Goal: Information Seeking & Learning: Find specific fact

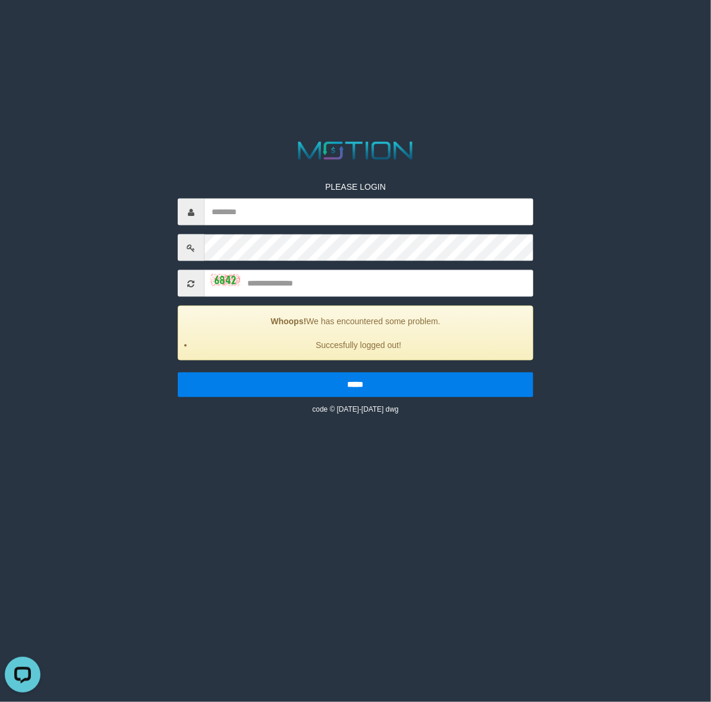
click at [433, 210] on input "text" at bounding box center [369, 212] width 329 height 27
type input "*"
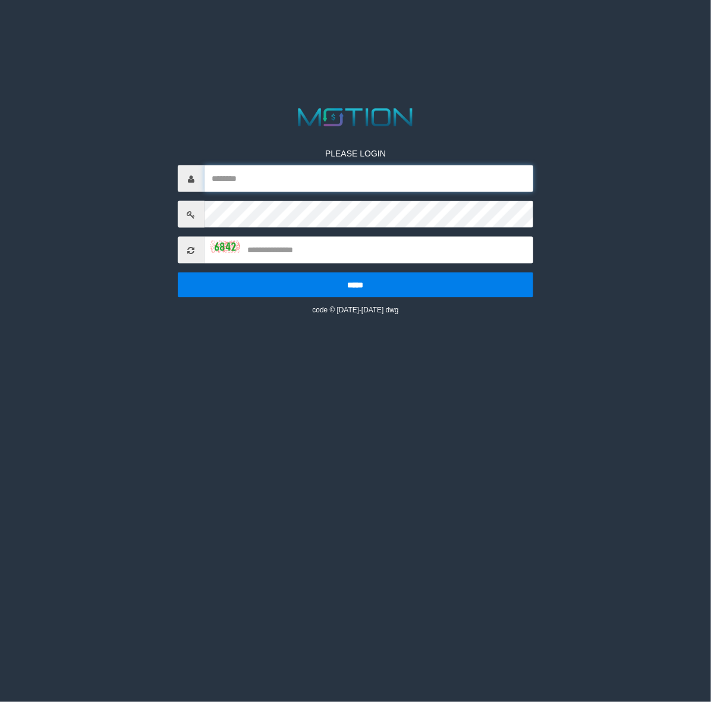
click at [460, 189] on input "text" at bounding box center [369, 178] width 329 height 27
click at [461, 165] on input "*******" at bounding box center [369, 178] width 329 height 27
type input "********"
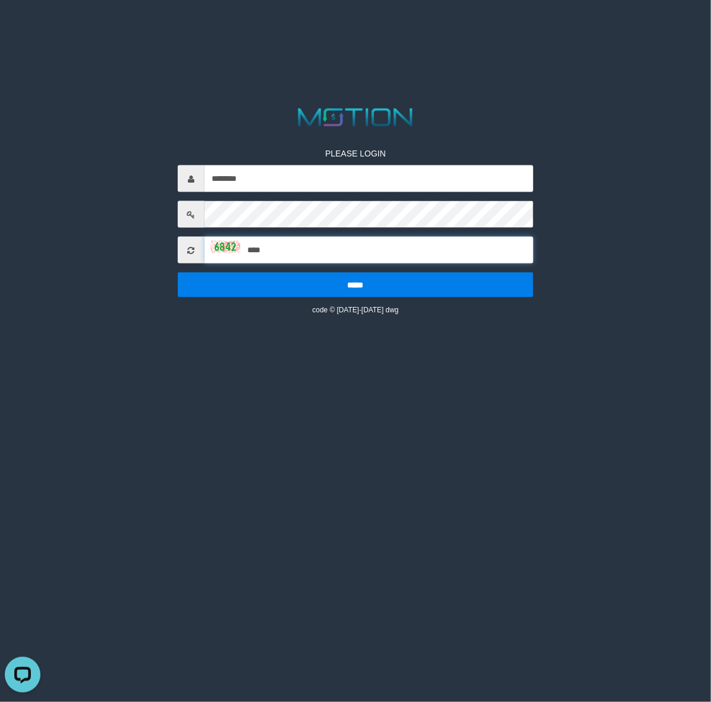
type input "****"
click at [178, 272] on input "*****" at bounding box center [356, 284] width 356 height 25
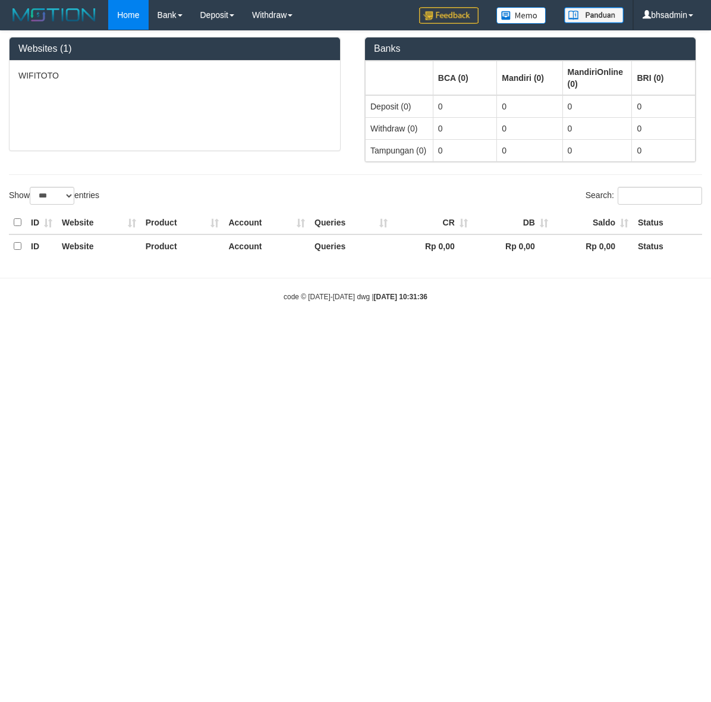
select select "***"
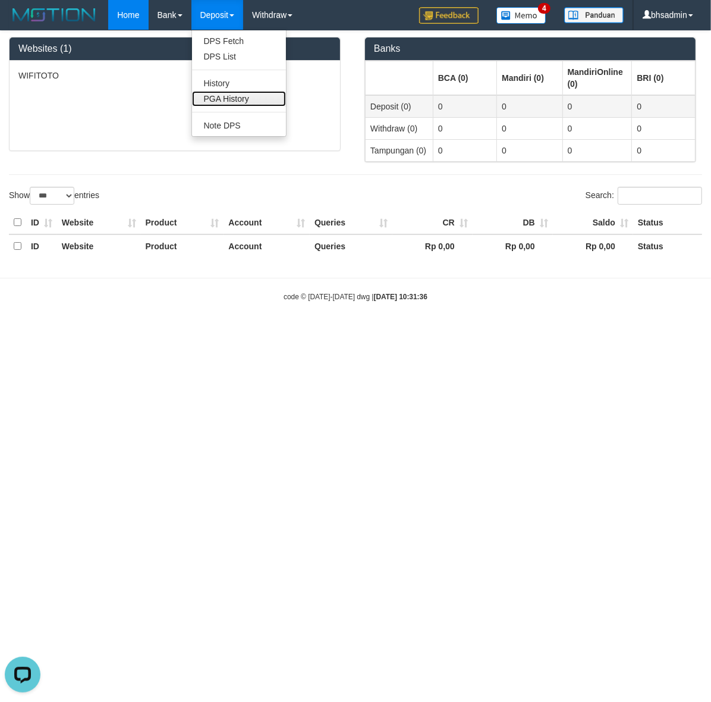
drag, startPoint x: 226, startPoint y: 104, endPoint x: 399, endPoint y: 115, distance: 173.4
click at [226, 104] on link "PGA History" at bounding box center [239, 98] width 94 height 15
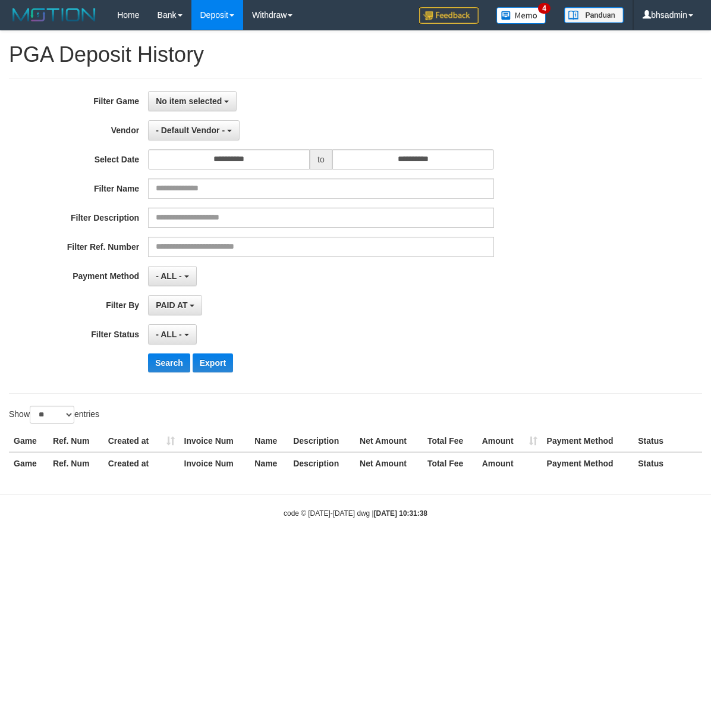
select select
select select "**"
drag, startPoint x: 199, startPoint y: 92, endPoint x: 227, endPoint y: 149, distance: 62.8
click at [199, 92] on button "No item selected" at bounding box center [192, 101] width 89 height 20
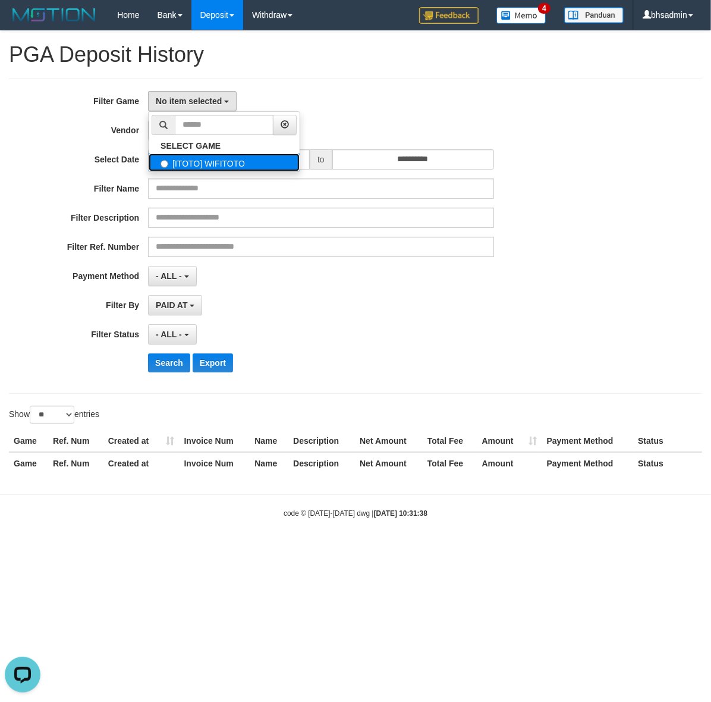
click at [257, 165] on label "[ITOTO] WIFITOTO" at bounding box center [224, 162] width 151 height 18
select select "****"
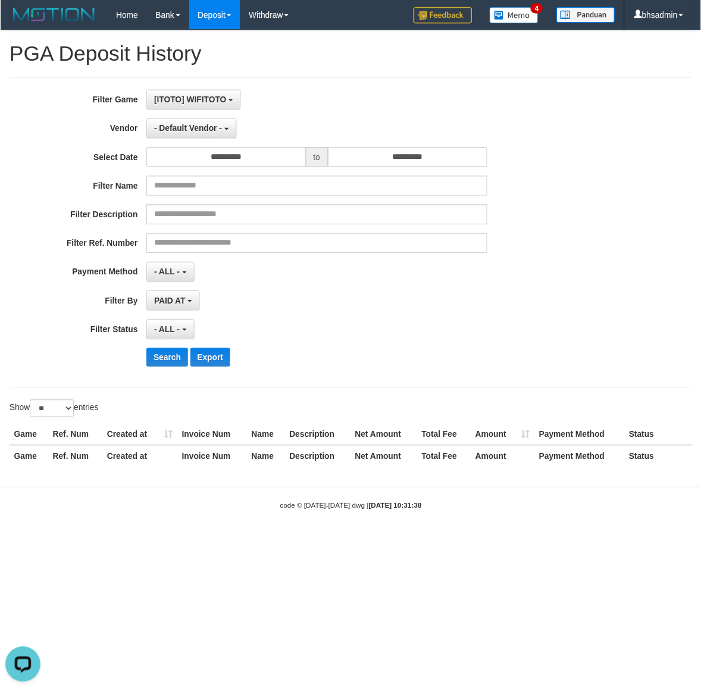
scroll to position [10, 0]
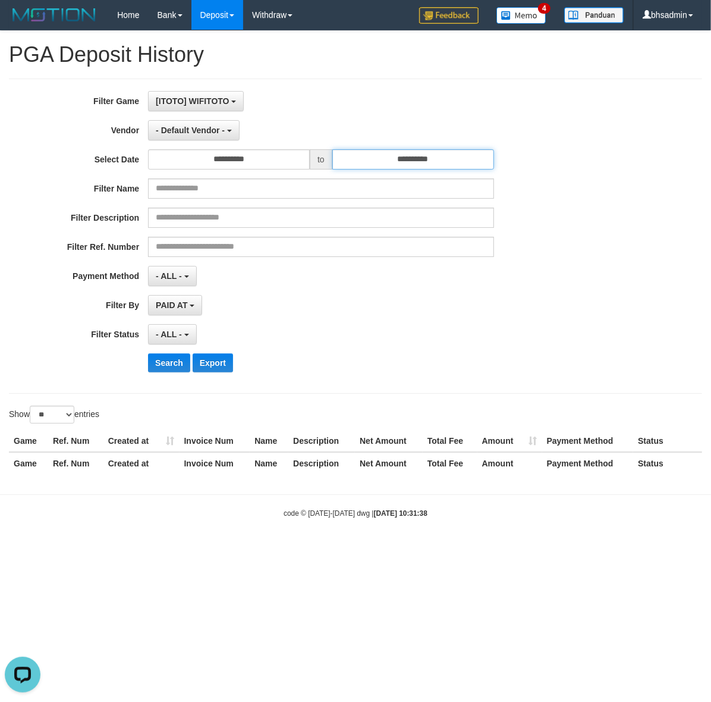
click at [415, 156] on input "**********" at bounding box center [413, 159] width 162 height 20
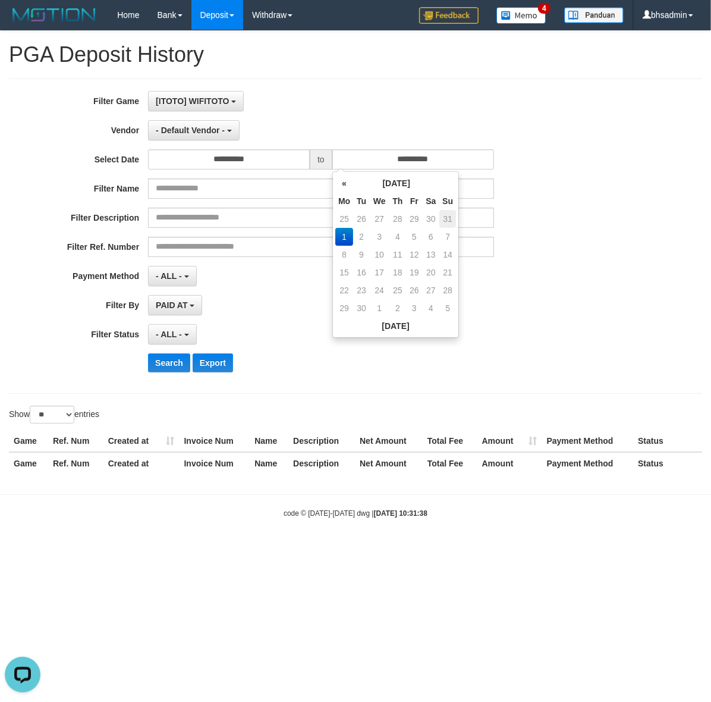
click at [447, 212] on td "31" at bounding box center [448, 219] width 17 height 18
type input "**********"
click at [174, 334] on span "- ALL -" at bounding box center [169, 334] width 26 height 10
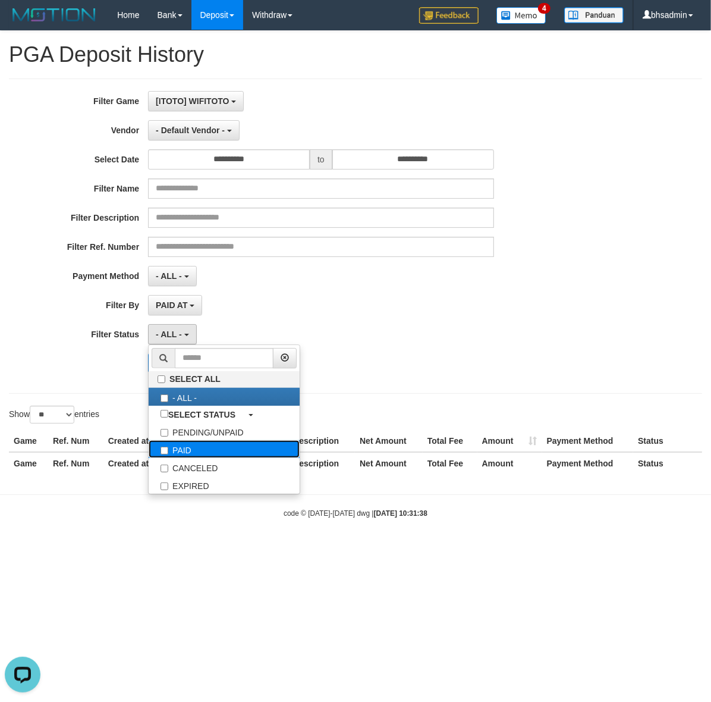
click at [230, 455] on label "PAID" at bounding box center [224, 449] width 151 height 18
select select "*"
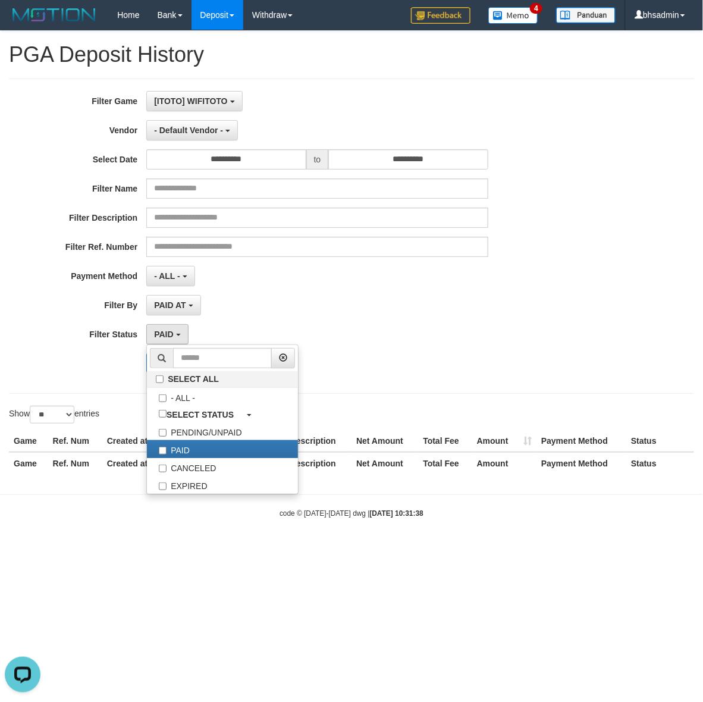
click at [87, 243] on label "Filter Ref. Number" at bounding box center [73, 245] width 146 height 16
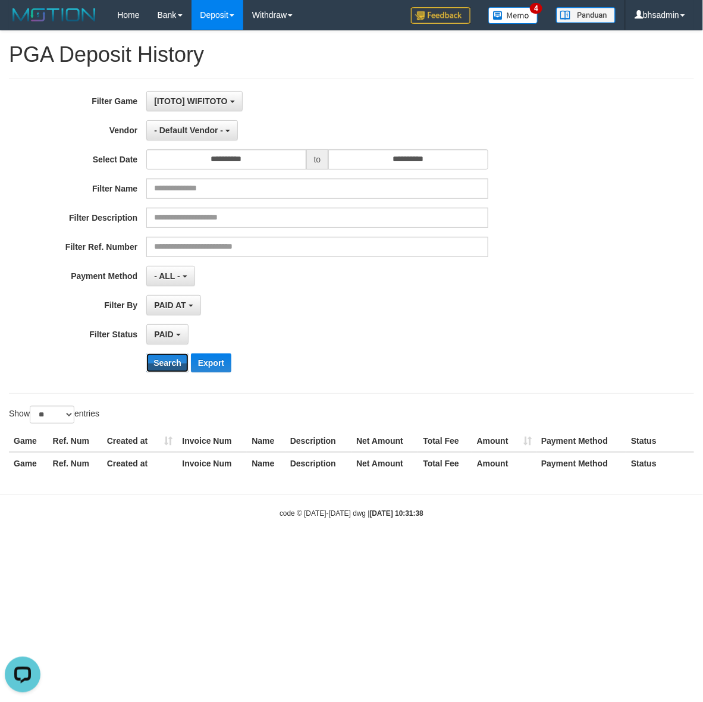
drag, startPoint x: 162, startPoint y: 365, endPoint x: 253, endPoint y: 209, distance: 180.5
click at [162, 364] on button "Search" at bounding box center [167, 362] width 42 height 19
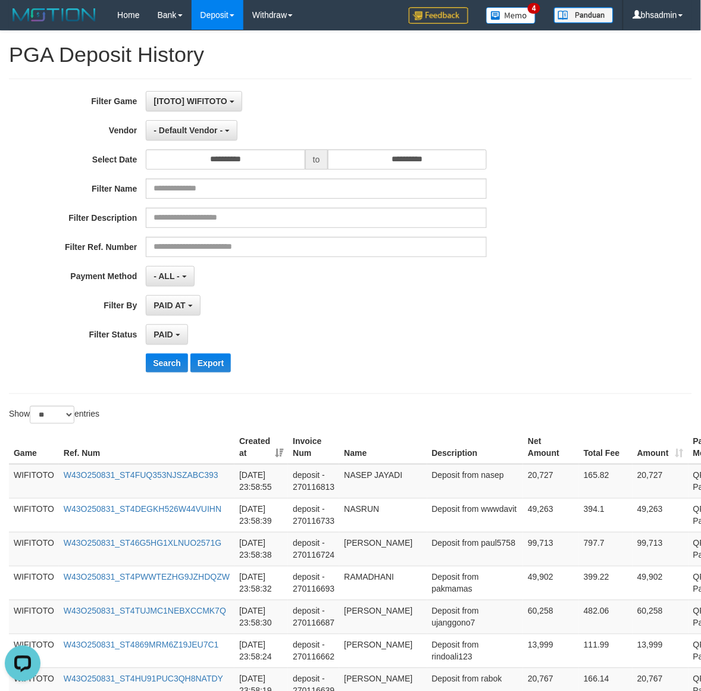
click at [338, 293] on div "**********" at bounding box center [292, 236] width 584 height 290
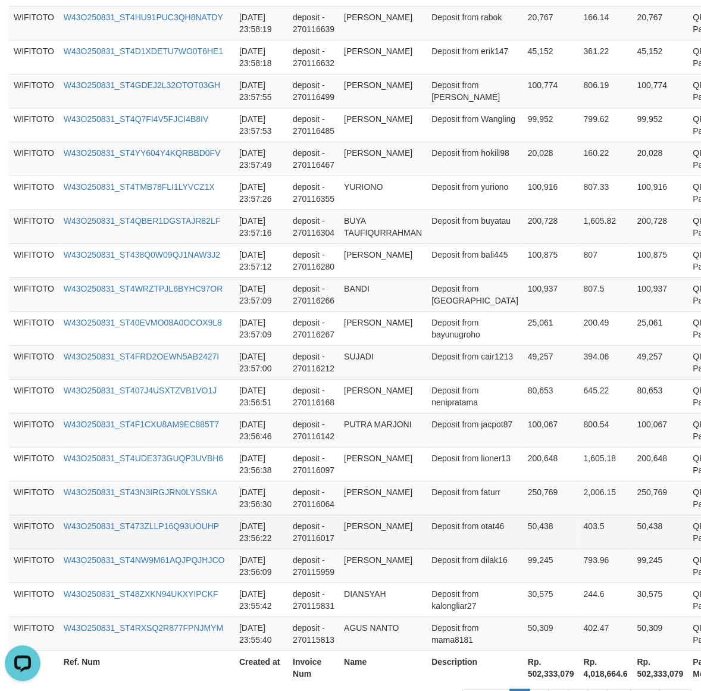
scroll to position [755, 0]
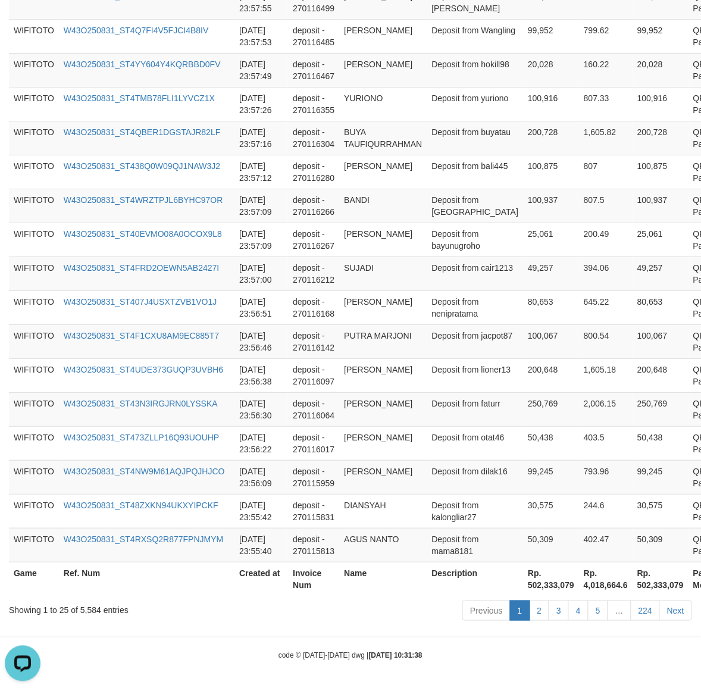
click at [523, 581] on th "Rp. 502,333,079" at bounding box center [551, 578] width 56 height 34
copy th "502,333,079"
click at [87, 604] on div "Showing 1 to 25 of 5,584 entries" at bounding box center [146, 607] width 274 height 17
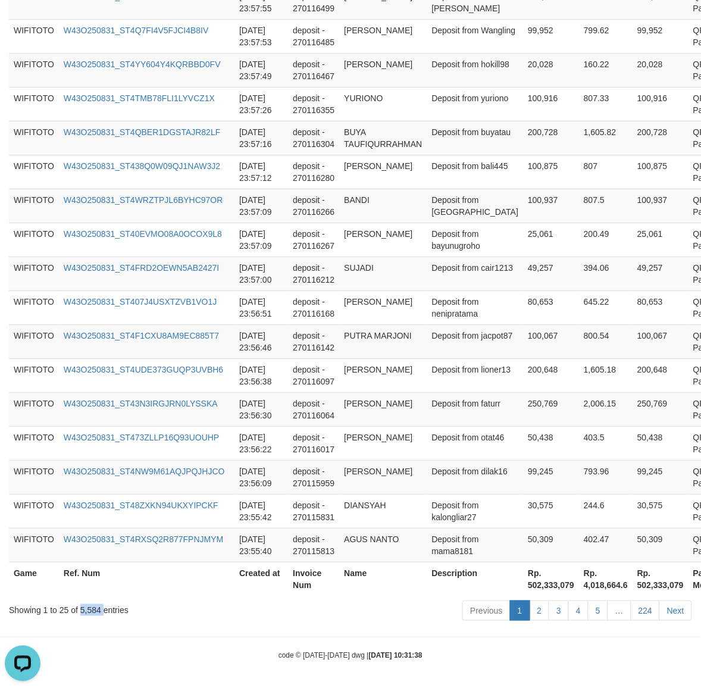
copy div "5,584"
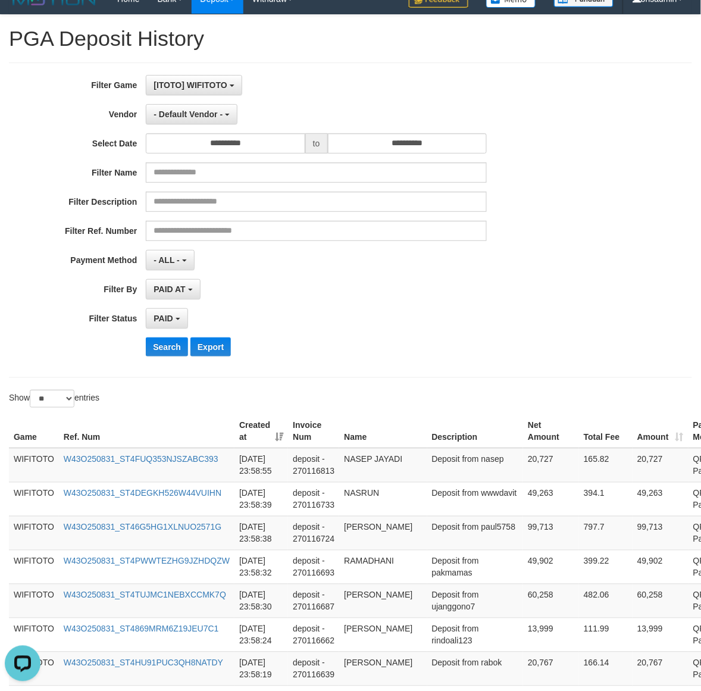
scroll to position [0, 0]
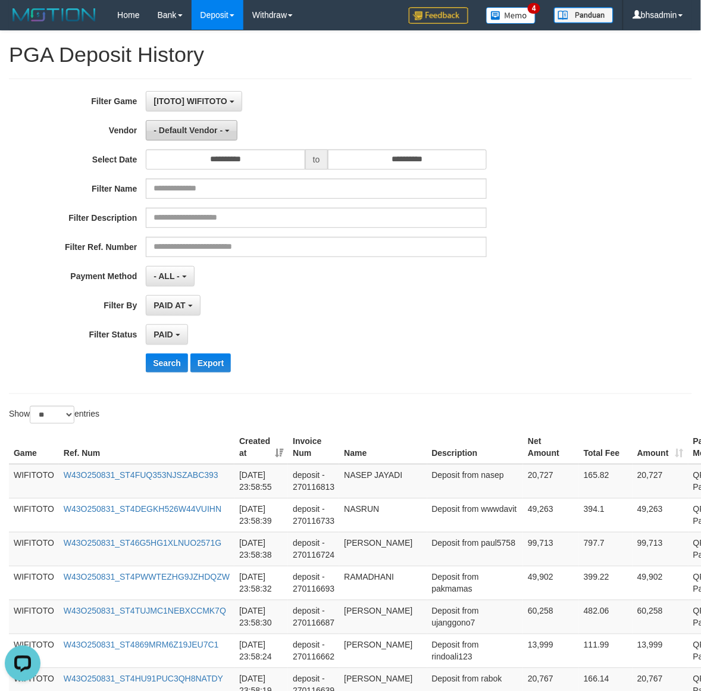
drag, startPoint x: 186, startPoint y: 131, endPoint x: 191, endPoint y: 137, distance: 8.1
click at [186, 131] on span "- Default Vendor -" at bounding box center [187, 130] width 69 height 10
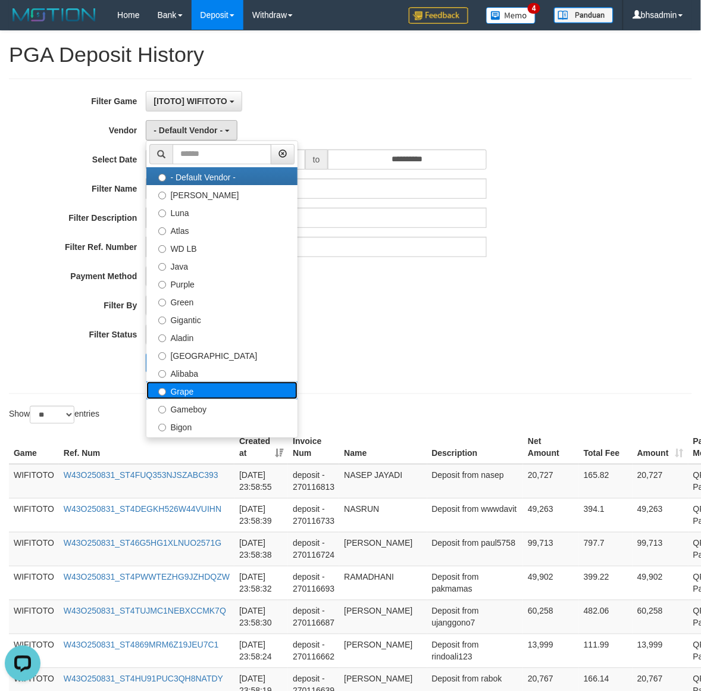
click at [202, 394] on label "Grape" at bounding box center [221, 390] width 151 height 18
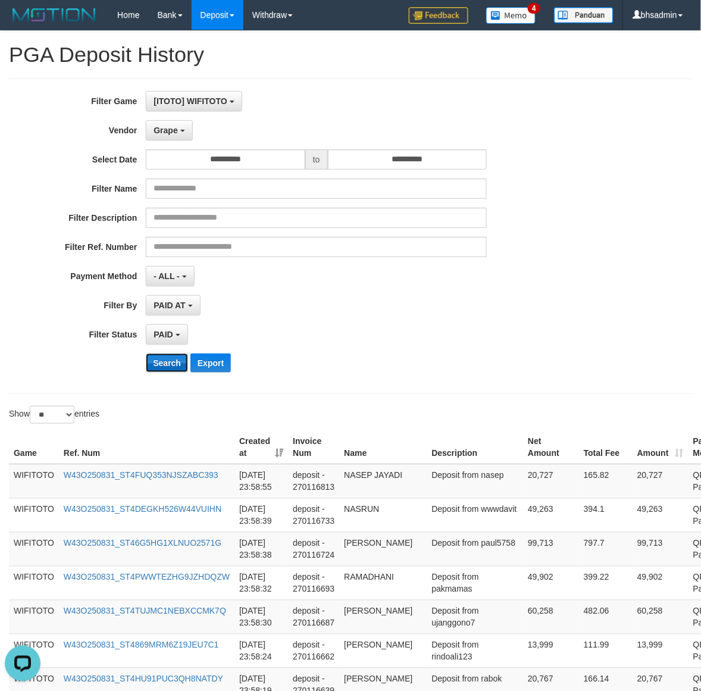
click at [156, 368] on button "Search" at bounding box center [167, 362] width 42 height 19
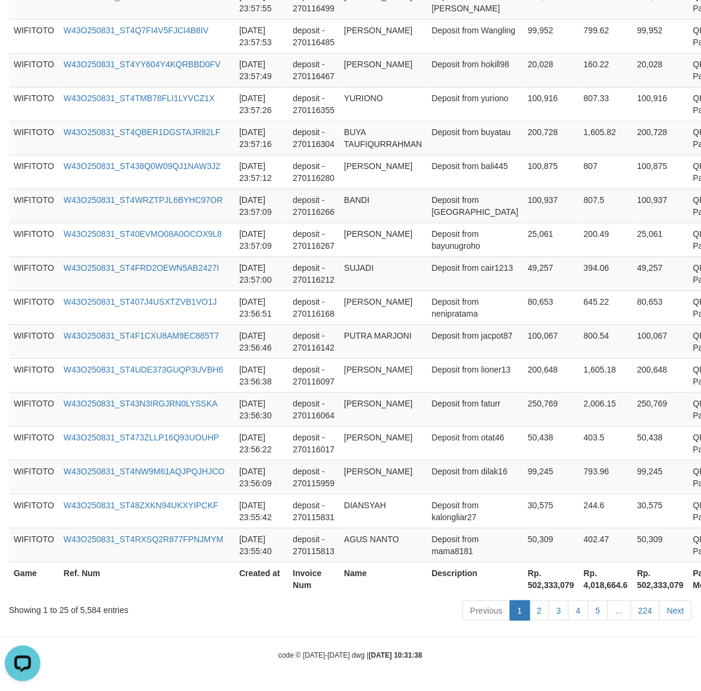
click at [523, 587] on th "Rp. 502,333,079" at bounding box center [551, 578] width 56 height 34
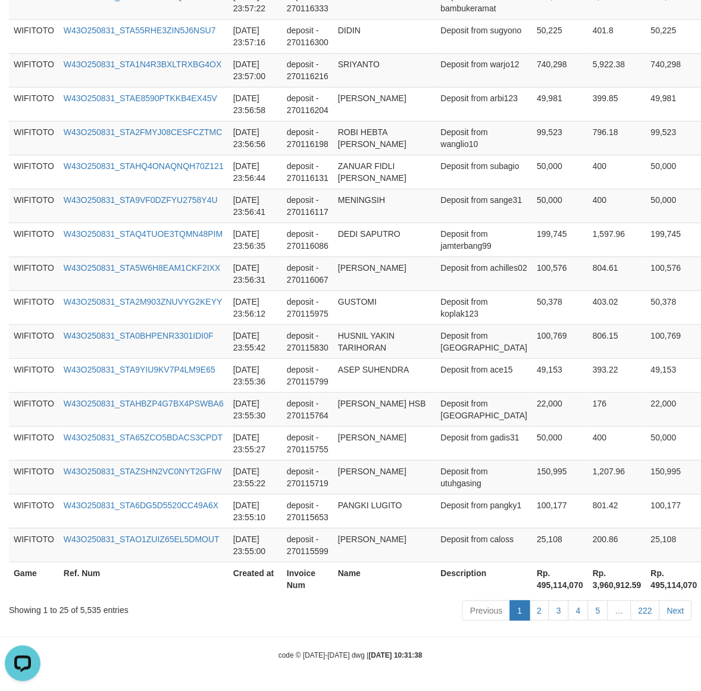
scroll to position [803, 0]
click at [532, 585] on th "Rp. 495,114,070" at bounding box center [560, 578] width 56 height 34
drag, startPoint x: 494, startPoint y: 585, endPoint x: 545, endPoint y: 592, distance: 52.2
click at [532, 585] on th "Rp. 495,114,070" at bounding box center [560, 578] width 56 height 34
copy th "495,114,070"
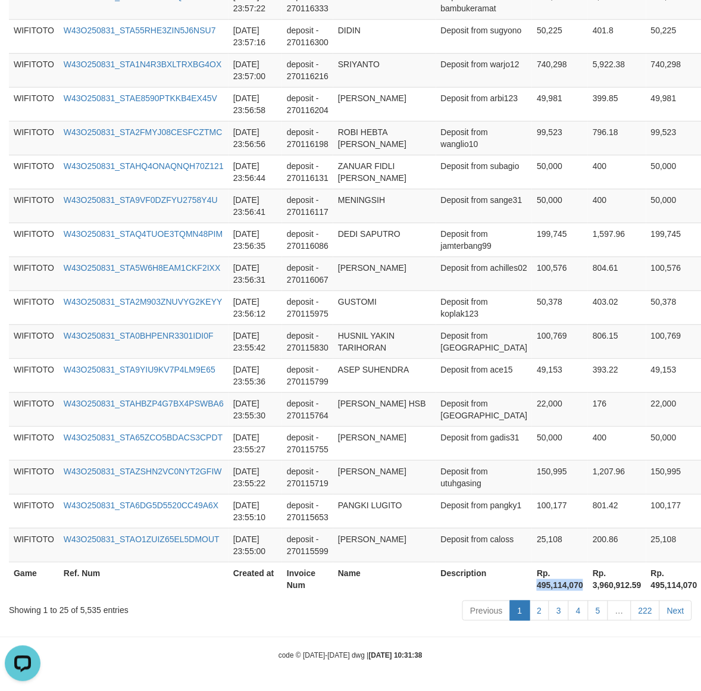
click at [90, 616] on div "Showing 1 to 25 of 5,535 entries Previous 1 2 3 4 5 … 222 Next" at bounding box center [350, 612] width 701 height 26
drag, startPoint x: 90, startPoint y: 616, endPoint x: 161, endPoint y: 620, distance: 70.9
click at [92, 616] on div "Showing 1 to 25 of 5,535 entries Previous 1 2 3 4 5 … 222 Next" at bounding box center [350, 612] width 701 height 26
copy div "5,535"
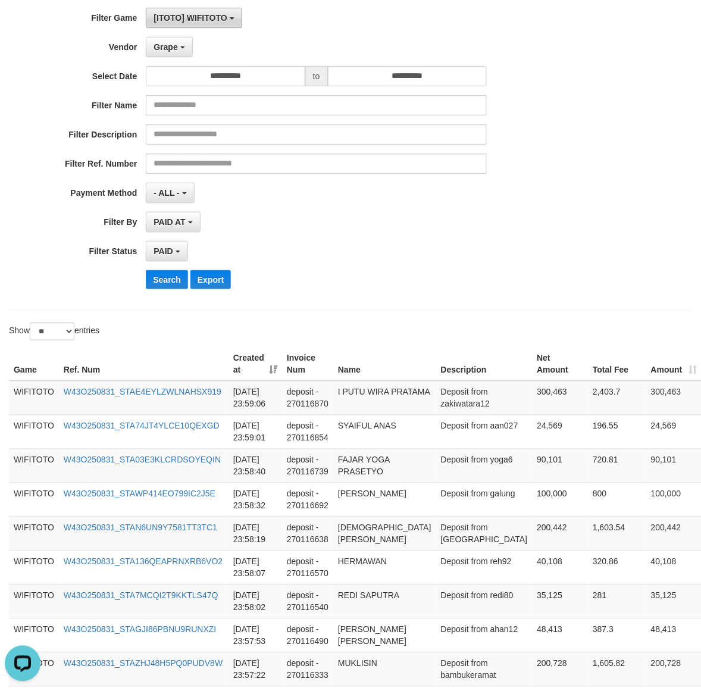
scroll to position [0, 0]
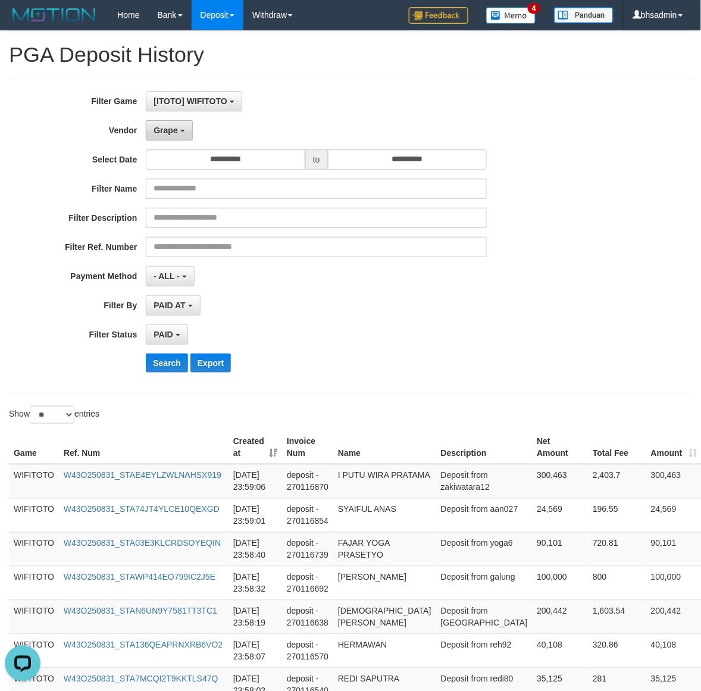
click at [177, 123] on button "Grape" at bounding box center [169, 130] width 46 height 20
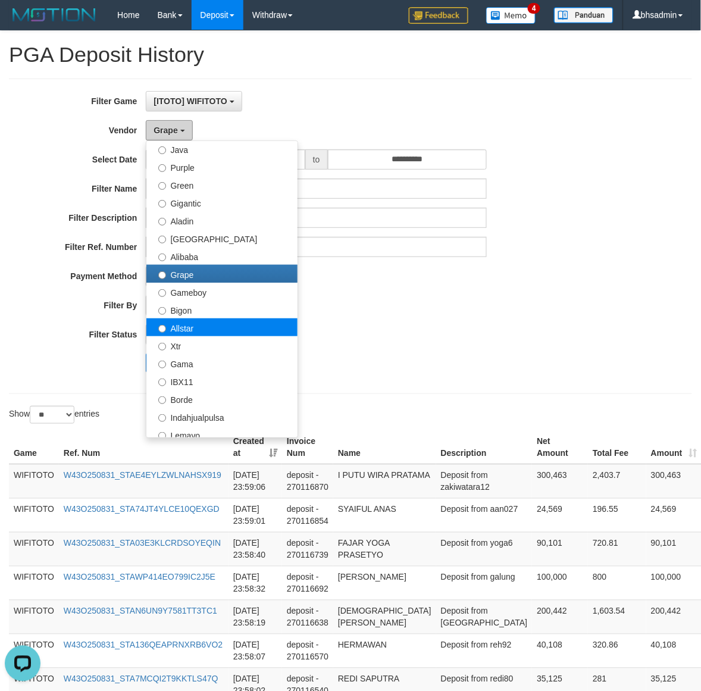
scroll to position [198, 0]
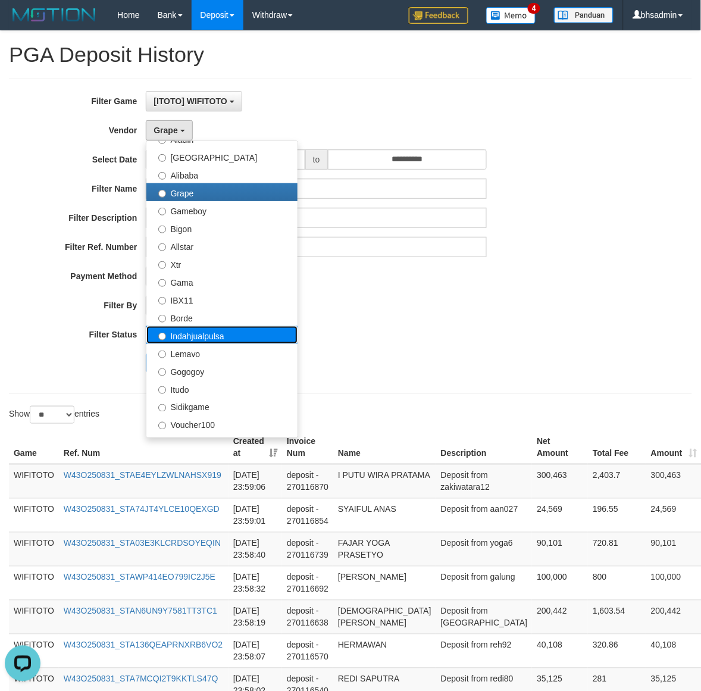
click at [223, 337] on label "Indahjualpulsa" at bounding box center [221, 335] width 151 height 18
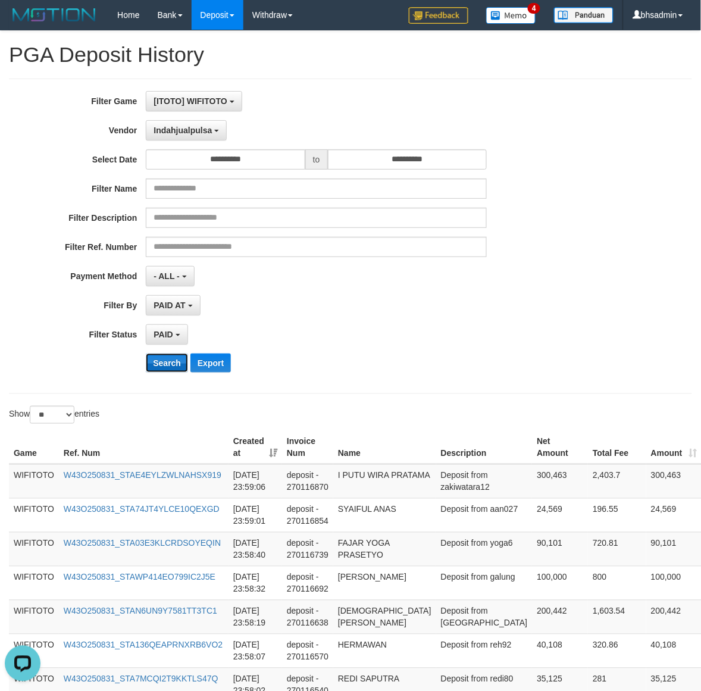
drag, startPoint x: 158, startPoint y: 360, endPoint x: 162, endPoint y: 369, distance: 10.2
click at [158, 360] on button "Search" at bounding box center [167, 362] width 42 height 19
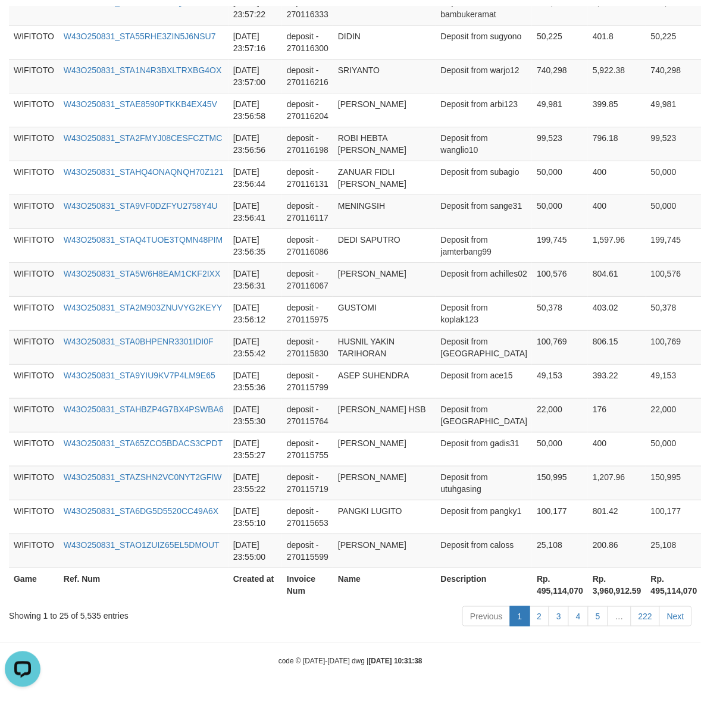
scroll to position [994, 0]
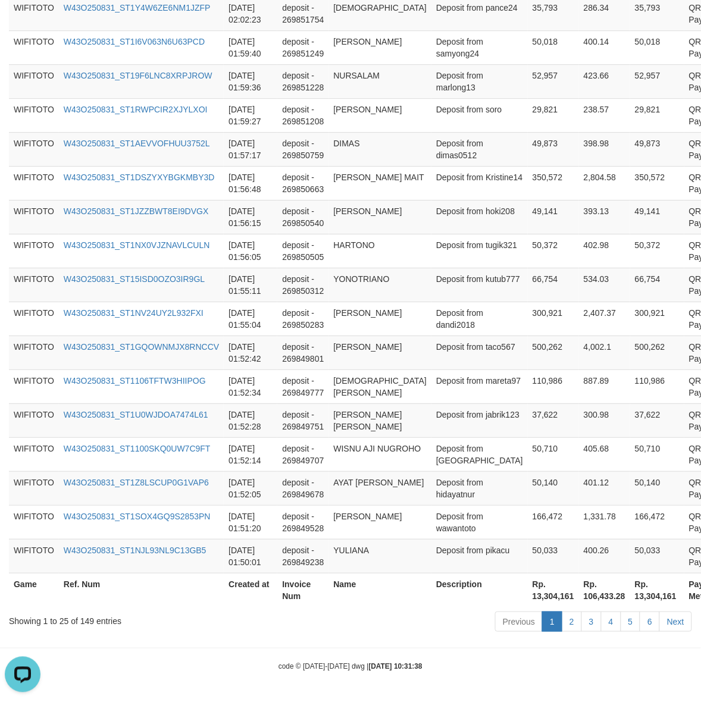
click at [476, 607] on div "Game Ref. Num Created at Invoice Num Name Description Net Amount Total Fee Amou…" at bounding box center [350, 149] width 701 height 922
click at [528, 600] on th "Rp. 13,304,161" at bounding box center [553, 590] width 51 height 34
copy th "13,304,161"
click at [91, 623] on div "Showing 1 to 25 of 149 entries" at bounding box center [146, 618] width 274 height 17
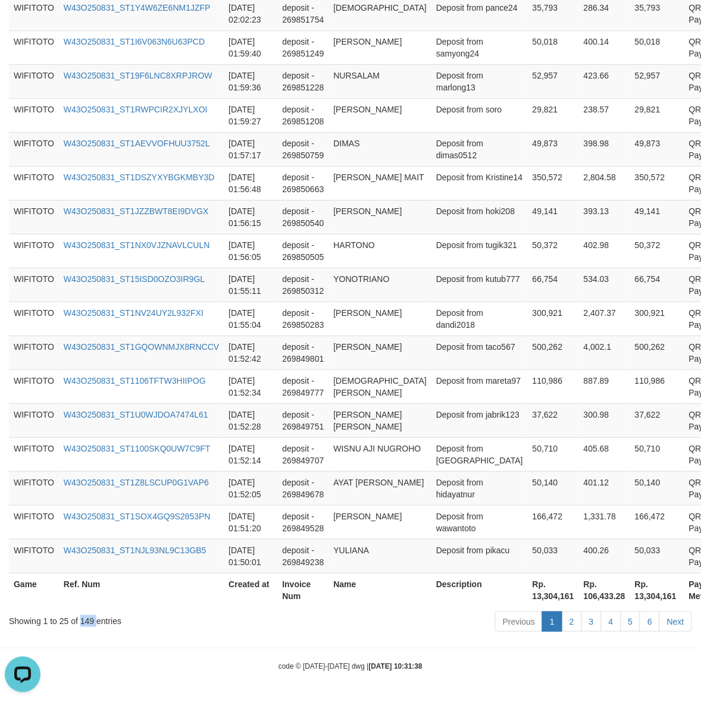
click at [91, 623] on div "Showing 1 to 25 of 149 entries" at bounding box center [146, 618] width 274 height 17
copy div "149"
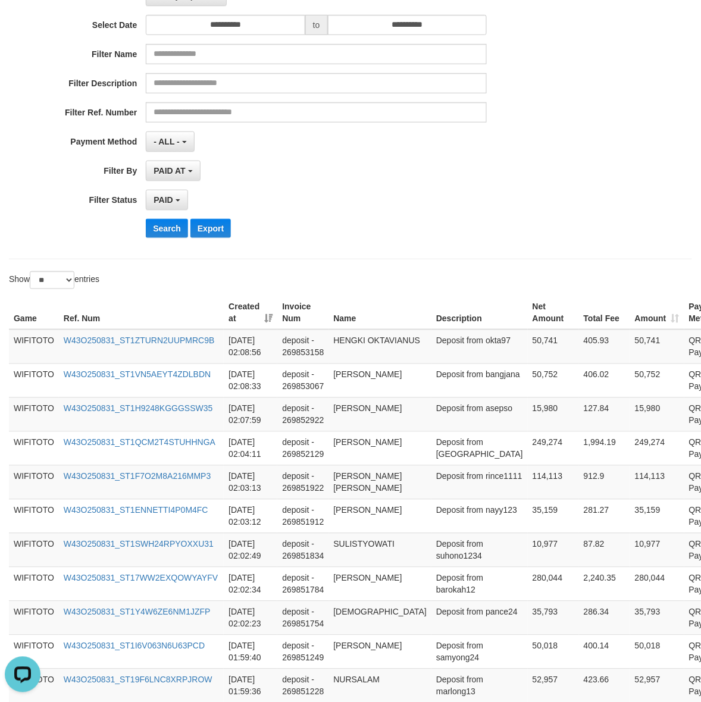
scroll to position [0, 0]
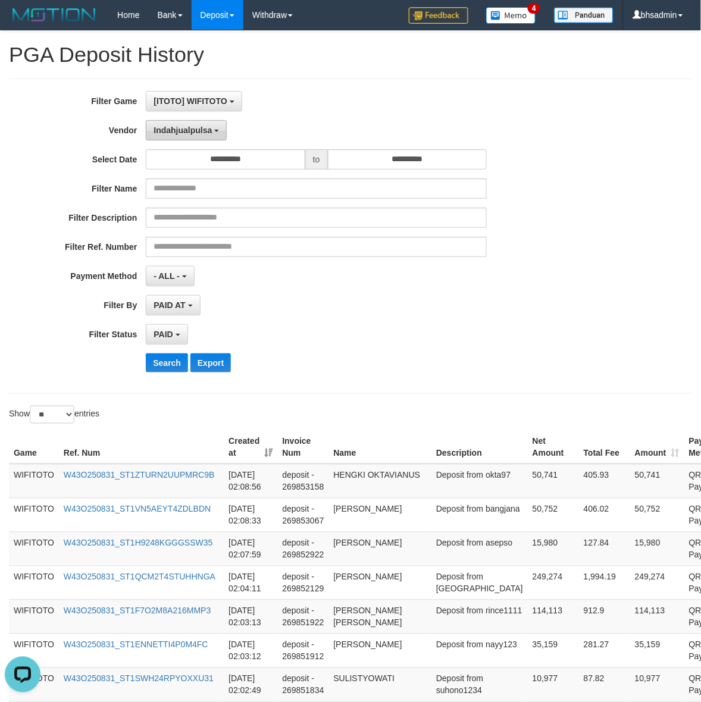
click at [188, 123] on button "Indahjualpulsa" at bounding box center [186, 130] width 81 height 20
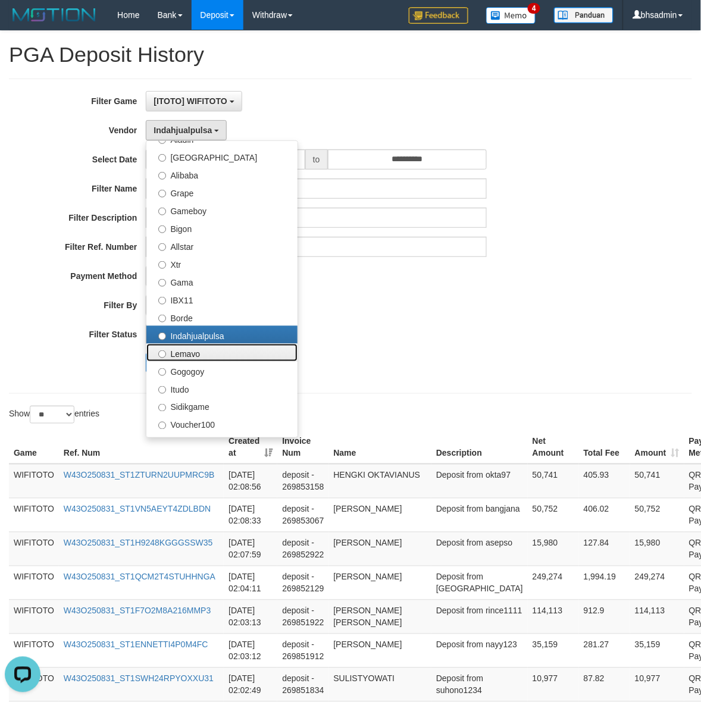
drag, startPoint x: 234, startPoint y: 352, endPoint x: 167, endPoint y: 379, distance: 72.0
click at [234, 353] on label "Lemavo" at bounding box center [221, 353] width 151 height 18
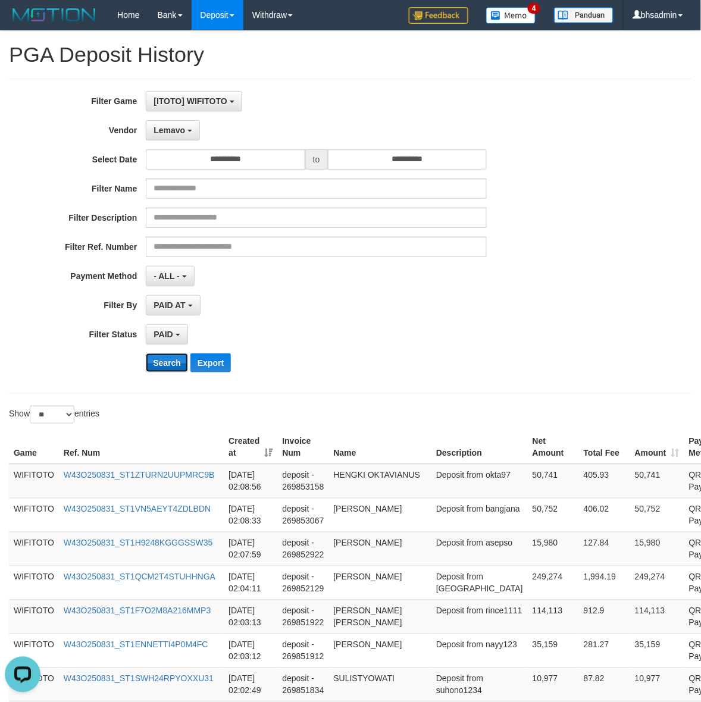
click at [167, 365] on button "Search" at bounding box center [167, 362] width 42 height 19
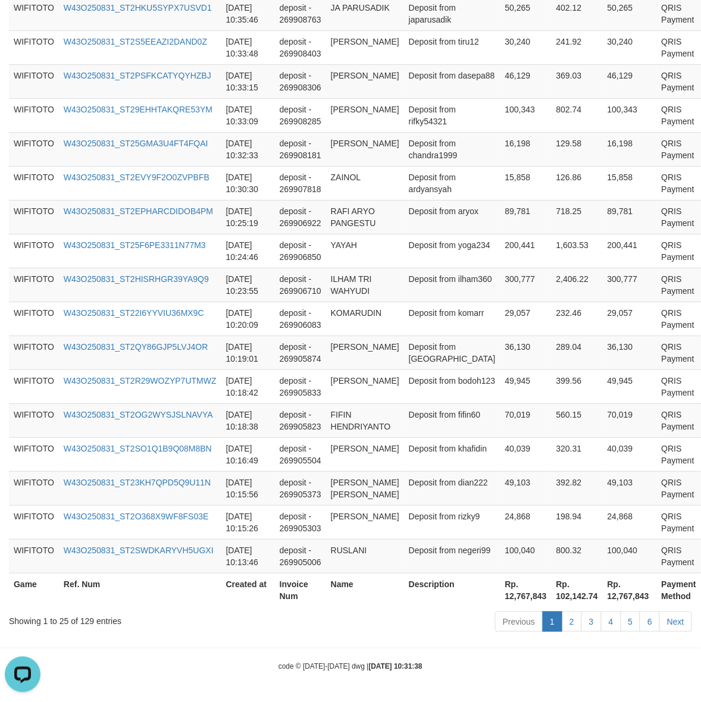
scroll to position [744, 0]
click at [500, 589] on th "Rp. 12,767,843" at bounding box center [525, 590] width 51 height 34
copy th "12,767,843"
click at [97, 627] on div "Showing 1 to 25 of 129 entries Previous 1 2 3 4 5 6 Next" at bounding box center [350, 623] width 701 height 26
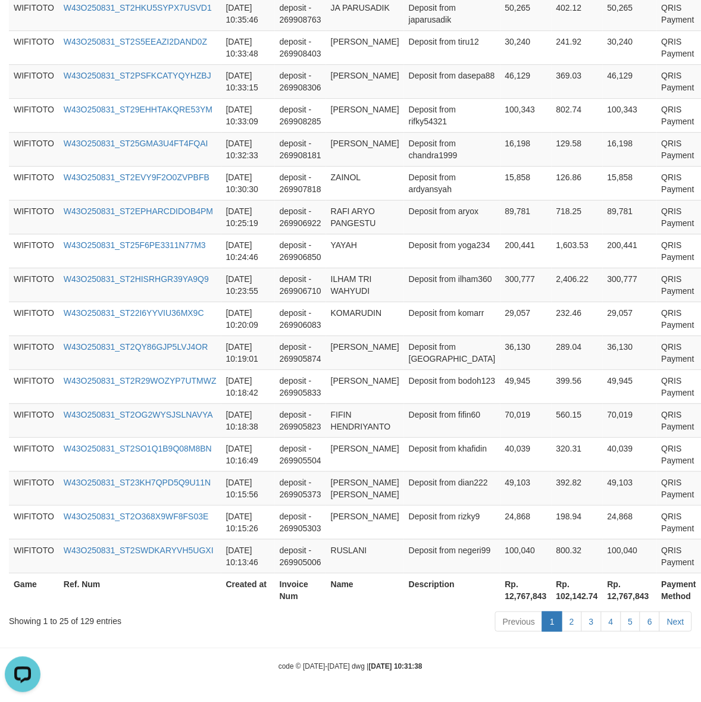
click at [84, 622] on div "Showing 1 to 25 of 129 entries" at bounding box center [146, 618] width 274 height 17
drag, startPoint x: 84, startPoint y: 622, endPoint x: 179, endPoint y: 620, distance: 94.6
click at [89, 622] on div "Showing 1 to 25 of 129 entries" at bounding box center [146, 618] width 274 height 17
copy div "129"
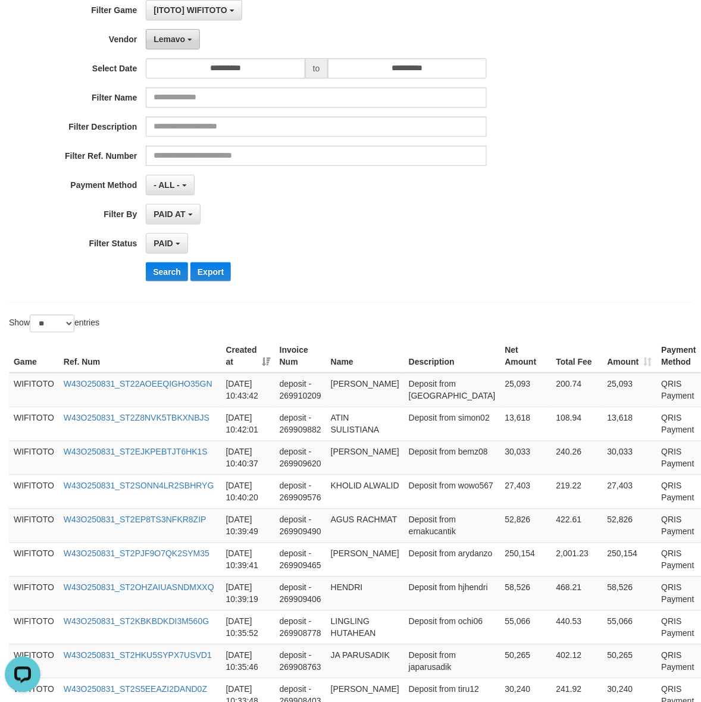
scroll to position [0, 0]
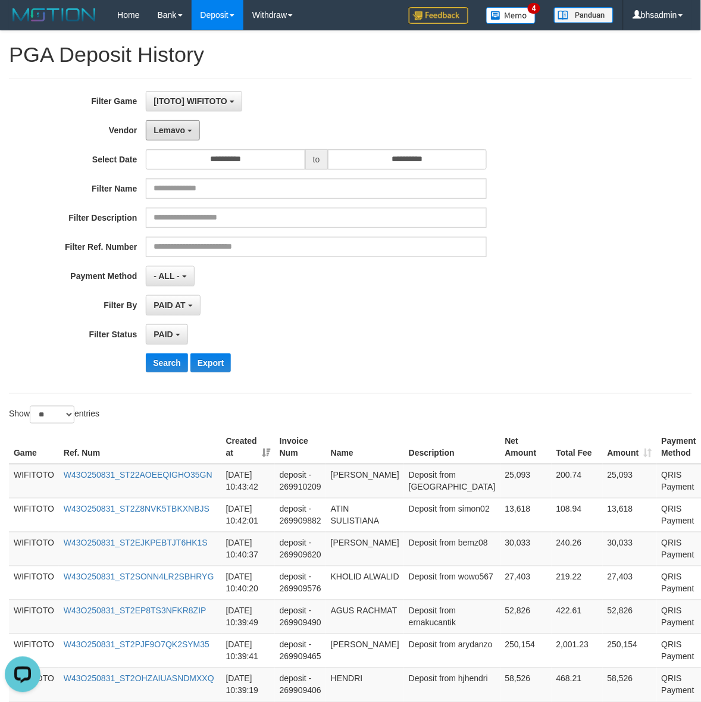
drag, startPoint x: 184, startPoint y: 131, endPoint x: 200, endPoint y: 168, distance: 40.8
click at [184, 131] on span "Lemavo" at bounding box center [169, 130] width 32 height 10
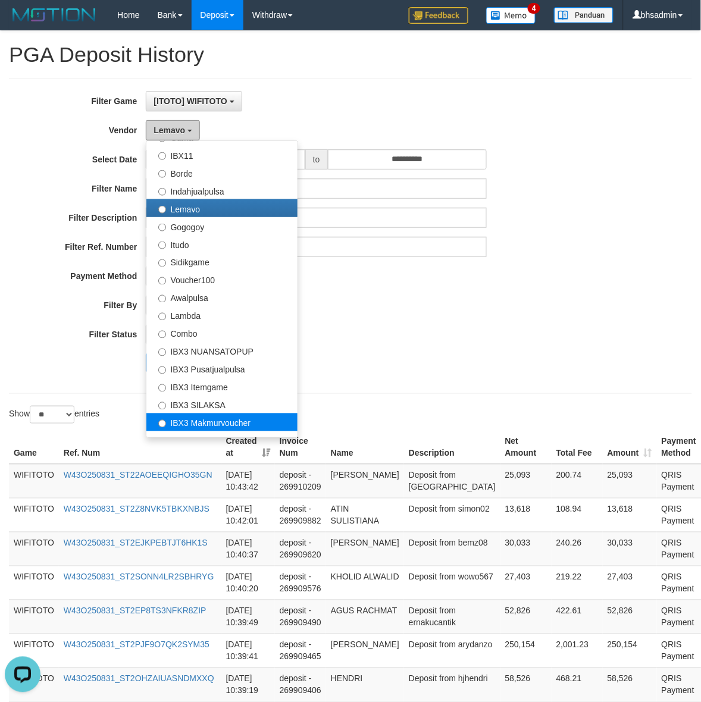
scroll to position [390, 0]
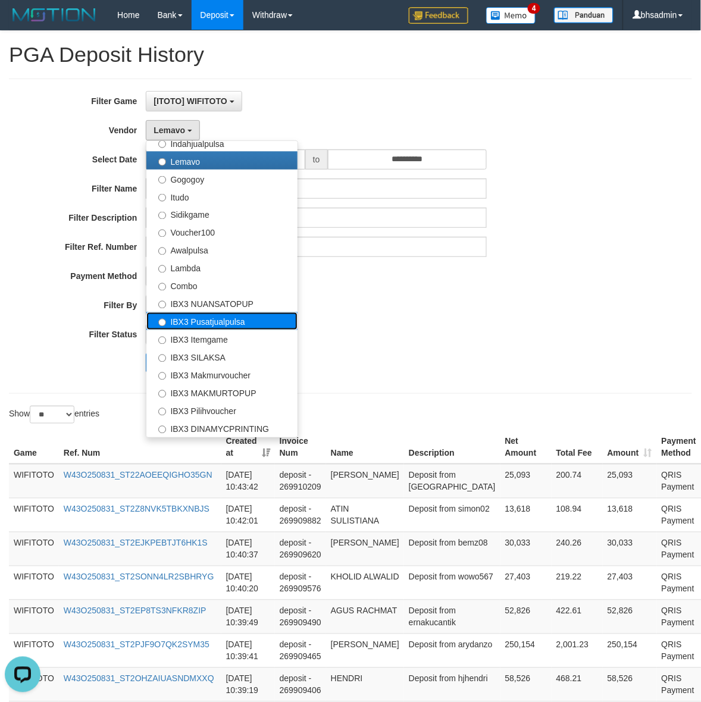
click at [265, 322] on label "IBX3 Pusatjualpulsa" at bounding box center [221, 321] width 151 height 18
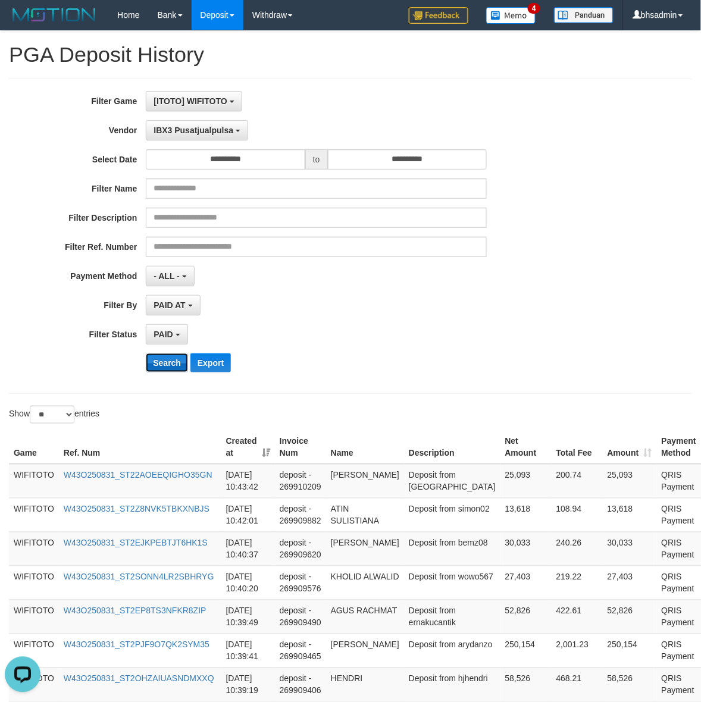
click at [161, 354] on button "Search" at bounding box center [167, 362] width 42 height 19
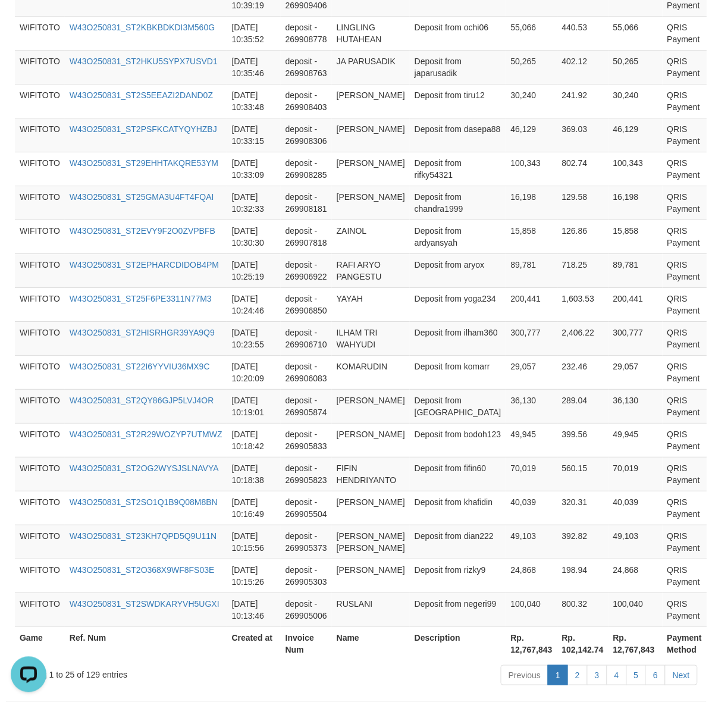
scroll to position [0, 0]
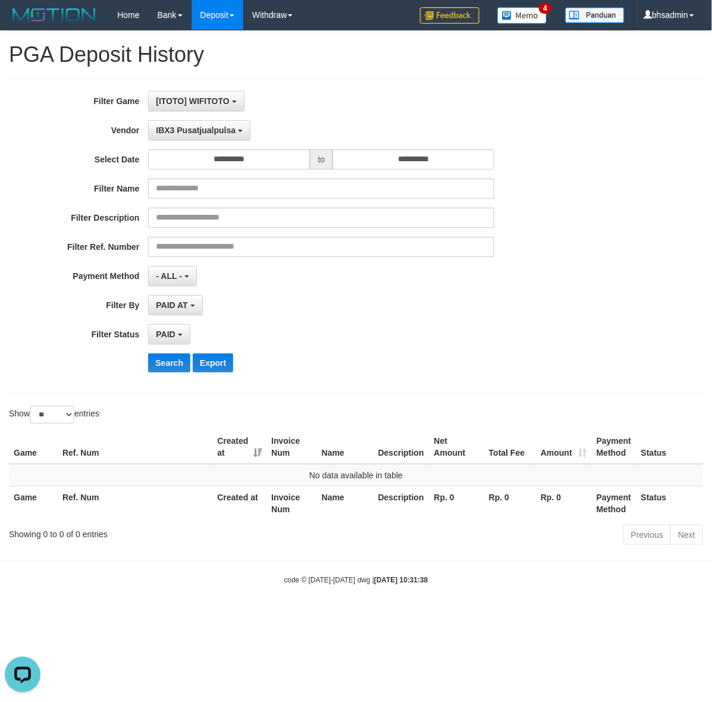
click at [203, 120] on div "**********" at bounding box center [297, 236] width 594 height 290
click at [213, 133] on span "IBX3 Pusatjualpulsa" at bounding box center [196, 130] width 80 height 10
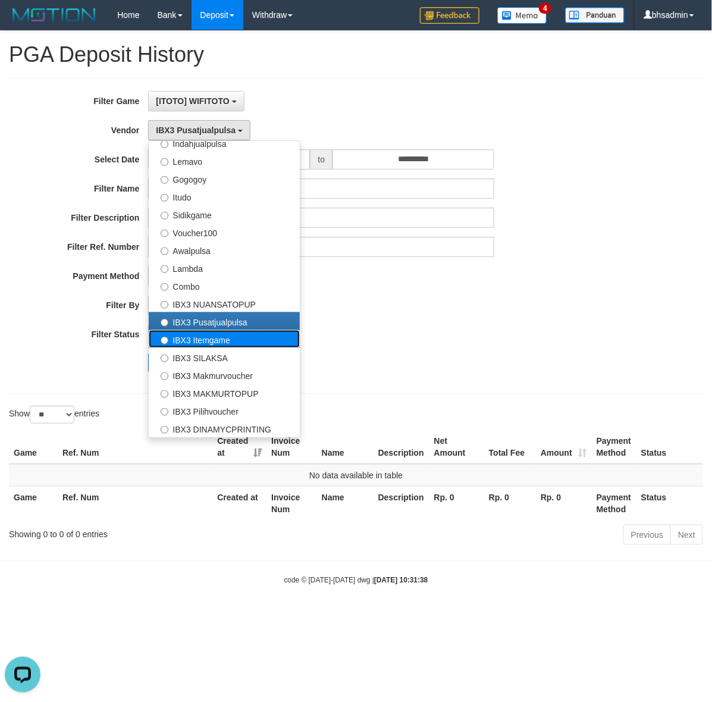
click at [241, 334] on label "IBX3 Itemgame" at bounding box center [224, 339] width 151 height 18
select select "**********"
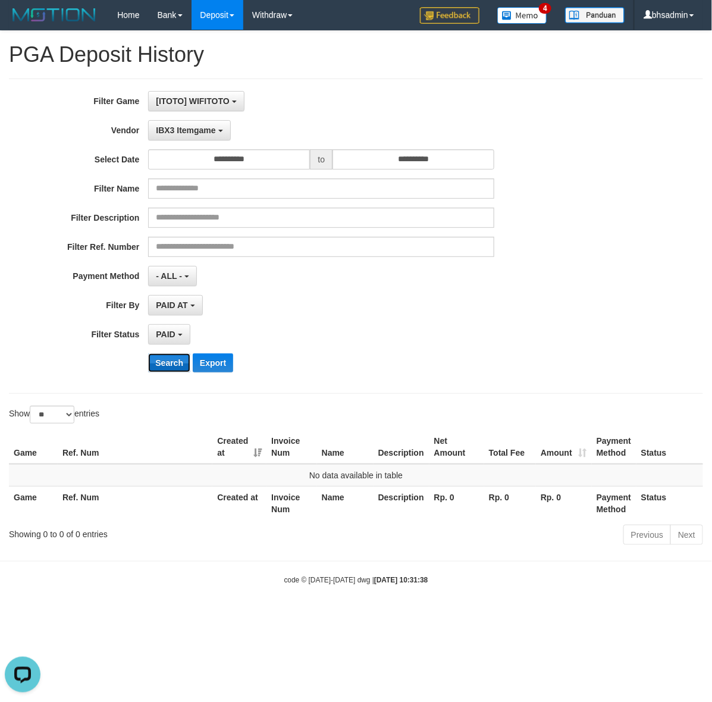
click at [171, 369] on button "Search" at bounding box center [169, 362] width 42 height 19
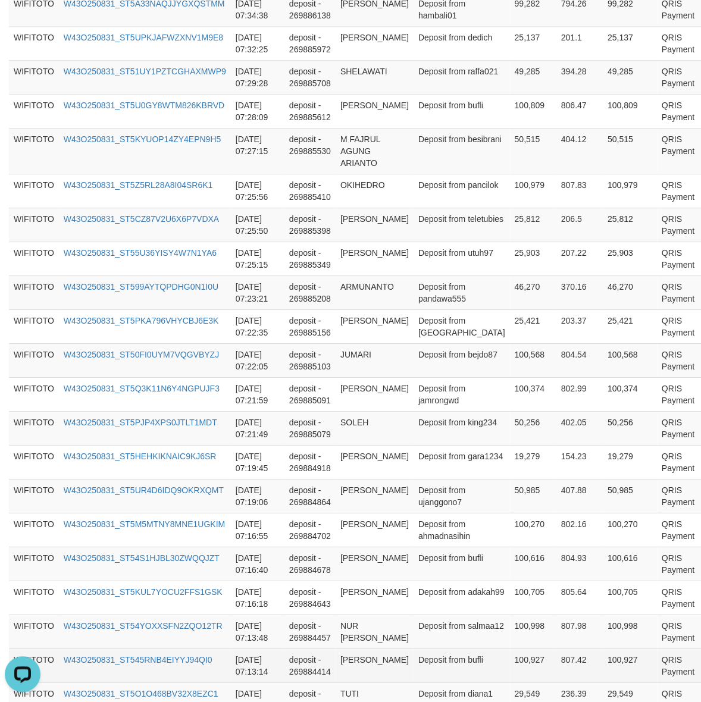
scroll to position [792, 0]
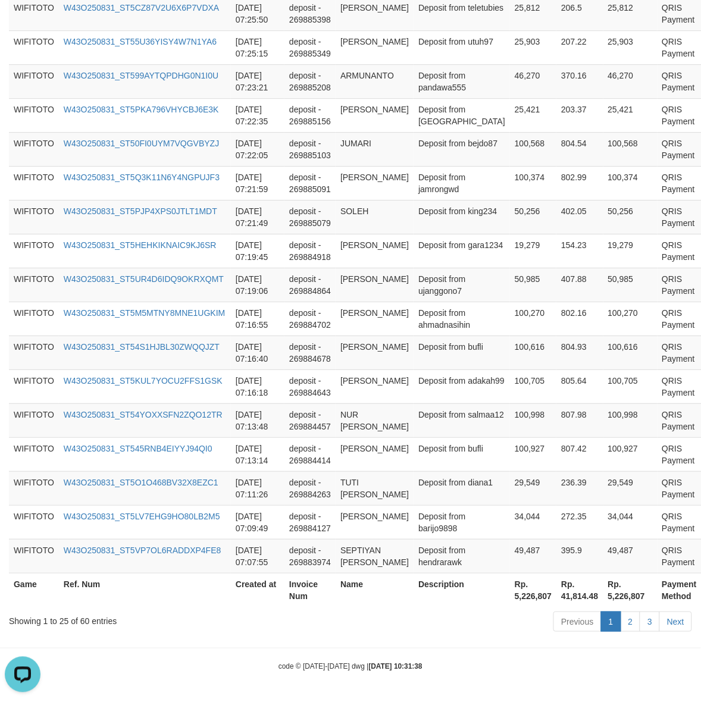
click at [510, 588] on th "Rp. 5,226,807" at bounding box center [533, 590] width 46 height 34
copy th "."
click at [510, 592] on th "Rp. 5,226,807" at bounding box center [533, 590] width 46 height 34
drag, startPoint x: 484, startPoint y: 592, endPoint x: 711, endPoint y: 617, distance: 229.1
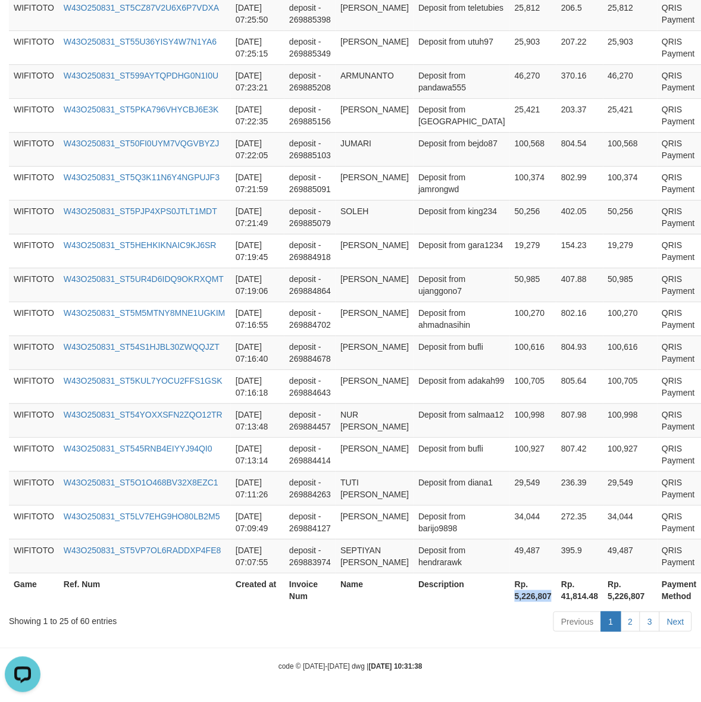
click at [510, 592] on th "Rp. 5,226,807" at bounding box center [533, 590] width 46 height 34
copy th "5,226,807"
click at [82, 631] on div "Showing 1 to 25 of 60 entries Previous 1 2 3 Next" at bounding box center [350, 623] width 701 height 26
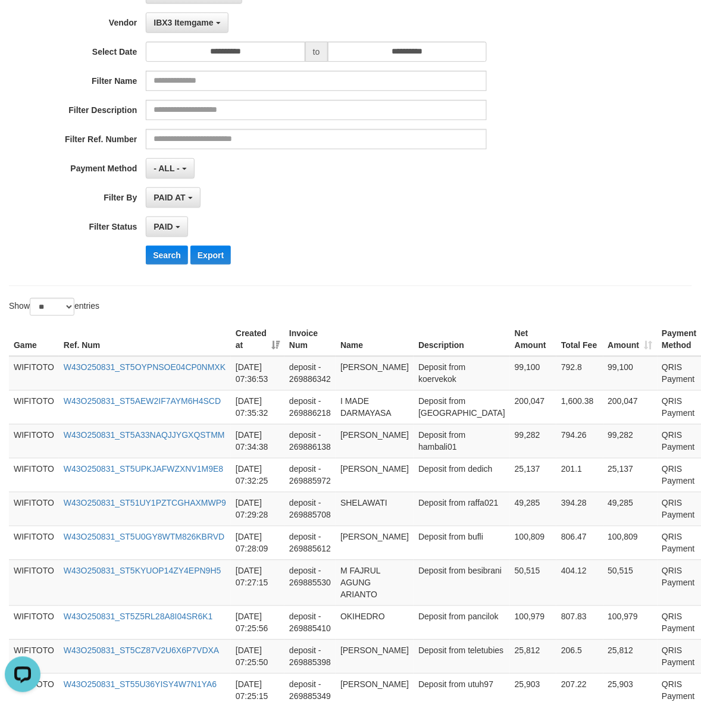
scroll to position [0, 0]
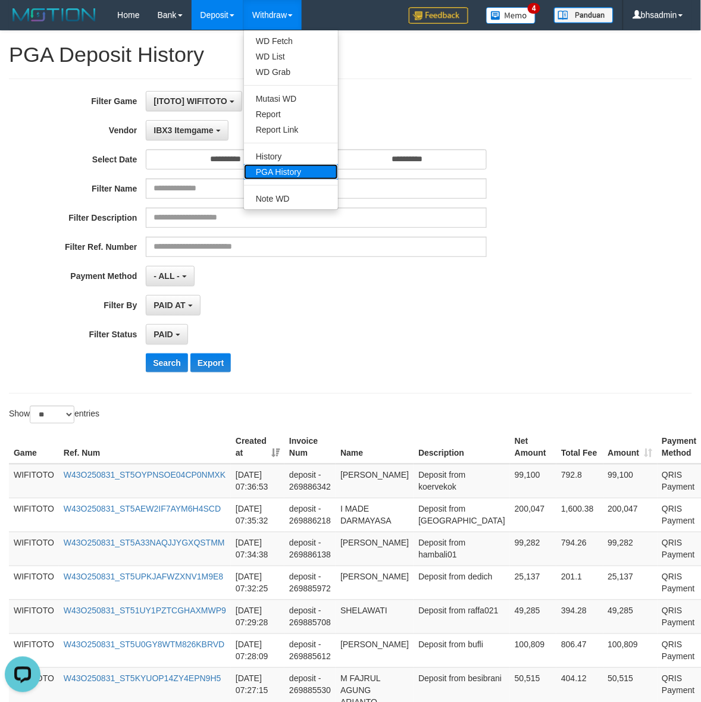
click at [296, 174] on link "PGA History" at bounding box center [291, 171] width 94 height 15
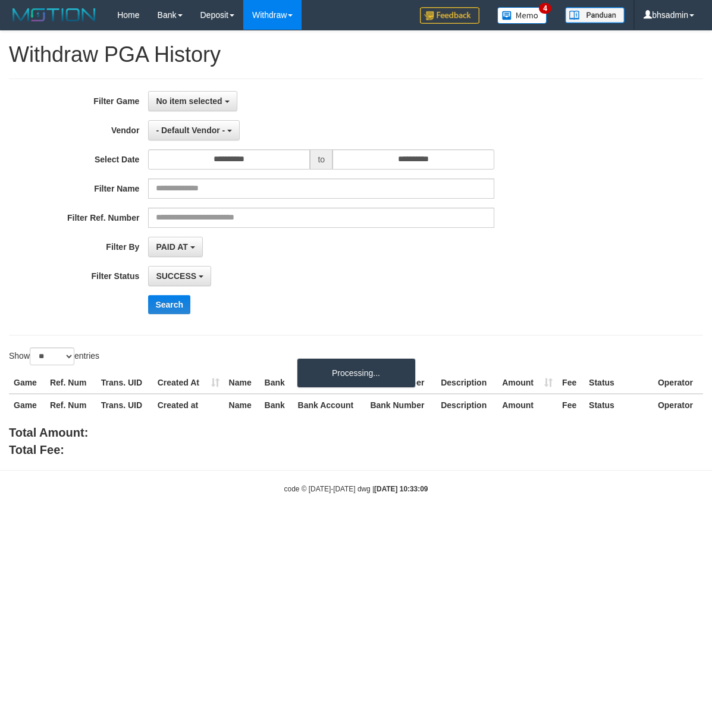
select select
select select "**"
click at [186, 96] on button "No item selected" at bounding box center [192, 101] width 89 height 20
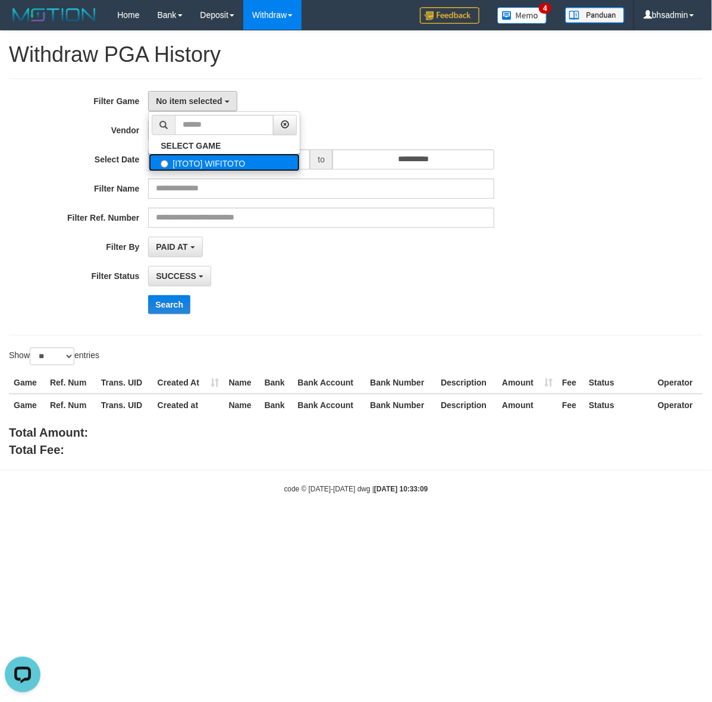
click at [224, 159] on label "[ITOTO] WIFITOTO" at bounding box center [224, 162] width 151 height 18
select select "****"
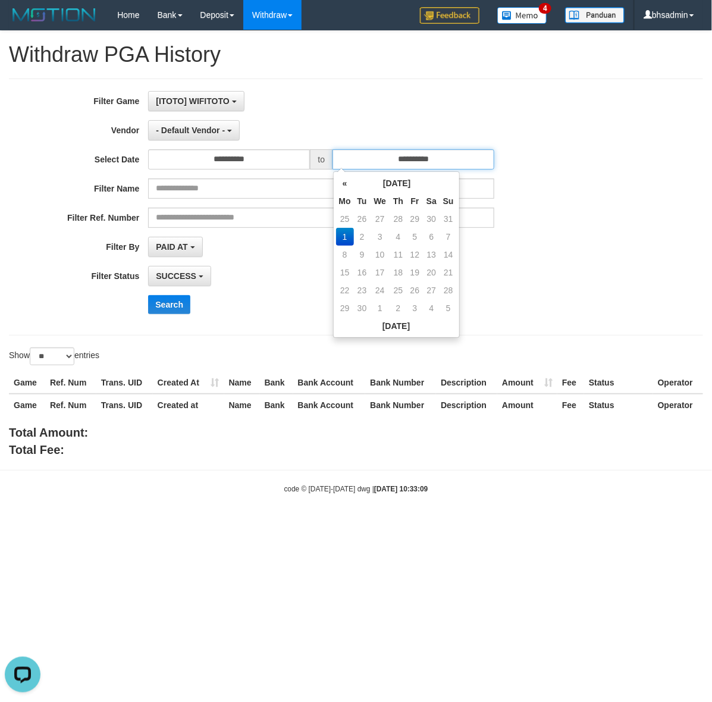
click at [405, 155] on input "**********" at bounding box center [413, 159] width 162 height 20
click at [445, 212] on td "31" at bounding box center [448, 219] width 17 height 18
type input "**********"
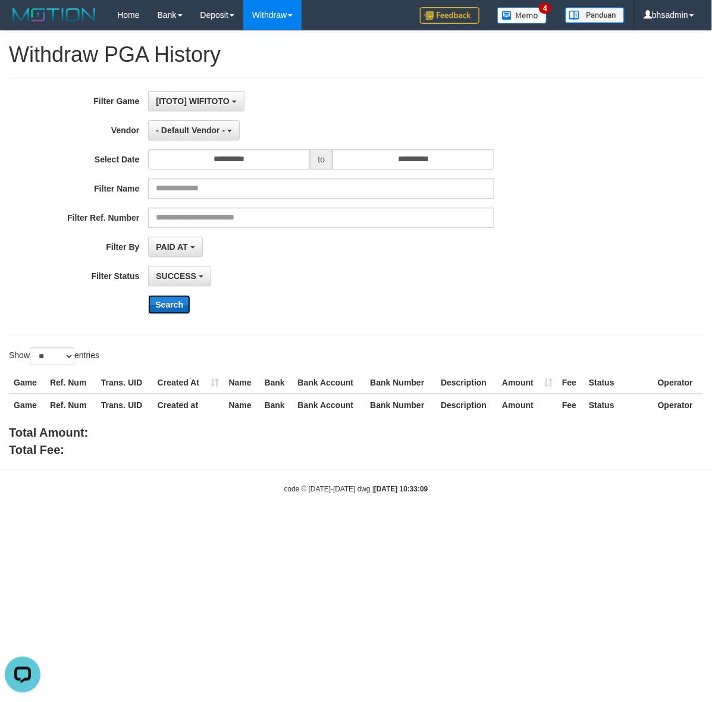
click at [162, 300] on button "Search" at bounding box center [169, 304] width 42 height 19
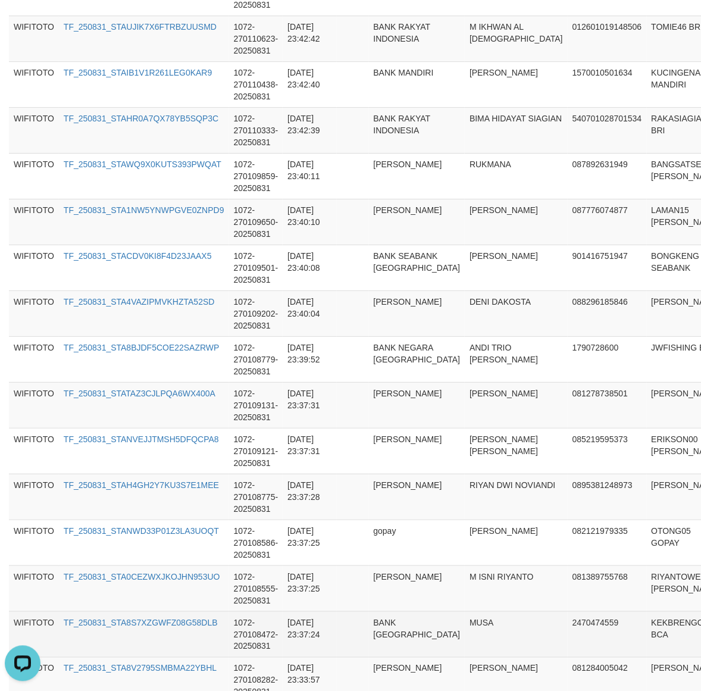
scroll to position [1027, 0]
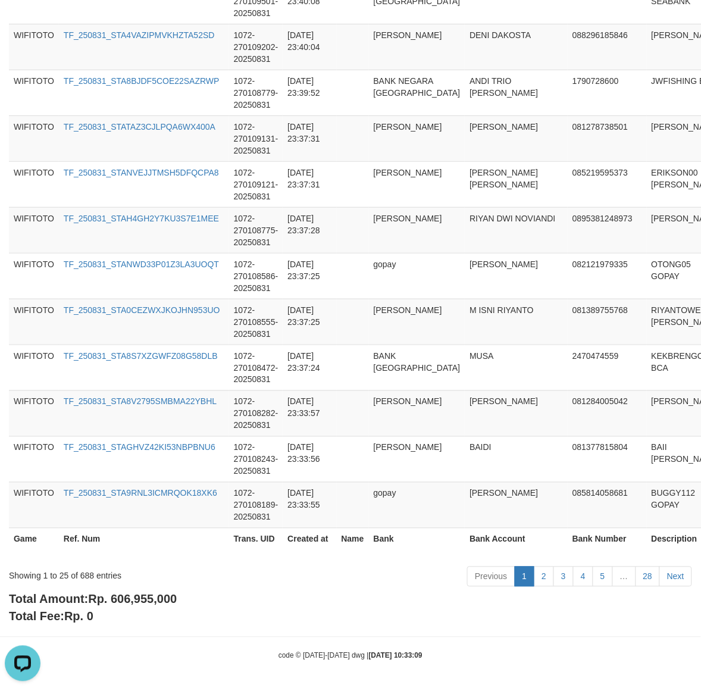
click at [132, 610] on div "Total Amount: Rp. 606,955,000 Total Fee: Rp. 0" at bounding box center [350, 608] width 683 height 34
copy body "Total Fee: Rp. 0"
click at [156, 589] on div "Showing 1 to 25 of 688 entries Previous 1 2 3 4 5 … 28 Next" at bounding box center [350, 578] width 701 height 26
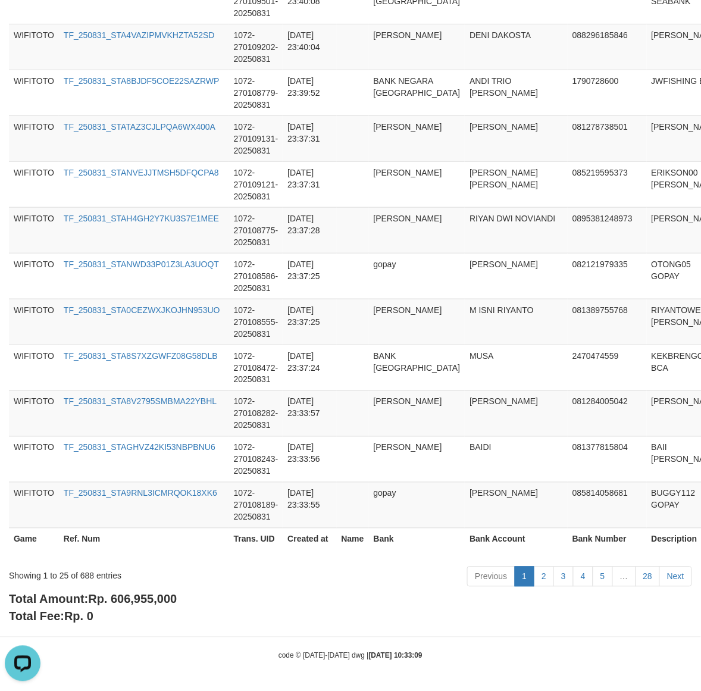
click at [162, 596] on span "Rp. 606,955,000" at bounding box center [132, 598] width 89 height 13
copy span "606,955,000"
click at [88, 577] on div "Showing 1 to 25 of 688 entries" at bounding box center [146, 573] width 274 height 17
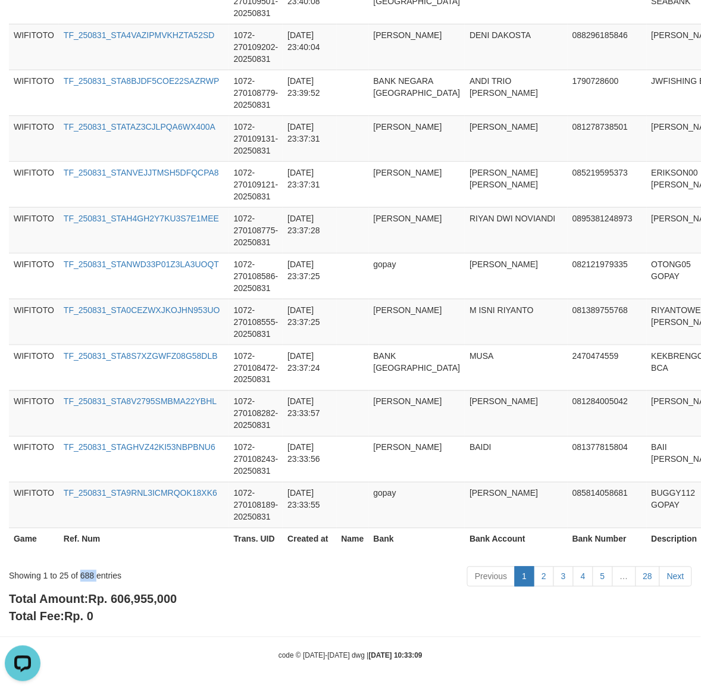
copy div "688"
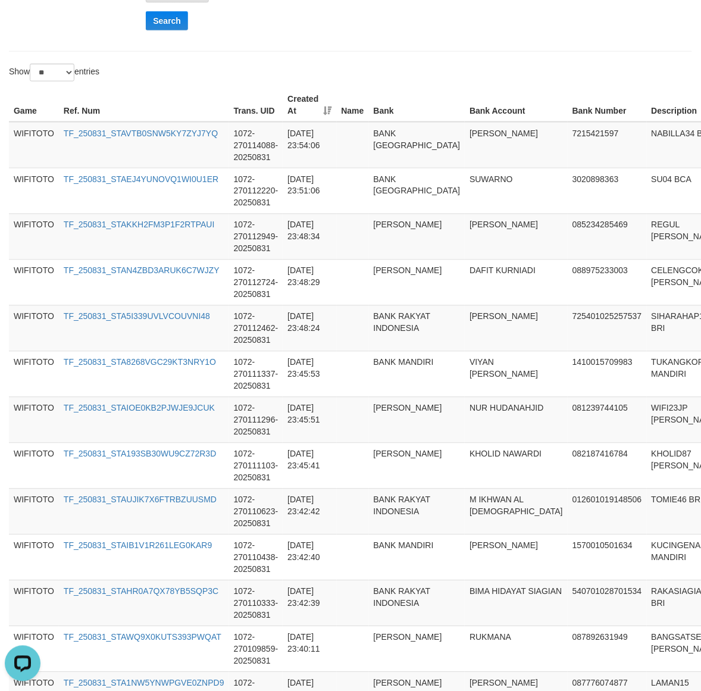
scroll to position [0, 0]
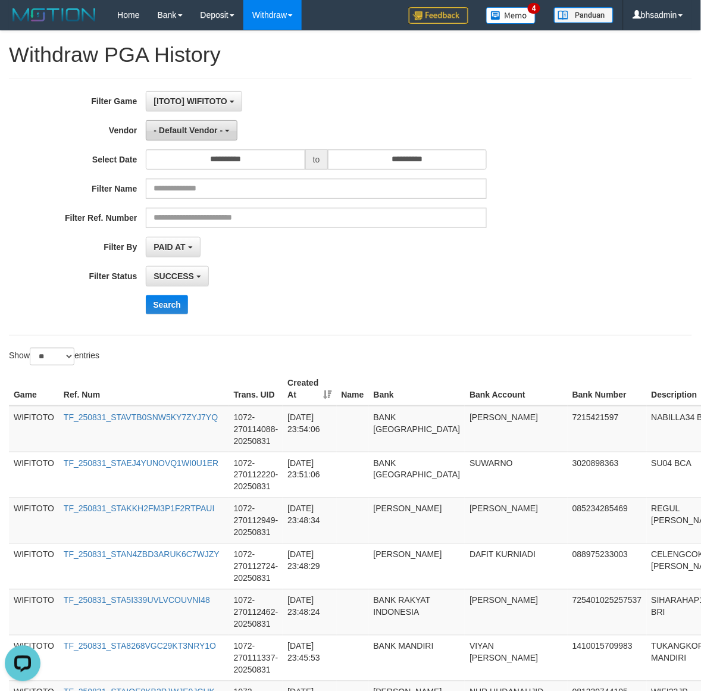
click at [174, 125] on button "- Default Vendor -" at bounding box center [192, 130] width 92 height 20
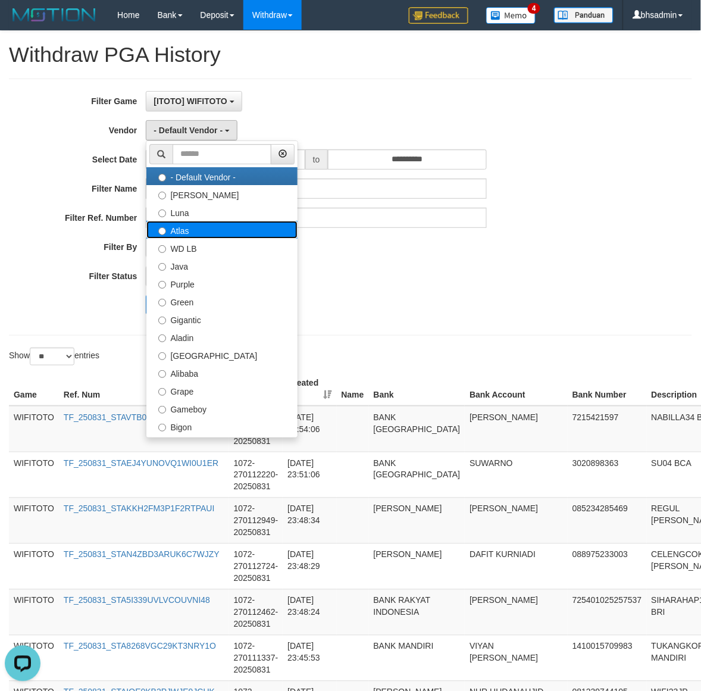
click at [227, 233] on label "Atlas" at bounding box center [221, 230] width 151 height 18
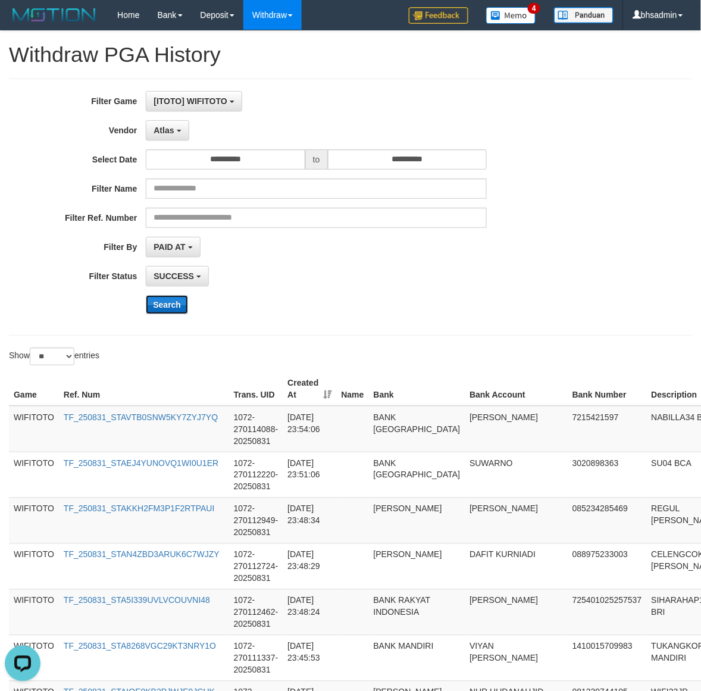
click at [167, 304] on button "Search" at bounding box center [167, 304] width 42 height 19
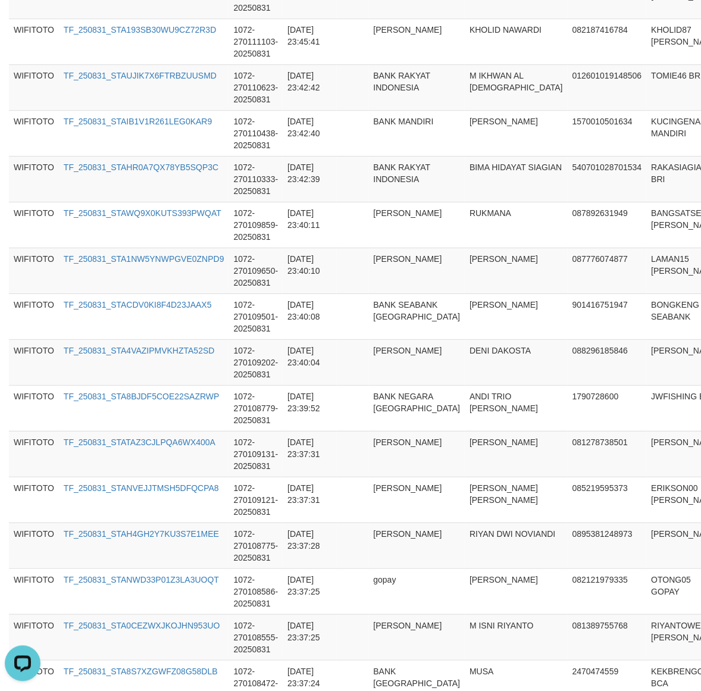
scroll to position [1027, 0]
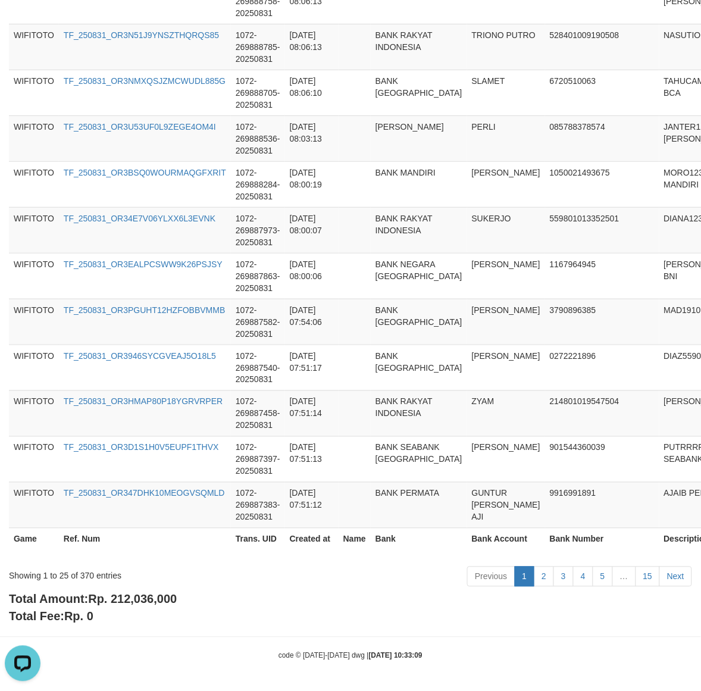
click at [131, 594] on span "Rp. 212,036,000" at bounding box center [132, 598] width 89 height 13
copy span "212,036,000"
click at [88, 580] on div "Showing 1 to 25 of 370 entries" at bounding box center [146, 573] width 274 height 17
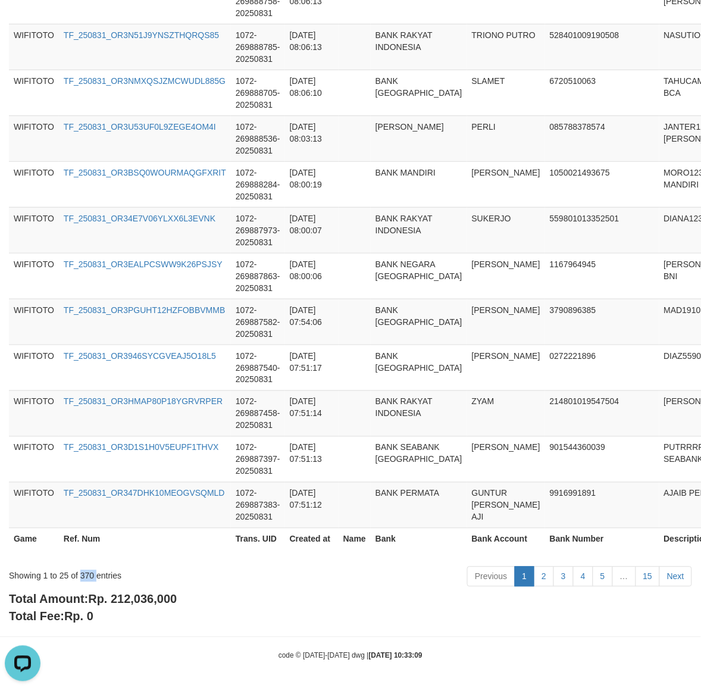
copy div "370"
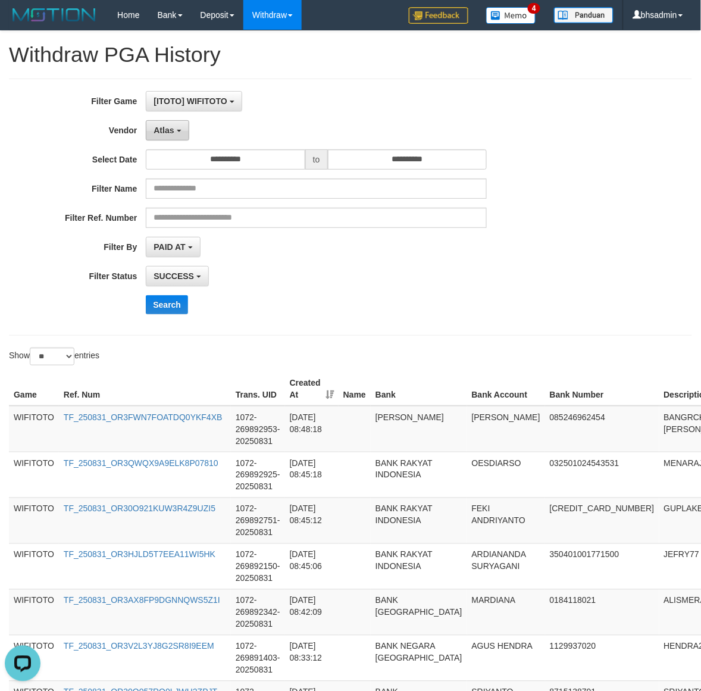
click at [180, 134] on button "Atlas" at bounding box center [167, 130] width 43 height 20
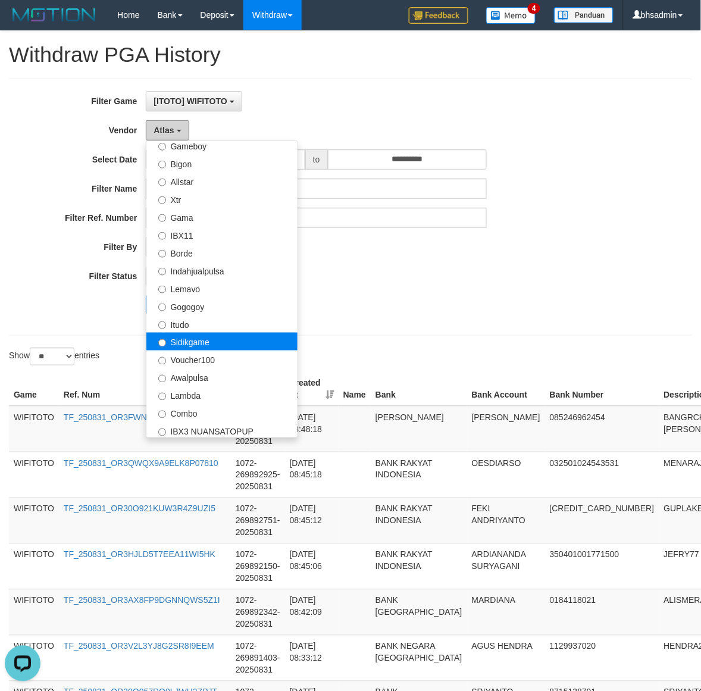
scroll to position [390, 0]
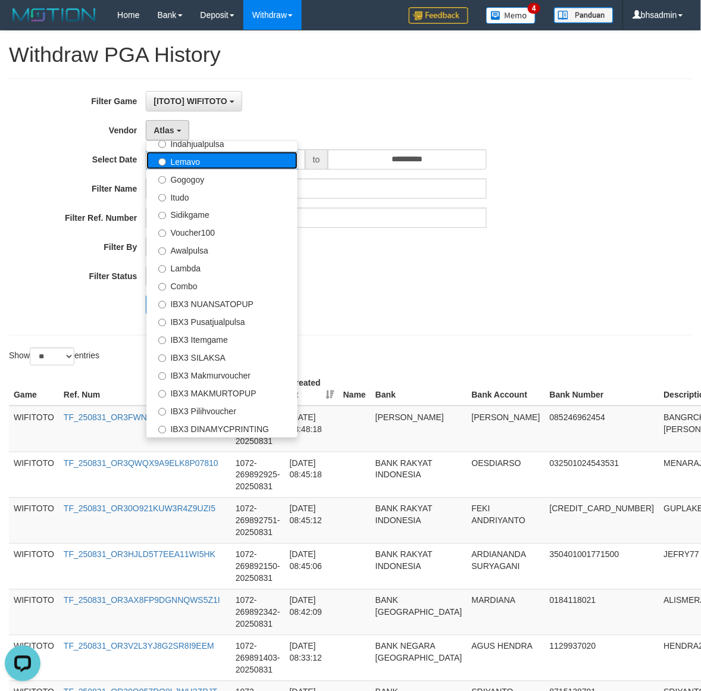
click at [285, 153] on label "Lemavo" at bounding box center [221, 161] width 151 height 18
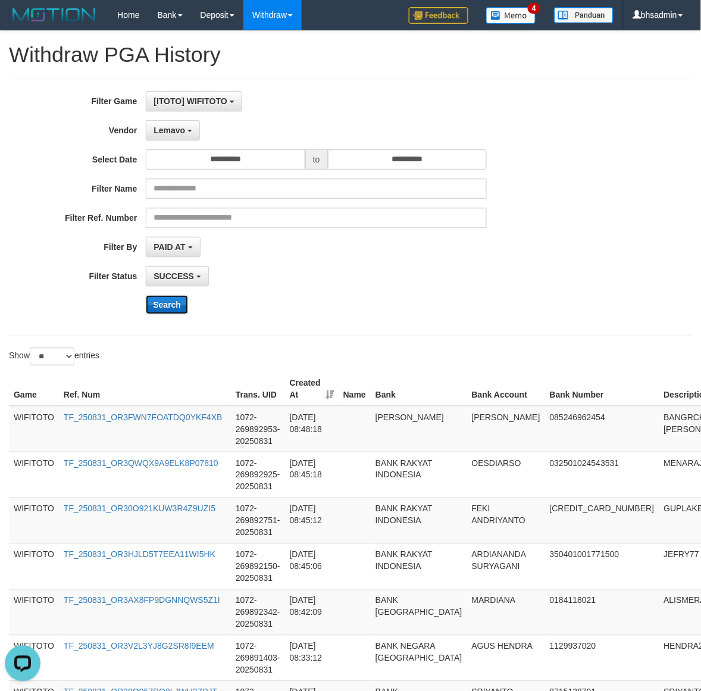
click at [164, 305] on button "Search" at bounding box center [167, 304] width 42 height 19
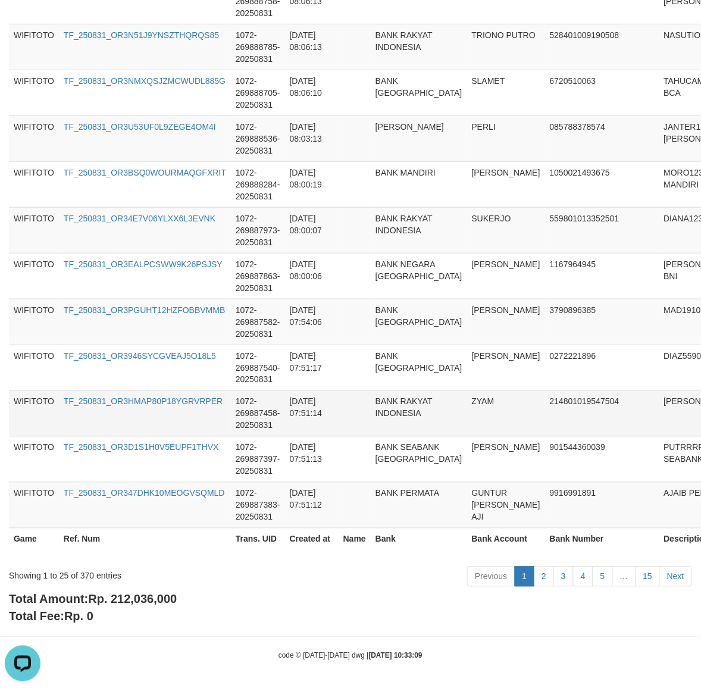
scroll to position [1027, 0]
click at [136, 599] on span "Rp. 212,036,000" at bounding box center [132, 598] width 89 height 13
click at [137, 599] on span "Rp. 212,036,000" at bounding box center [132, 598] width 89 height 13
click at [161, 566] on div "Showing 1 to 25 of 370 entries" at bounding box center [146, 573] width 274 height 17
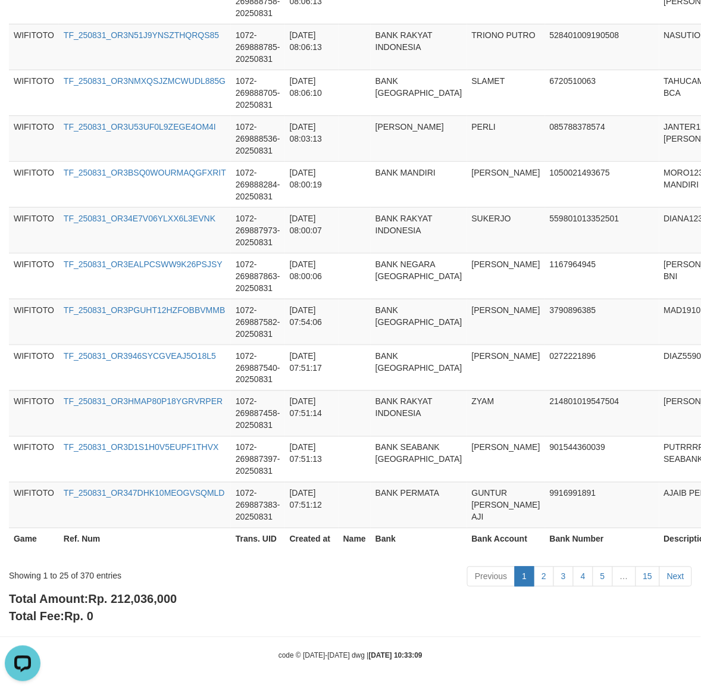
scroll to position [1039, 0]
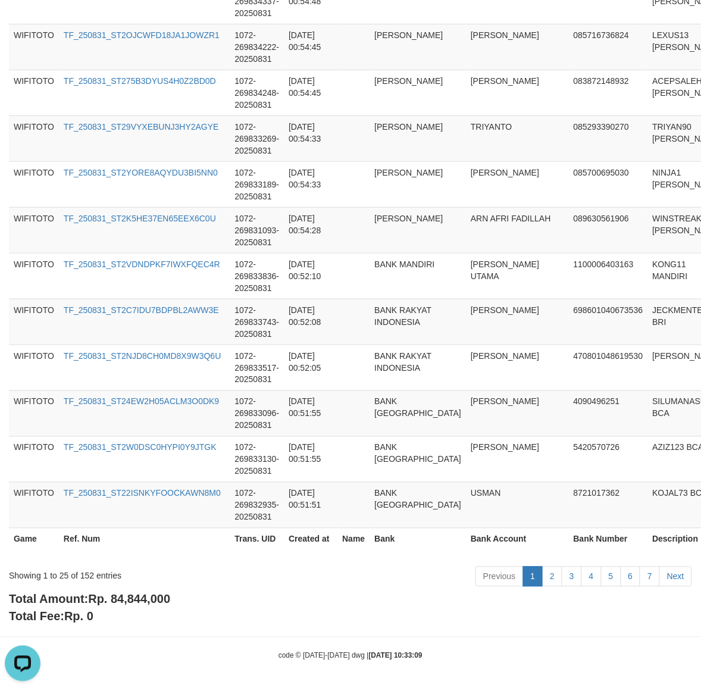
click at [142, 597] on span "Rp. 84,844,000" at bounding box center [129, 598] width 82 height 13
copy span "84,844,000"
click at [87, 571] on div "Showing 1 to 25 of 152 entries" at bounding box center [146, 573] width 274 height 17
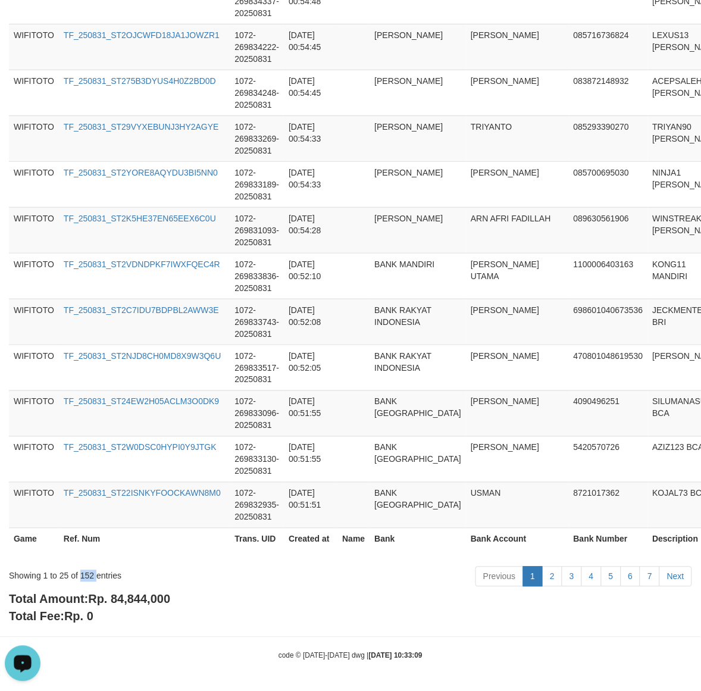
copy div "152"
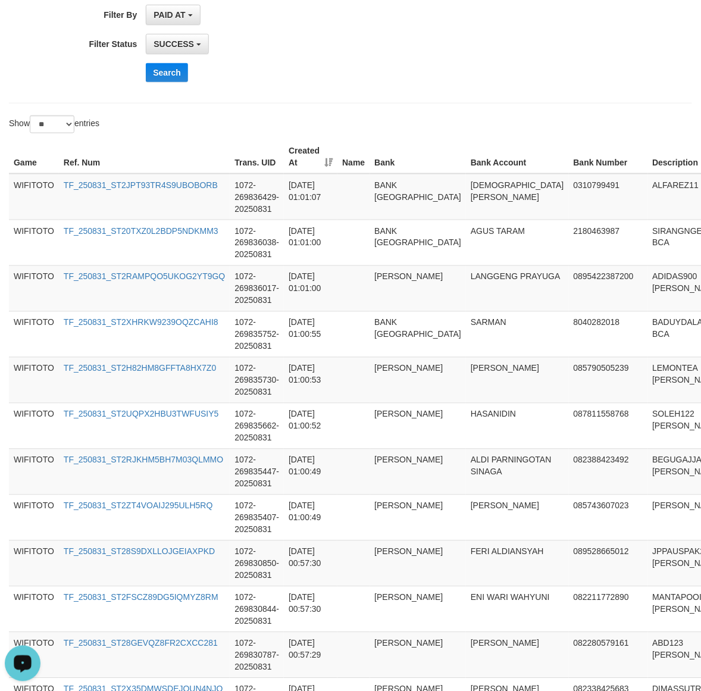
scroll to position [0, 0]
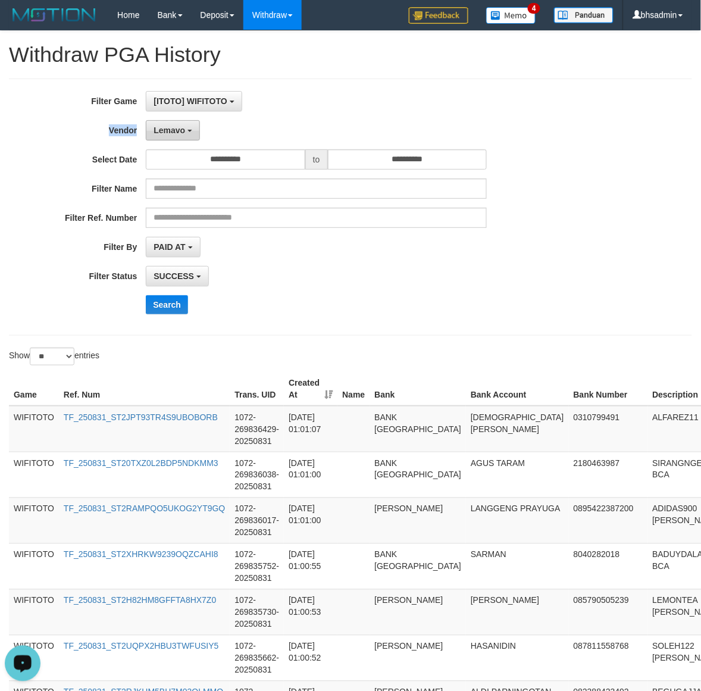
drag, startPoint x: 131, startPoint y: 110, endPoint x: 162, endPoint y: 133, distance: 38.3
click at [138, 119] on div "**********" at bounding box center [292, 207] width 584 height 232
click at [162, 133] on span "Lemavo" at bounding box center [169, 130] width 32 height 10
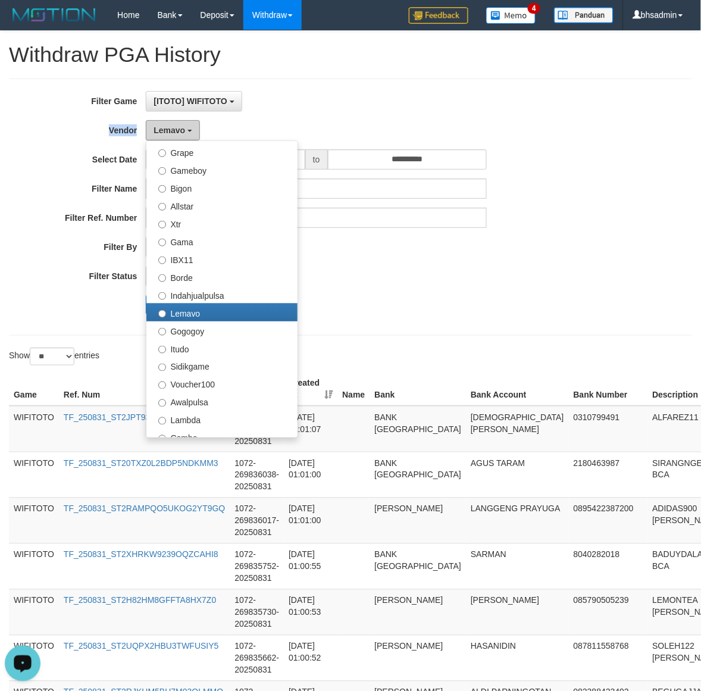
scroll to position [192, 0]
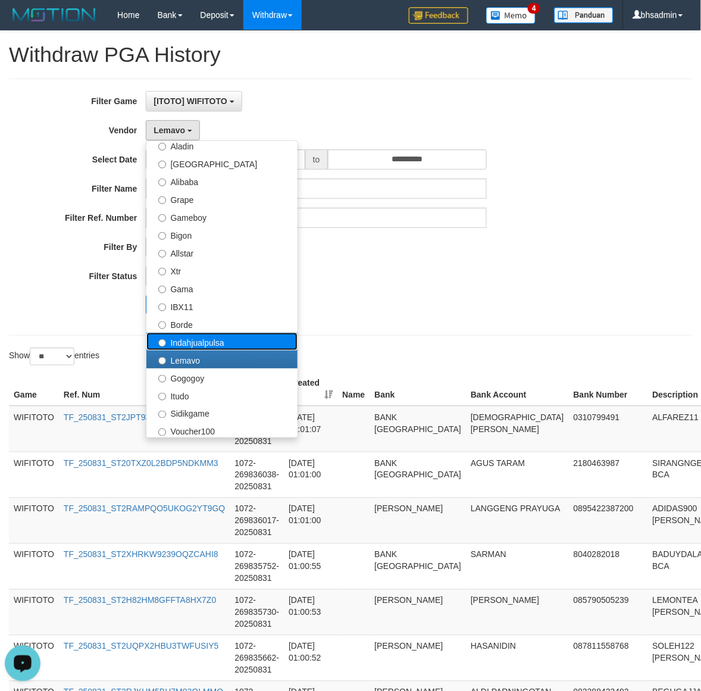
click at [262, 343] on label "Indahjualpulsa" at bounding box center [221, 341] width 151 height 18
select select "**********"
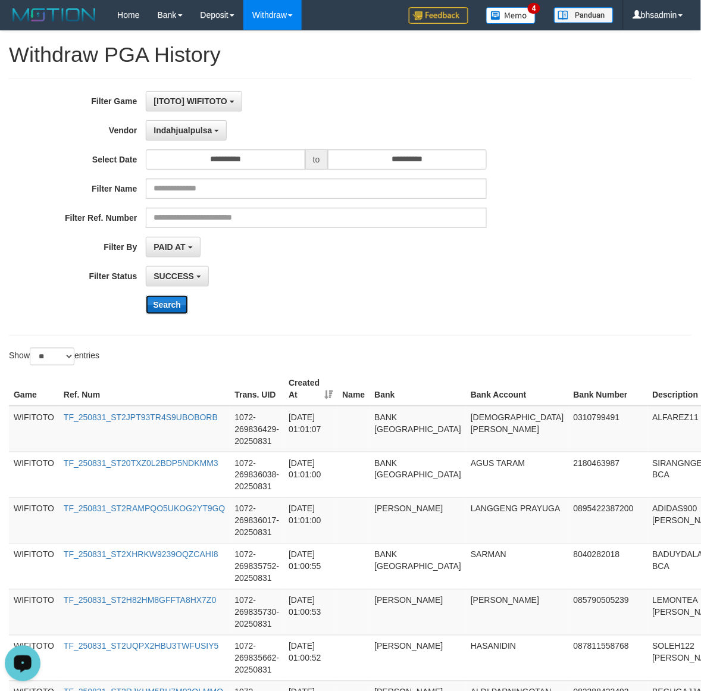
click at [162, 299] on button "Search" at bounding box center [167, 304] width 42 height 19
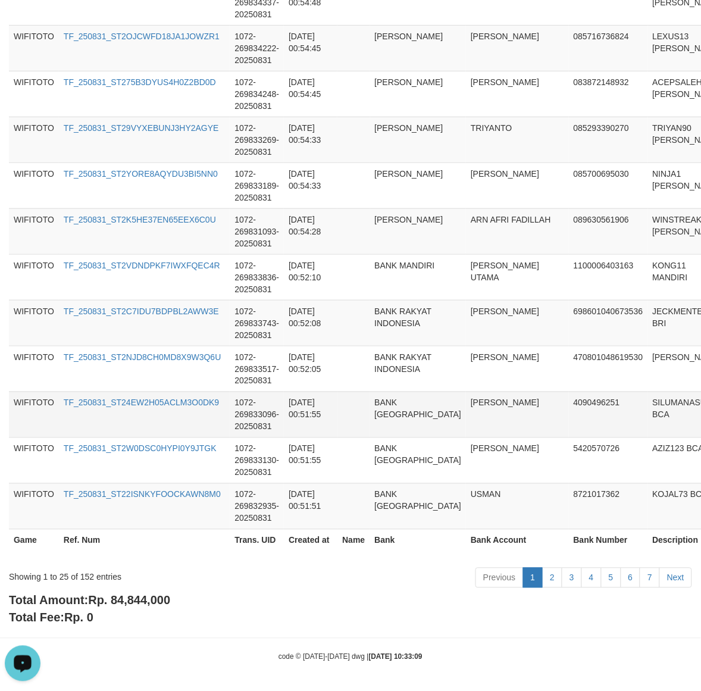
scroll to position [1039, 0]
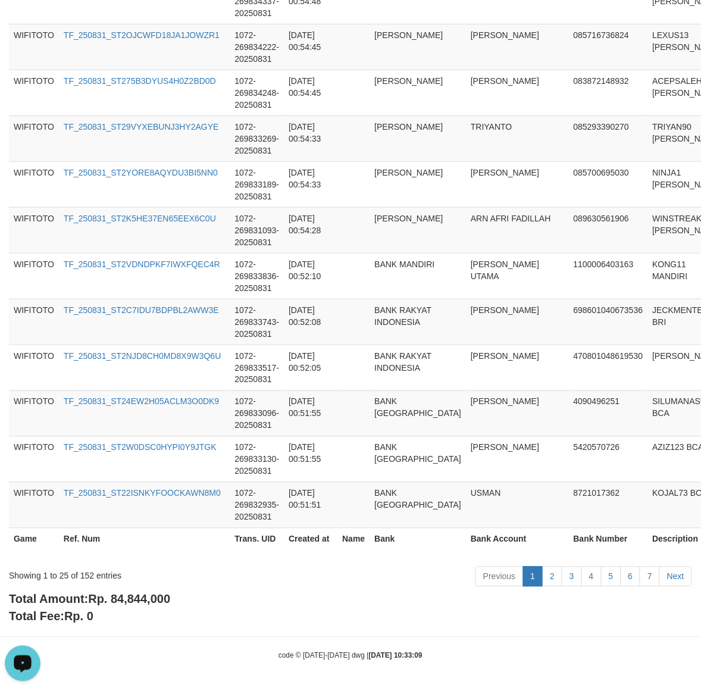
click at [125, 600] on span "Rp. 84,844,000" at bounding box center [129, 598] width 82 height 13
click at [140, 607] on div "Total Amount: Rp. 84,844,000 Total Fee: Rp. 0" at bounding box center [350, 608] width 683 height 34
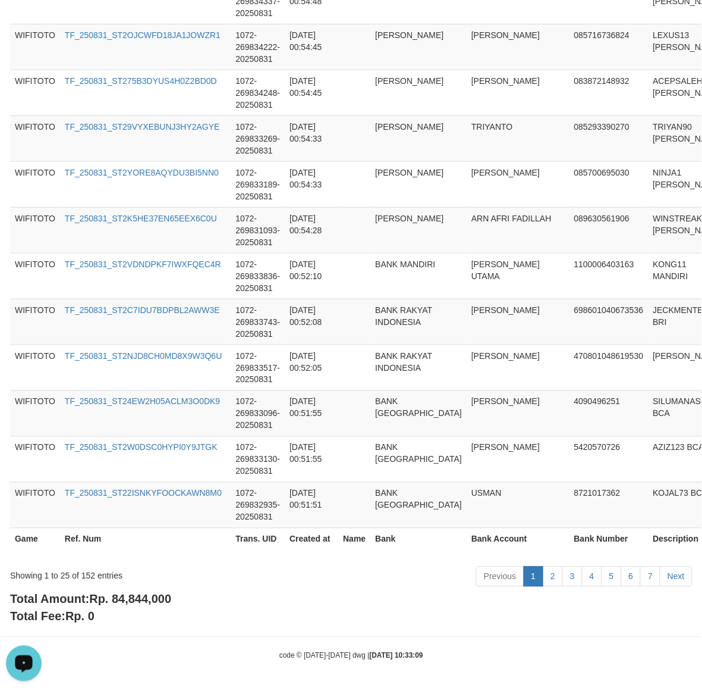
scroll to position [1027, 0]
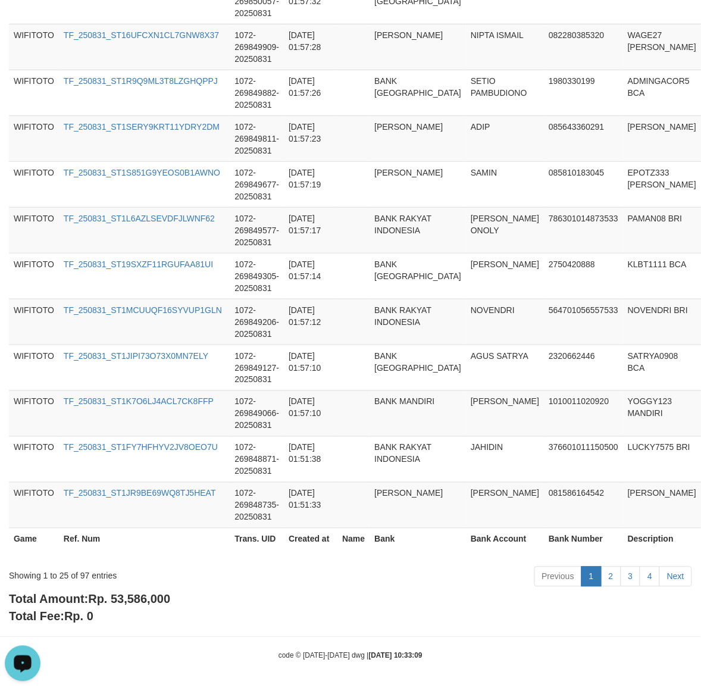
click at [138, 594] on span "Rp. 53,586,000" at bounding box center [129, 598] width 82 height 13
drag, startPoint x: 138, startPoint y: 594, endPoint x: 272, endPoint y: 602, distance: 134.1
click at [139, 594] on span "Rp. 53,586,000" at bounding box center [129, 598] width 82 height 13
copy span "53,586,000"
click at [83, 575] on div "Showing 1 to 25 of 97 entries" at bounding box center [146, 573] width 274 height 17
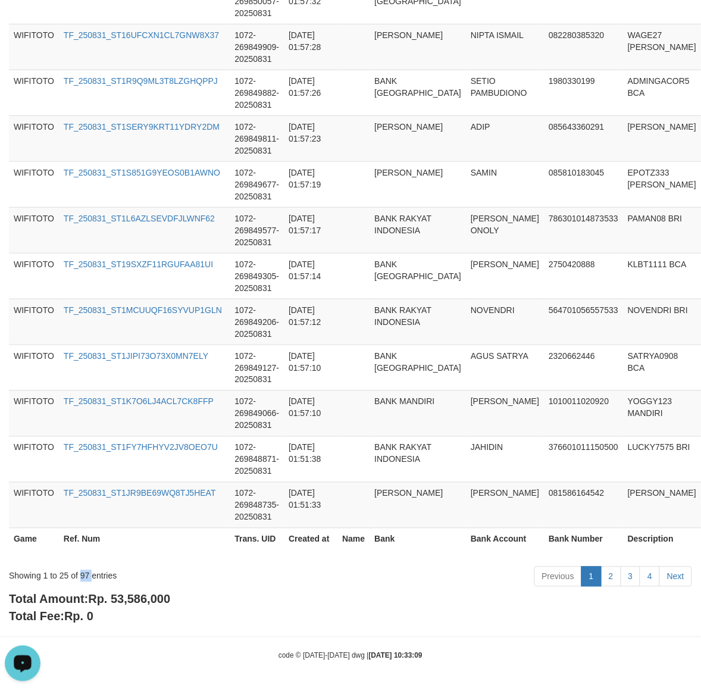
click at [83, 575] on div "Showing 1 to 25 of 97 entries" at bounding box center [146, 573] width 274 height 17
copy div "97"
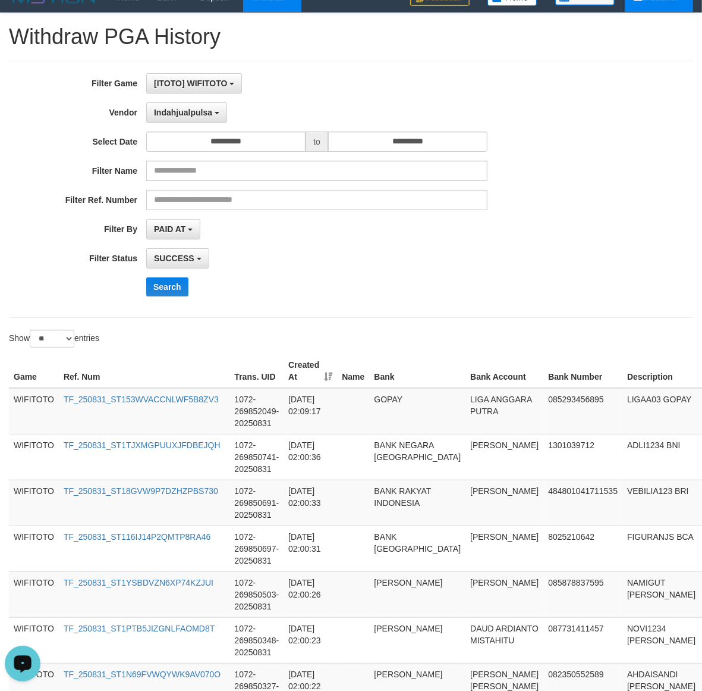
scroll to position [0, 0]
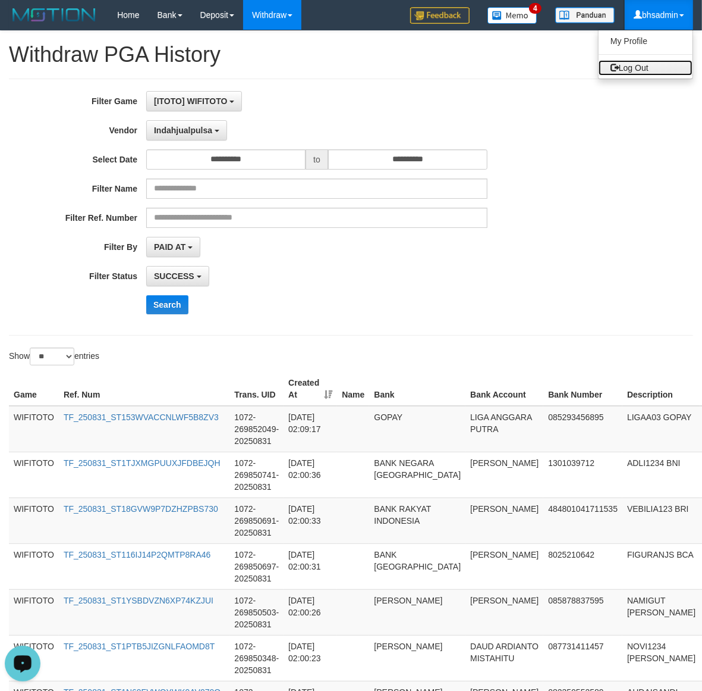
drag, startPoint x: 644, startPoint y: 61, endPoint x: 572, endPoint y: 156, distance: 119.3
click at [644, 61] on link "Log Out" at bounding box center [646, 67] width 94 height 15
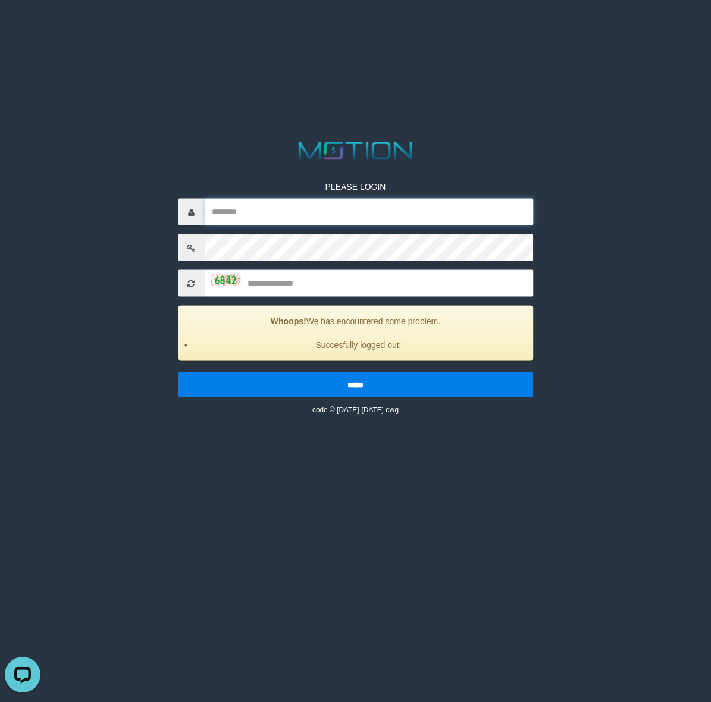
click at [378, 207] on input "text" at bounding box center [369, 212] width 329 height 27
type input "********"
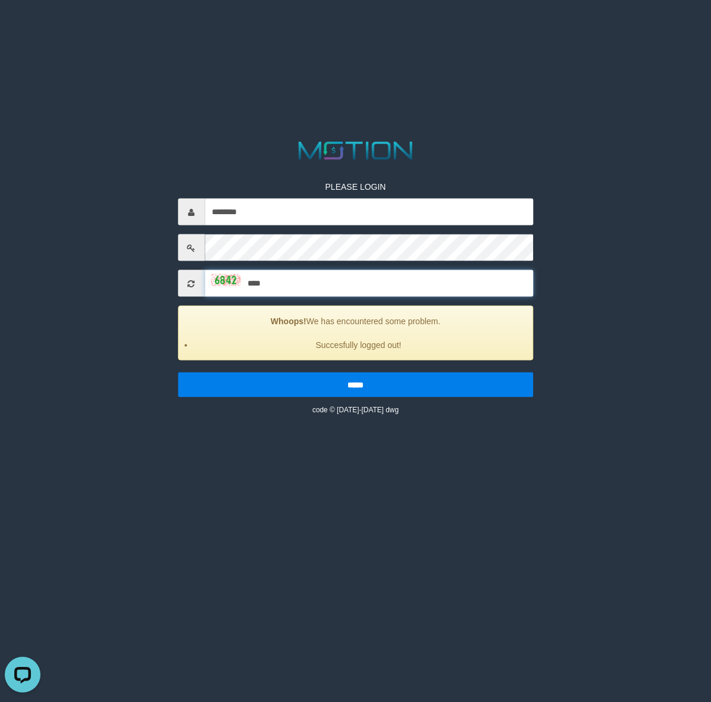
type input "****"
click at [178, 372] on input "*****" at bounding box center [356, 384] width 356 height 25
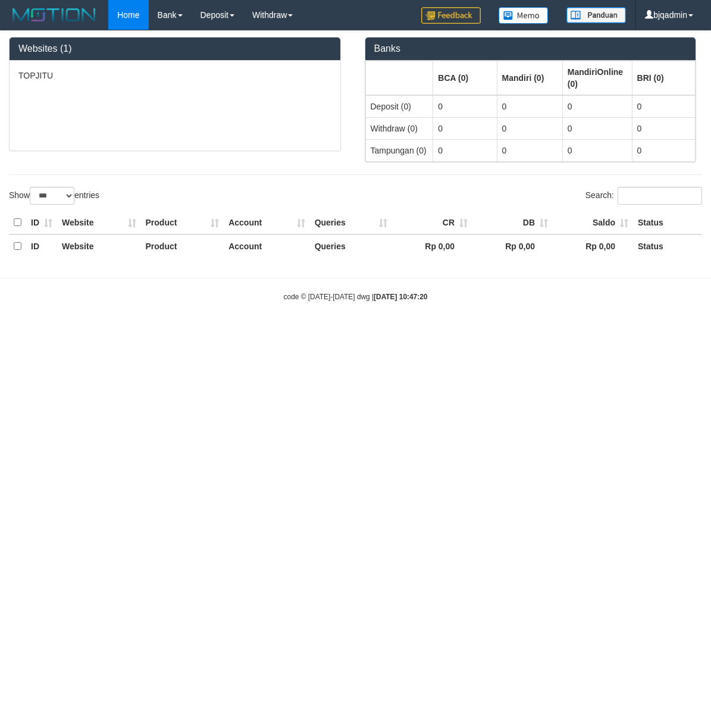
select select "***"
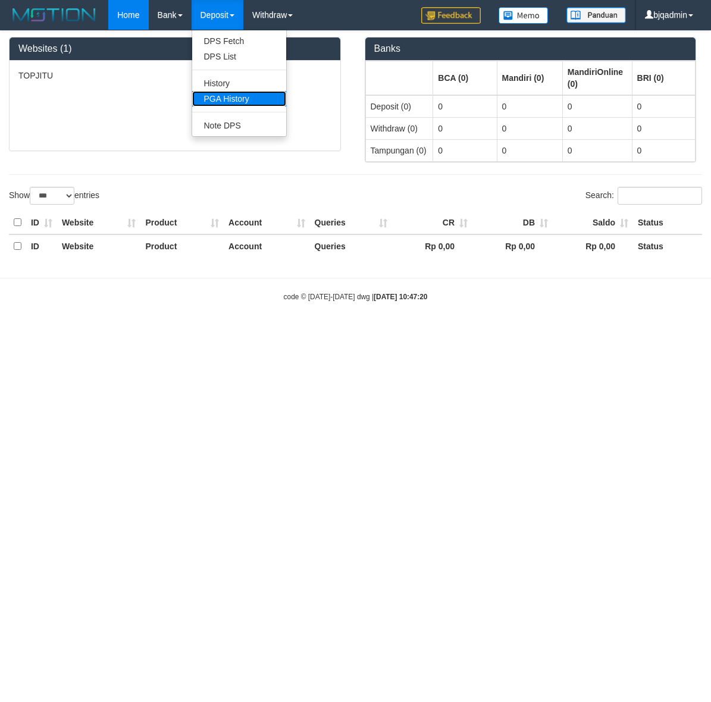
click at [244, 98] on link "PGA History" at bounding box center [239, 98] width 94 height 15
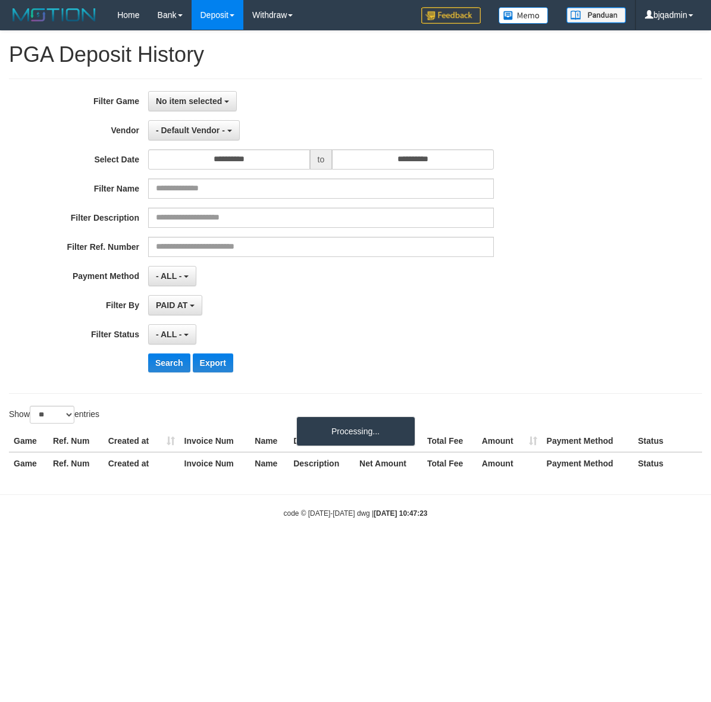
select select
select select "**"
click at [189, 94] on button "No item selected" at bounding box center [192, 101] width 89 height 20
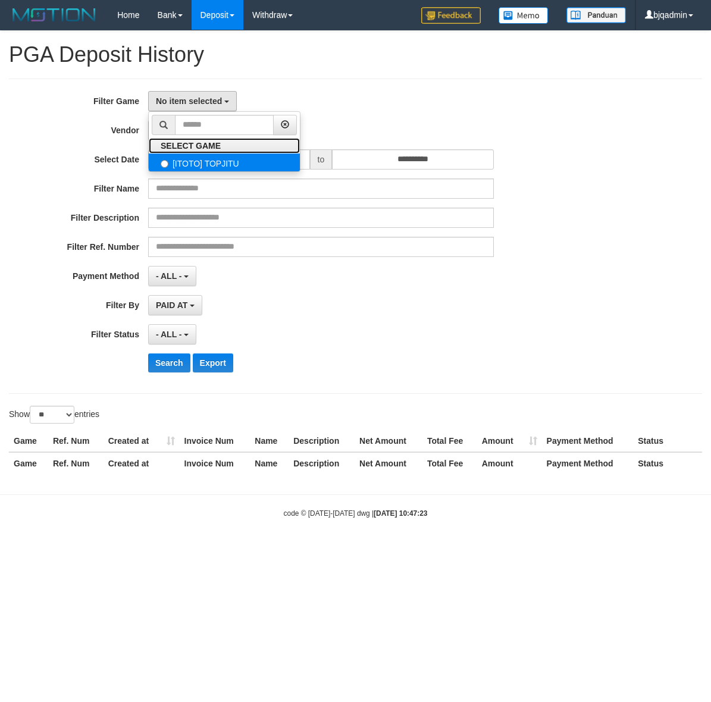
drag, startPoint x: 236, startPoint y: 146, endPoint x: 239, endPoint y: 159, distance: 13.4
click at [236, 148] on link "SELECT GAME" at bounding box center [224, 145] width 151 height 15
click at [239, 159] on label "[ITOTO] TOPJITU" at bounding box center [224, 162] width 151 height 18
select select "****"
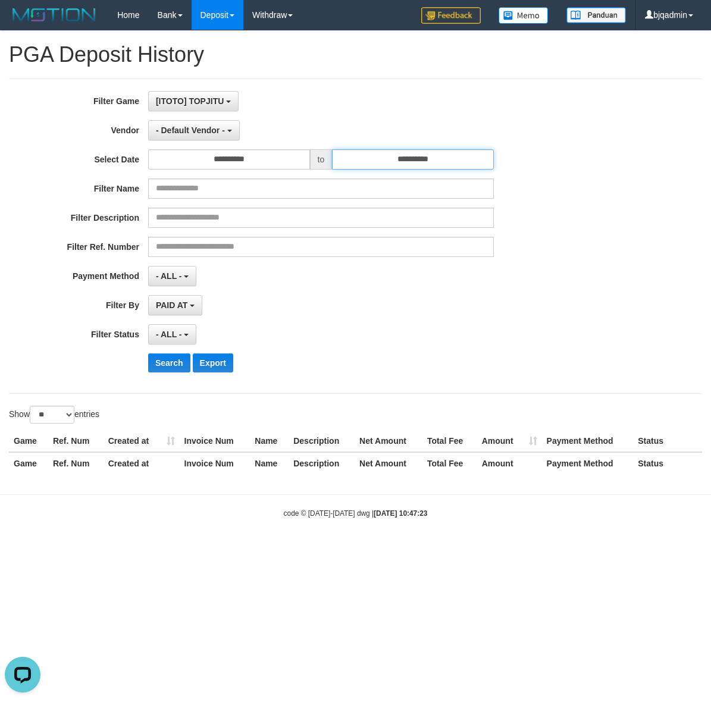
click at [429, 168] on input "**********" at bounding box center [413, 159] width 162 height 20
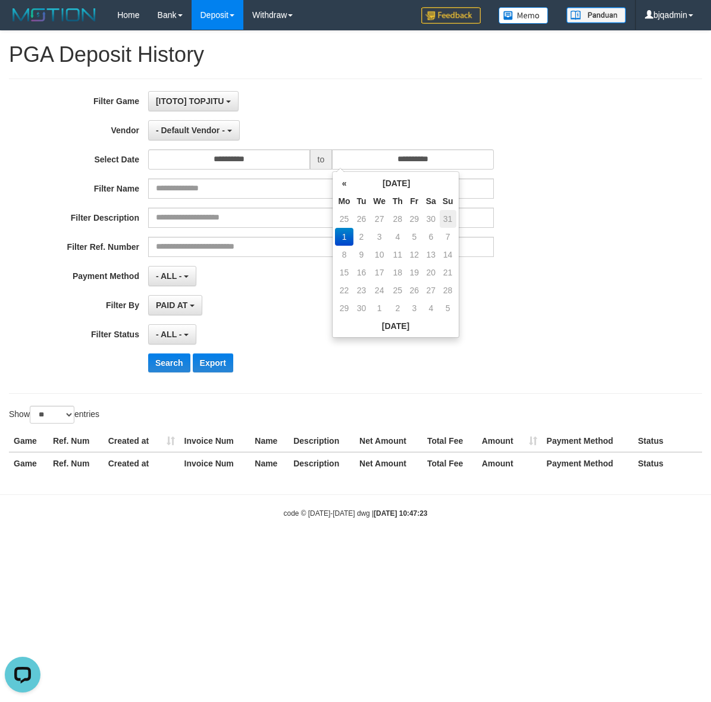
click at [447, 216] on td "31" at bounding box center [448, 219] width 17 height 18
type input "**********"
click at [165, 341] on button "- ALL -" at bounding box center [172, 334] width 48 height 20
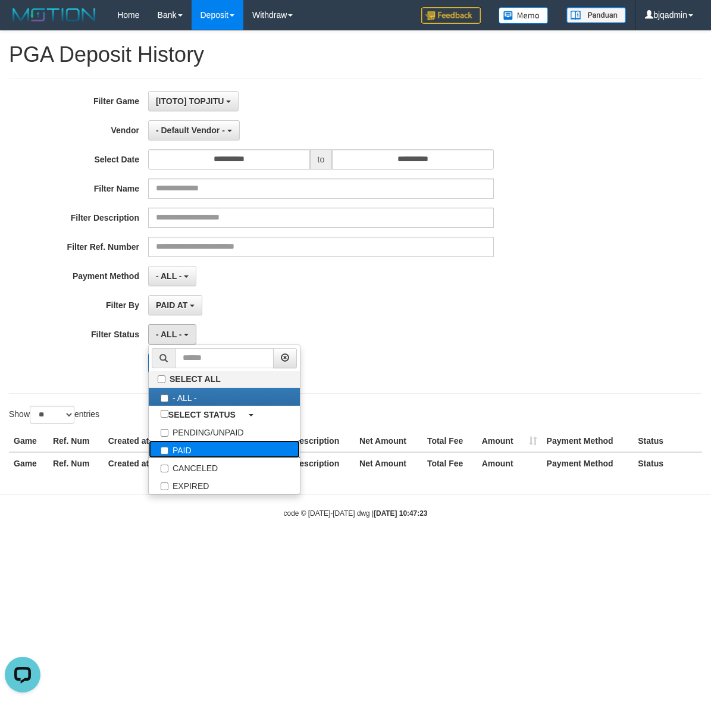
click at [187, 450] on label "PAID" at bounding box center [224, 449] width 151 height 18
select select "*"
drag, startPoint x: 102, startPoint y: 387, endPoint x: 186, endPoint y: 366, distance: 86.8
click at [107, 384] on div "**********" at bounding box center [355, 236] width 693 height 315
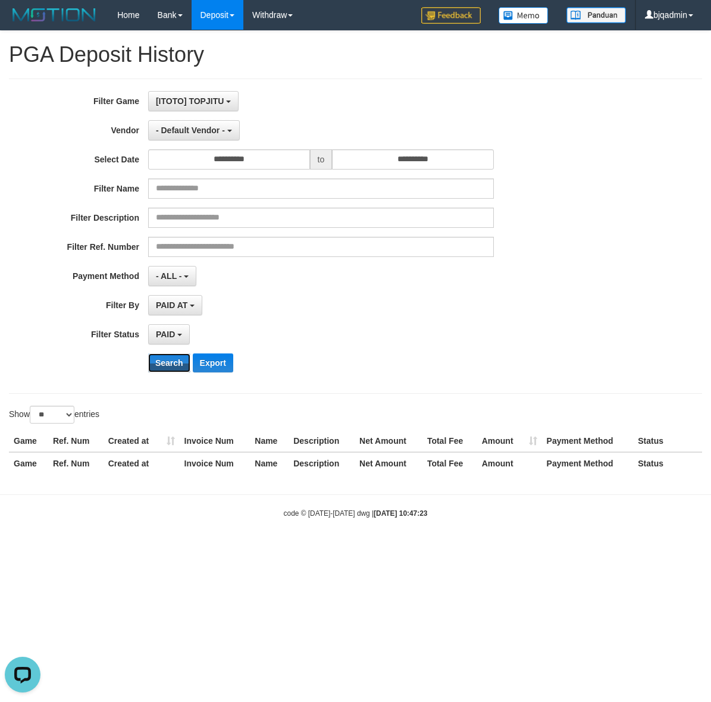
drag, startPoint x: 173, startPoint y: 360, endPoint x: 667, endPoint y: 605, distance: 551.4
click at [173, 360] on button "Search" at bounding box center [169, 362] width 42 height 19
click at [215, 149] on div "**********" at bounding box center [296, 236] width 592 height 290
click at [216, 136] on button "- Default Vendor -" at bounding box center [194, 130] width 92 height 20
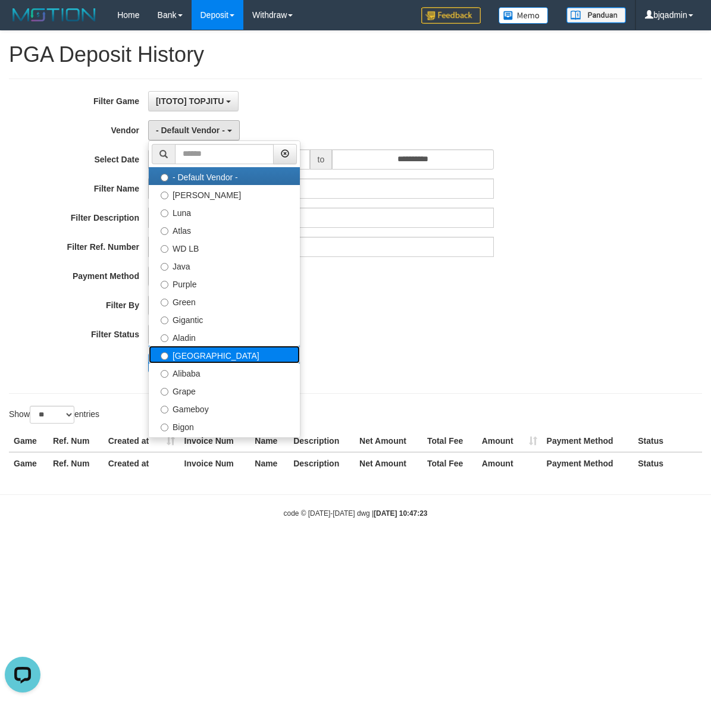
click at [224, 355] on label "Dubai" at bounding box center [224, 355] width 151 height 18
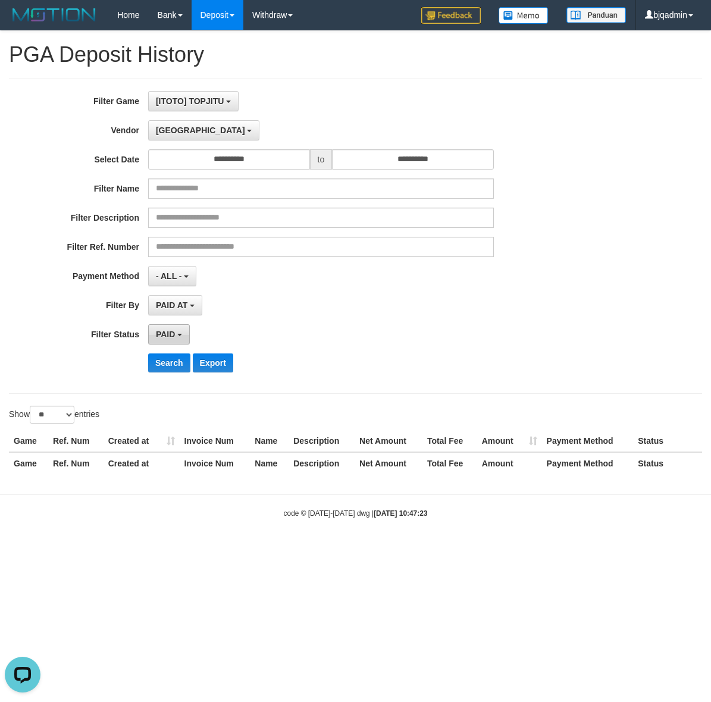
click at [153, 334] on button "PAID" at bounding box center [169, 334] width 42 height 20
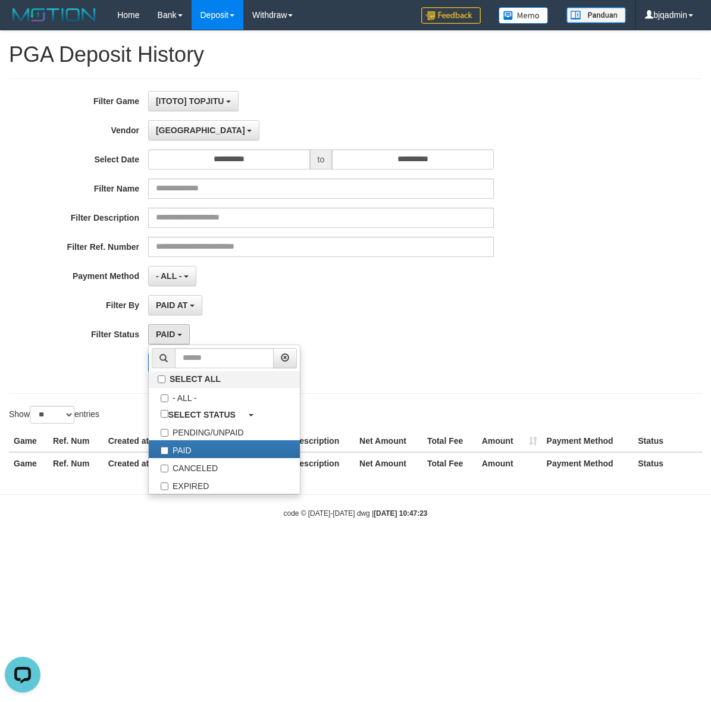
drag, startPoint x: 79, startPoint y: 308, endPoint x: 113, endPoint y: 310, distance: 33.9
click at [82, 308] on label "Filter By" at bounding box center [74, 303] width 148 height 16
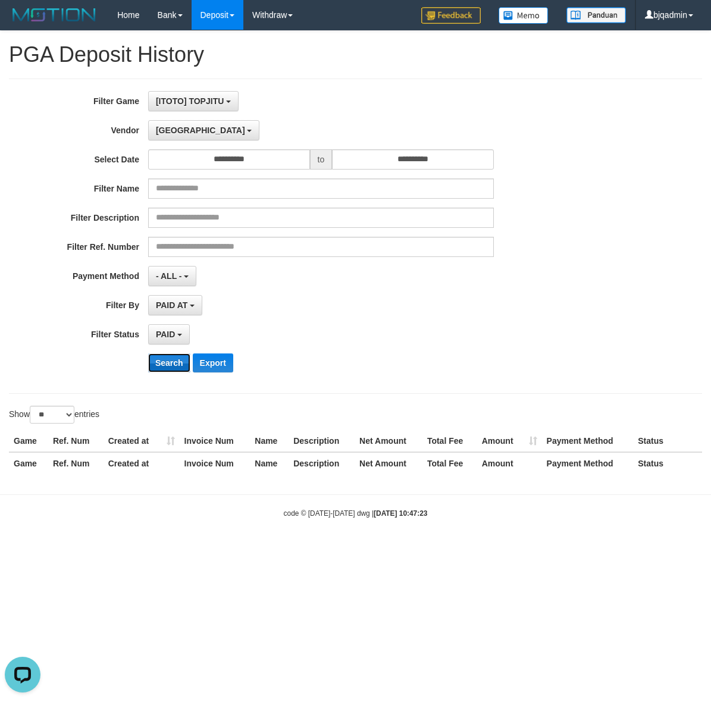
click at [171, 366] on button "Search" at bounding box center [169, 362] width 42 height 19
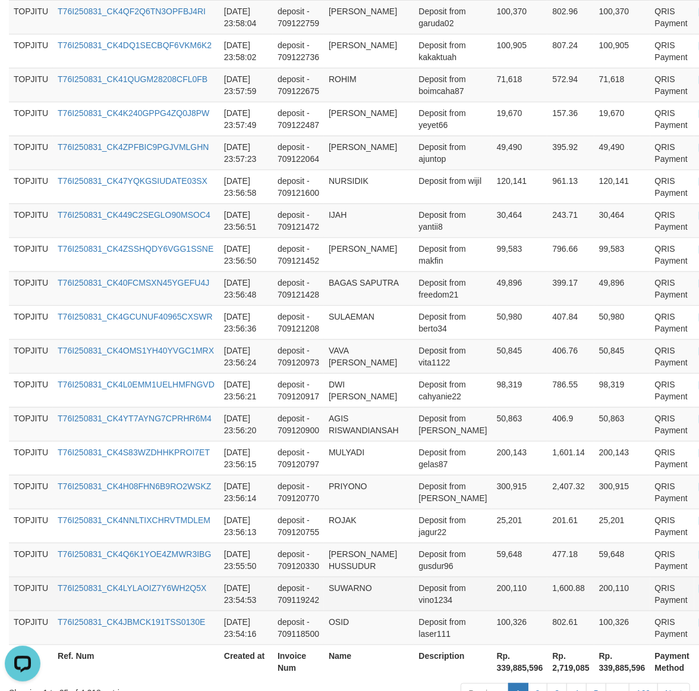
scroll to position [958, 0]
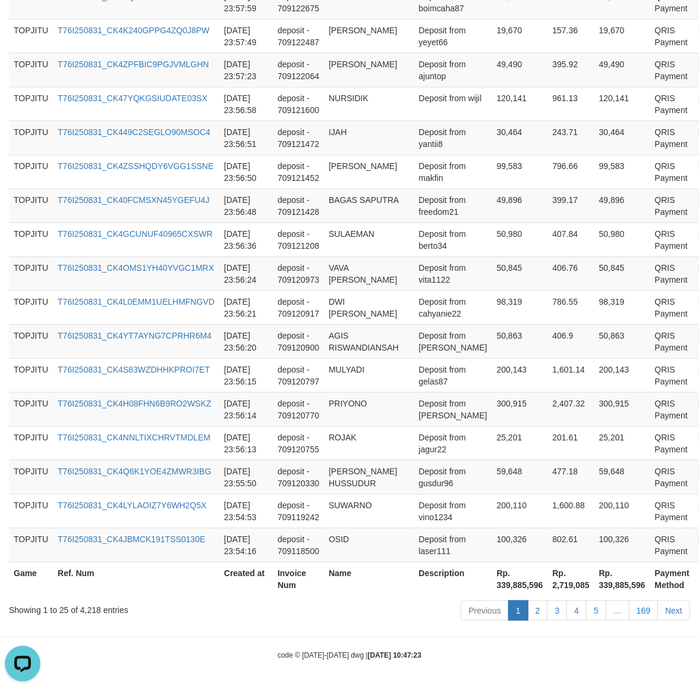
click at [513, 580] on th "Rp. 339,885,596" at bounding box center [520, 578] width 56 height 34
copy th "339,885,596"
click at [80, 614] on div "Showing 1 to 25 of 4,218 entries" at bounding box center [146, 607] width 274 height 17
click at [80, 613] on div "Showing 1 to 25 of 4,218 entries" at bounding box center [146, 607] width 274 height 17
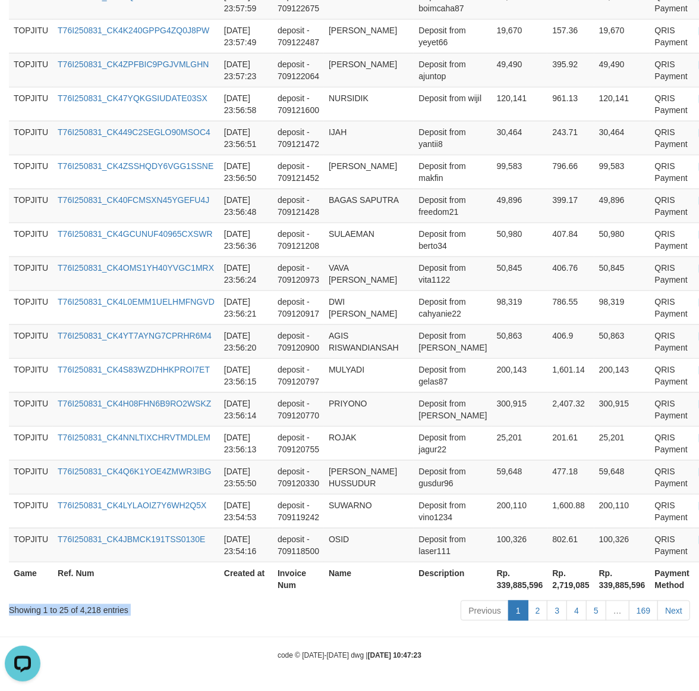
click at [81, 613] on div "Showing 1 to 25 of 4,218 entries" at bounding box center [146, 607] width 274 height 17
copy div "Showing 1 to 25 of 4,218 entries"
click at [91, 607] on div "Showing 1 to 25 of 4,218 entries" at bounding box center [146, 607] width 274 height 17
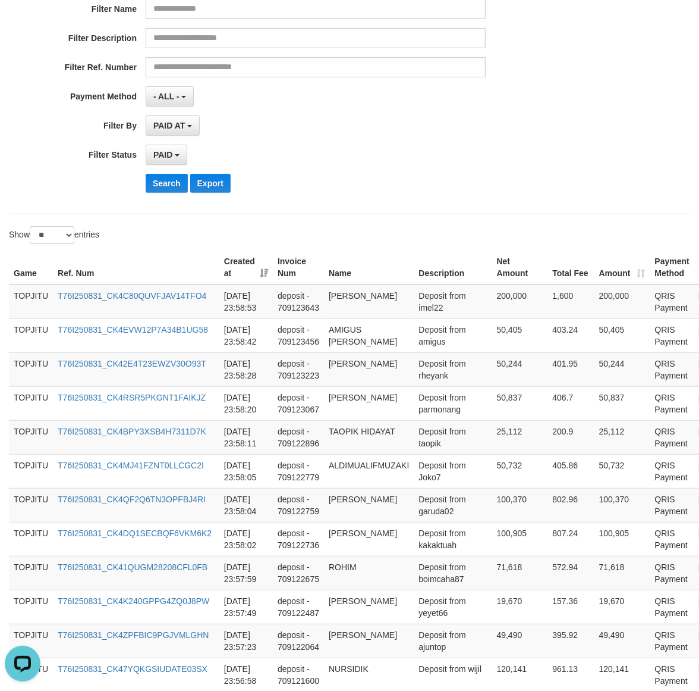
scroll to position [0, 0]
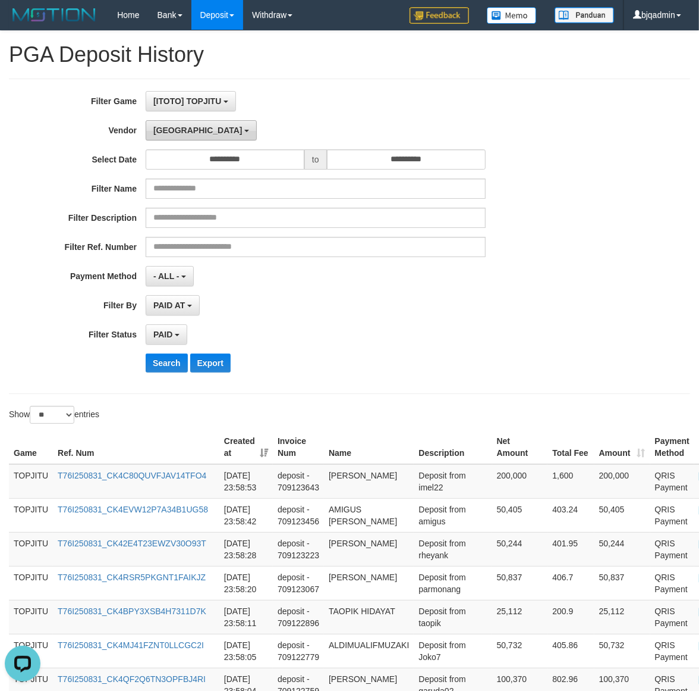
click at [156, 123] on button "Dubai" at bounding box center [201, 130] width 111 height 20
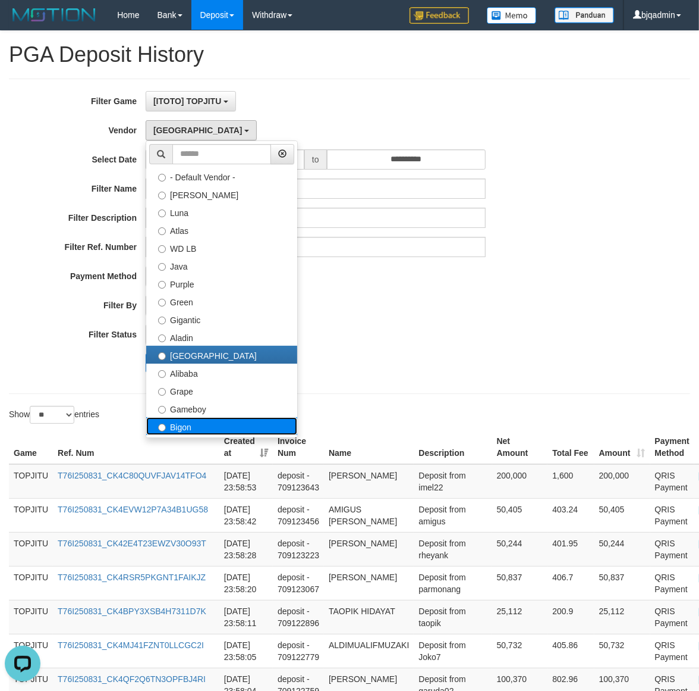
click at [215, 422] on label "Bigon" at bounding box center [221, 426] width 151 height 18
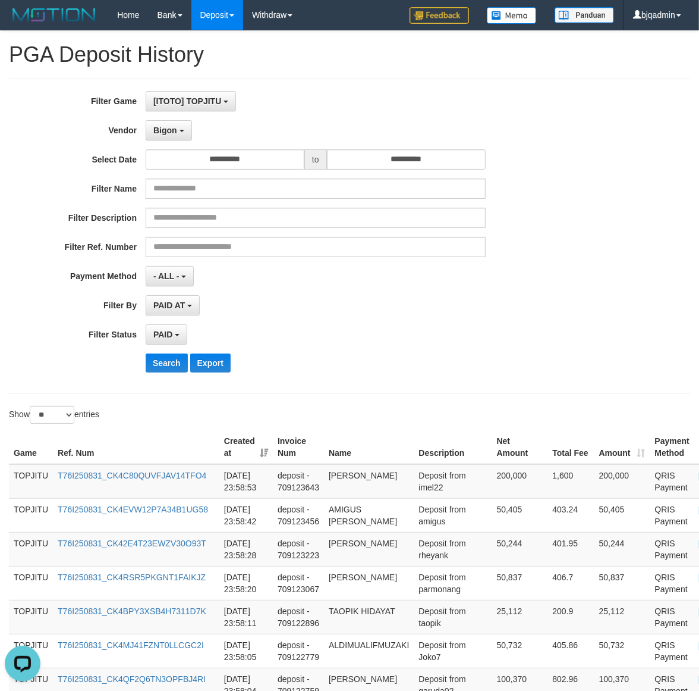
click at [174, 375] on div "**********" at bounding box center [291, 236] width 583 height 290
click at [173, 372] on button "Search" at bounding box center [167, 362] width 42 height 19
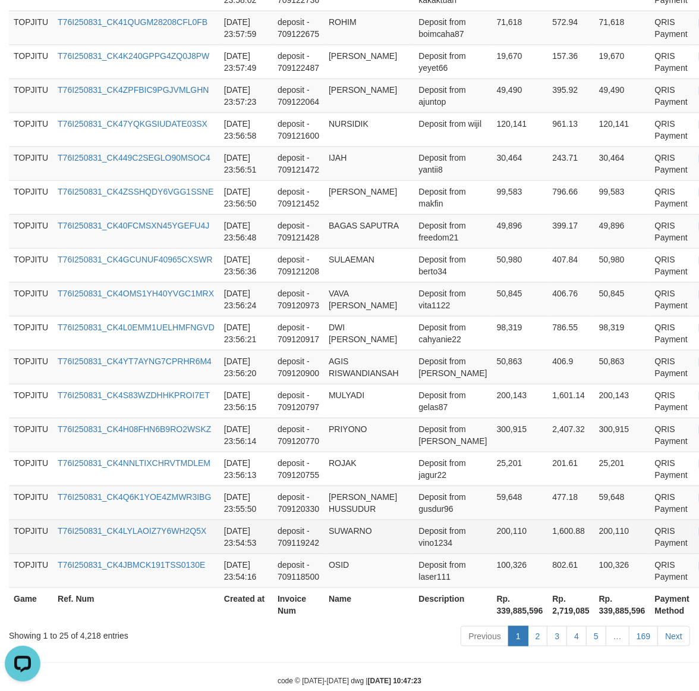
scroll to position [958, 0]
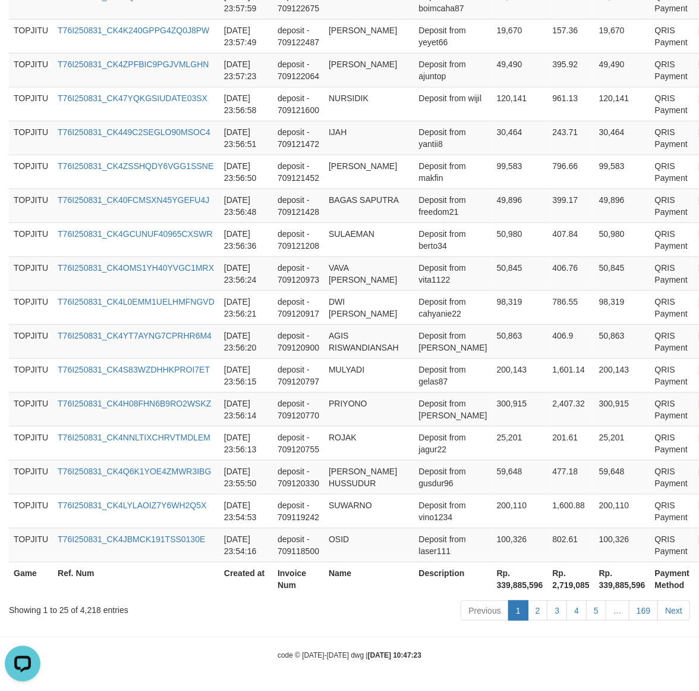
click at [492, 592] on th "Rp. 339,885,596" at bounding box center [520, 578] width 56 height 34
click at [492, 587] on th "Rp. 339,885,596" at bounding box center [520, 578] width 56 height 34
copy th "339,885,596"
click at [498, 588] on th "Rp. 339,885,596" at bounding box center [520, 578] width 56 height 34
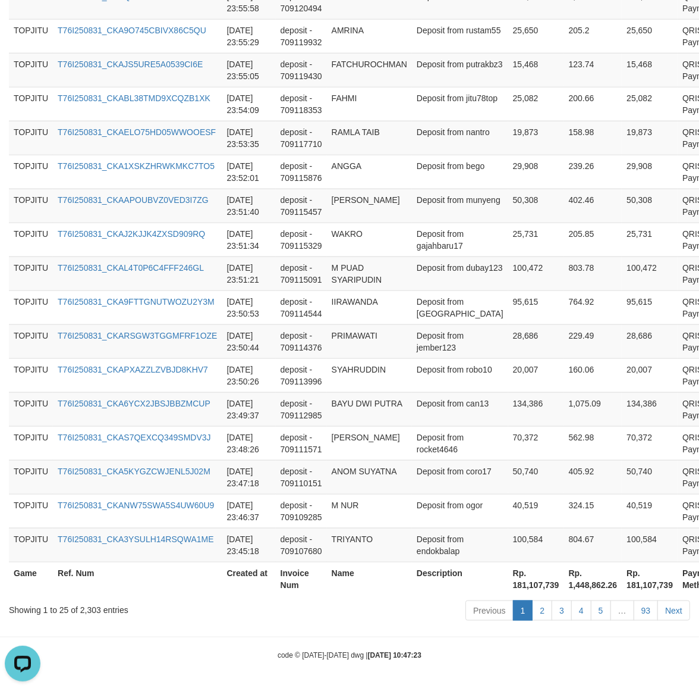
scroll to position [946, 0]
click at [509, 588] on th "Rp. 181,107,739" at bounding box center [537, 578] width 56 height 34
click at [255, 607] on div "Showing 1 to 25 of 2,303 entries" at bounding box center [146, 607] width 274 height 17
click at [73, 605] on div "Showing 1 to 25 of 2,303 entries" at bounding box center [146, 607] width 274 height 17
click at [99, 605] on div "Showing 1 to 25 of 2,303 entries" at bounding box center [146, 607] width 274 height 17
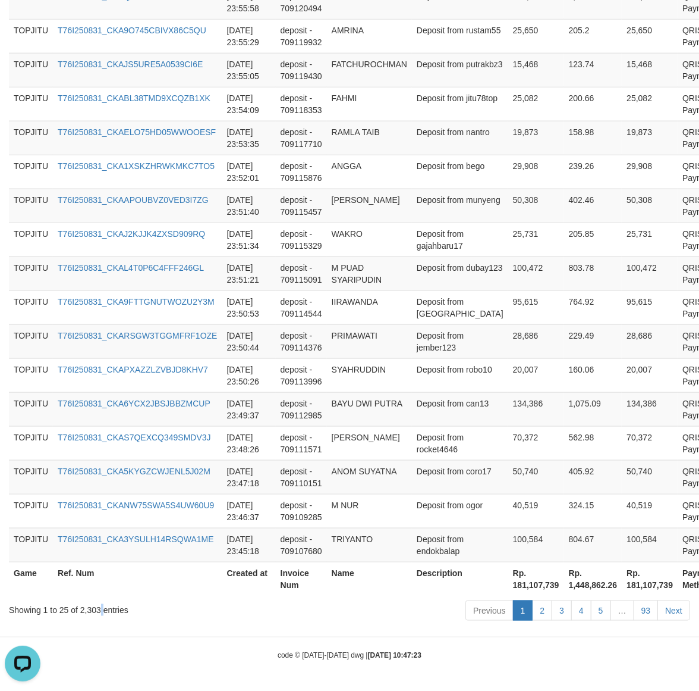
click at [99, 605] on div "Showing 1 to 25 of 2,303 entries" at bounding box center [146, 607] width 274 height 17
click at [82, 605] on div "Showing 1 to 25 of 2,303 entries" at bounding box center [146, 607] width 274 height 17
drag, startPoint x: 82, startPoint y: 605, endPoint x: 98, endPoint y: 607, distance: 16.2
click at [83, 605] on div "Showing 1 to 25 of 2,303 entries" at bounding box center [146, 607] width 274 height 17
copy div "2,303"
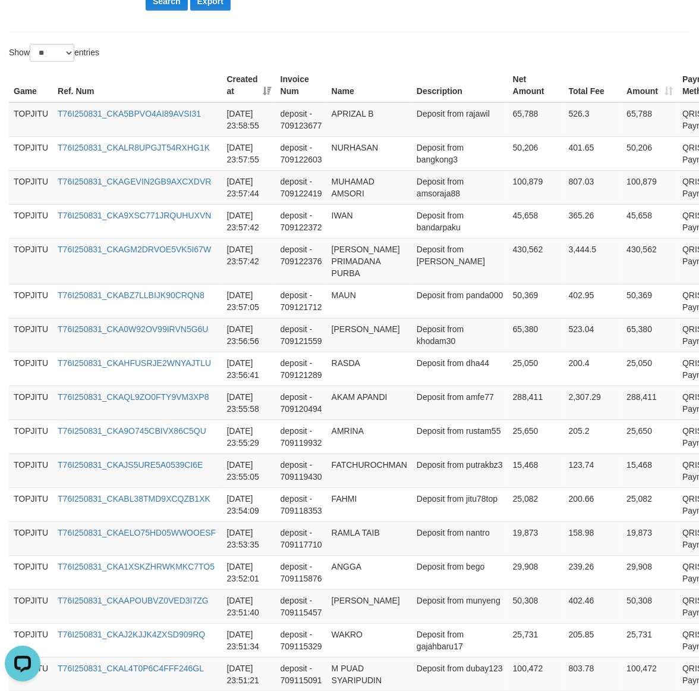
scroll to position [0, 0]
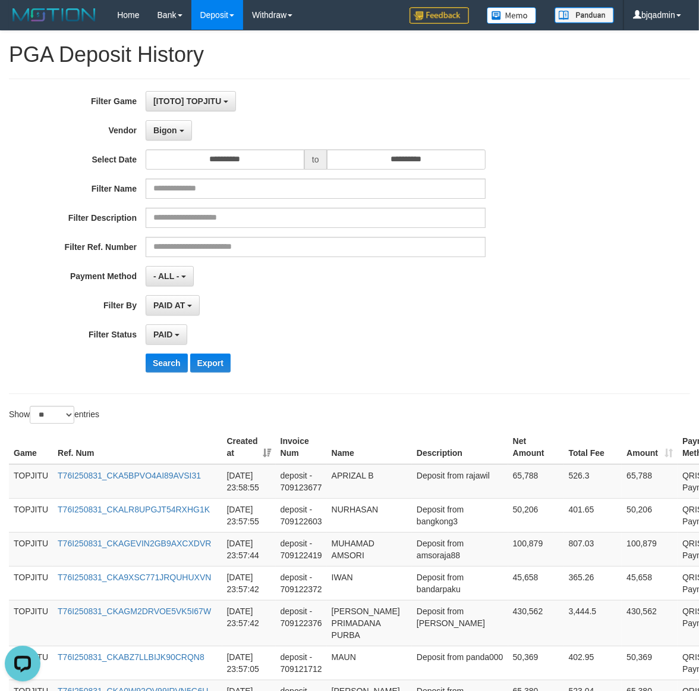
click at [181, 146] on div "**********" at bounding box center [291, 236] width 583 height 290
drag, startPoint x: 181, startPoint y: 144, endPoint x: 181, endPoint y: 136, distance: 8.3
click at [181, 142] on div "**********" at bounding box center [291, 236] width 583 height 290
click at [181, 134] on button "Bigon" at bounding box center [169, 130] width 46 height 20
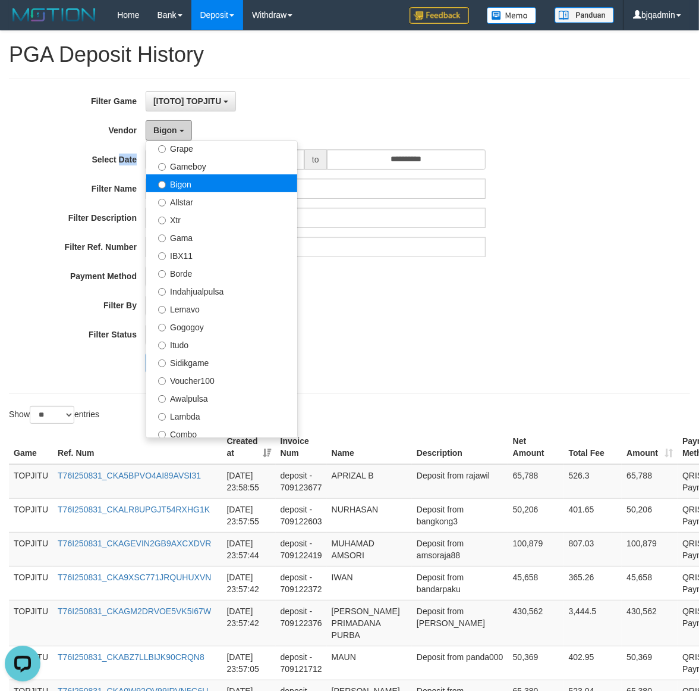
scroll to position [192, 0]
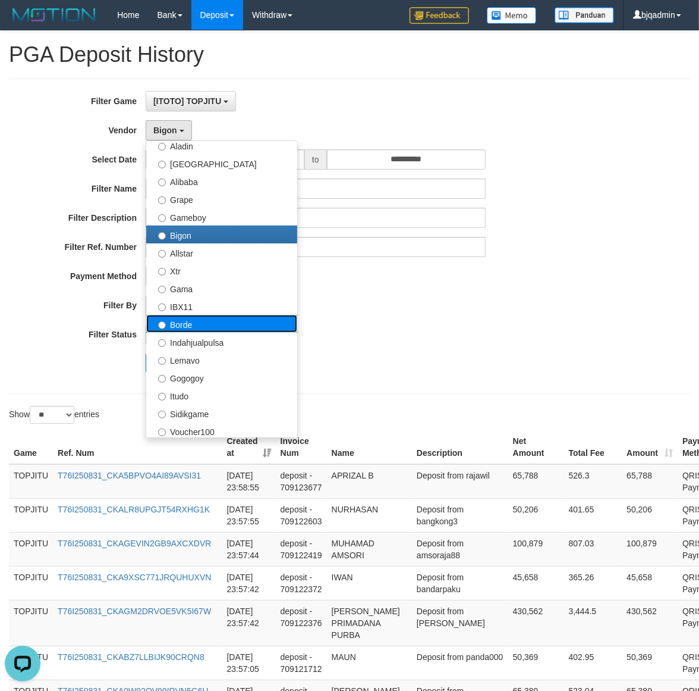
click at [260, 330] on label "Borde" at bounding box center [221, 324] width 151 height 18
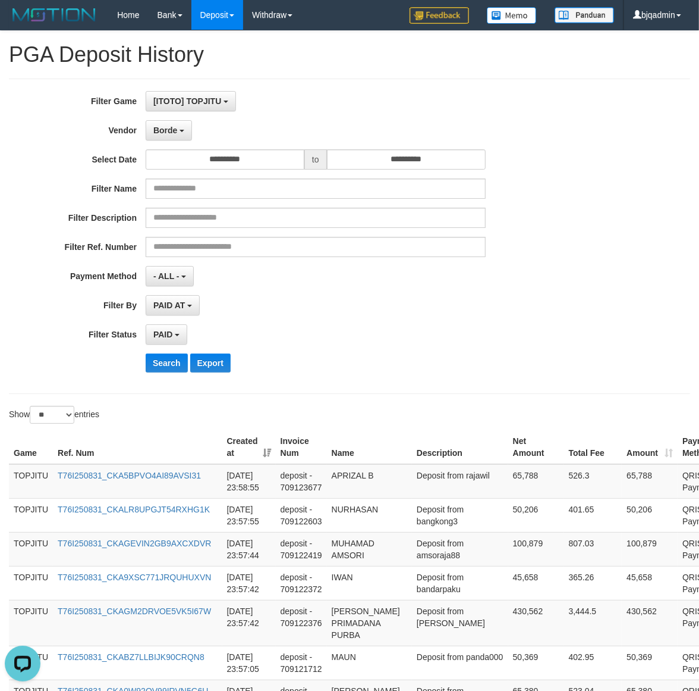
click at [161, 379] on div "**********" at bounding box center [291, 236] width 583 height 290
click at [159, 376] on div "**********" at bounding box center [291, 236] width 583 height 290
click at [168, 361] on button "Search" at bounding box center [167, 362] width 42 height 19
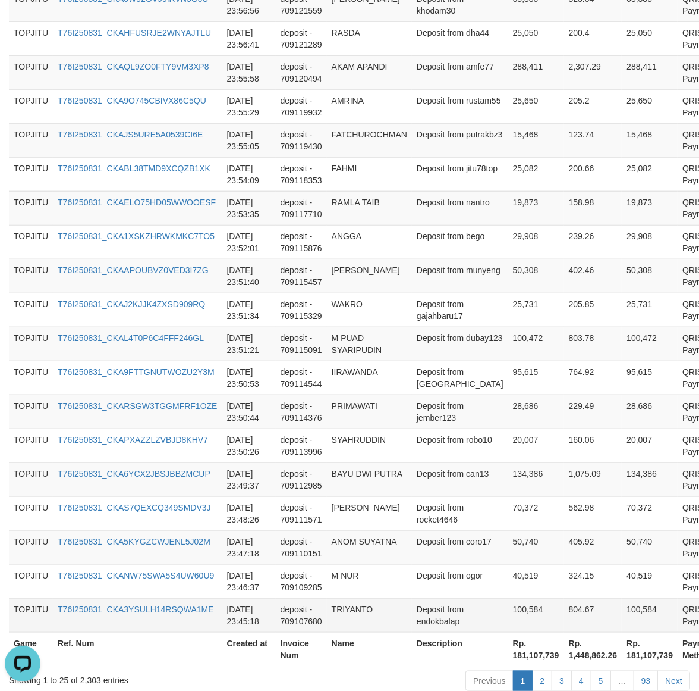
scroll to position [946, 0]
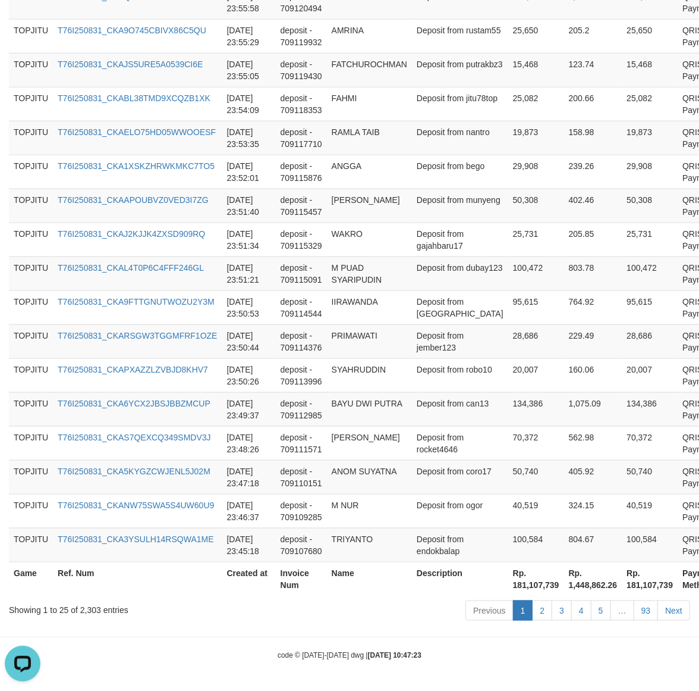
click at [509, 590] on th "Rp. 181,107,739" at bounding box center [537, 578] width 56 height 34
copy th "181,107,739"
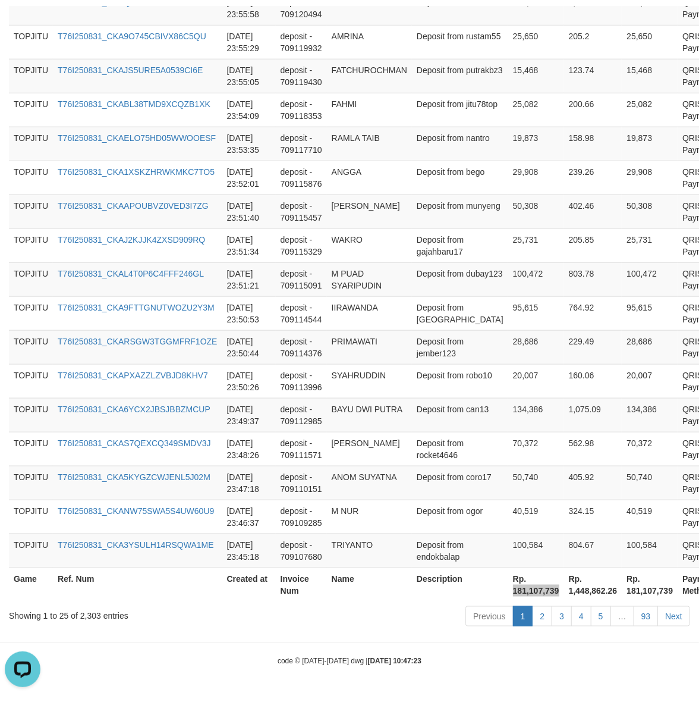
scroll to position [780, 0]
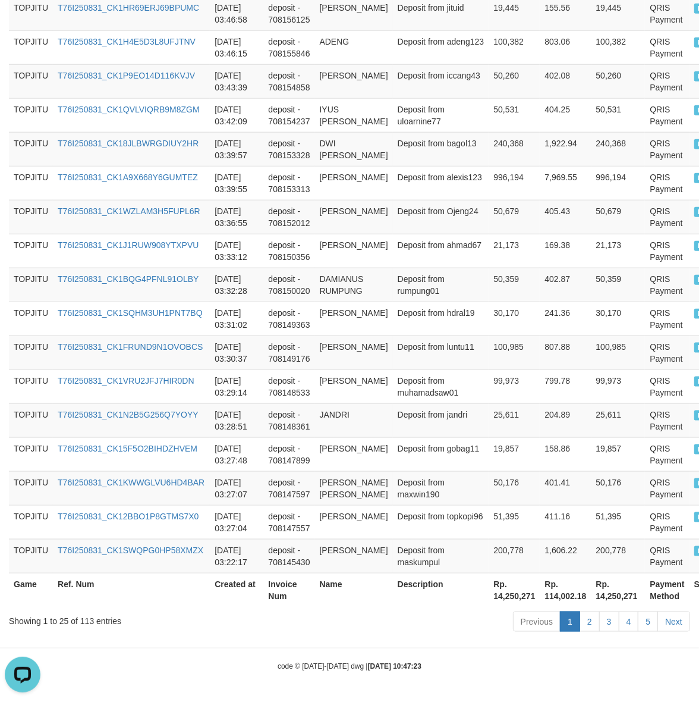
click at [489, 598] on th "Rp. 14,250,271" at bounding box center [514, 590] width 51 height 34
copy th "14,250,271"
click at [84, 622] on div "Showing 1 to 25 of 113 entries" at bounding box center [146, 618] width 274 height 17
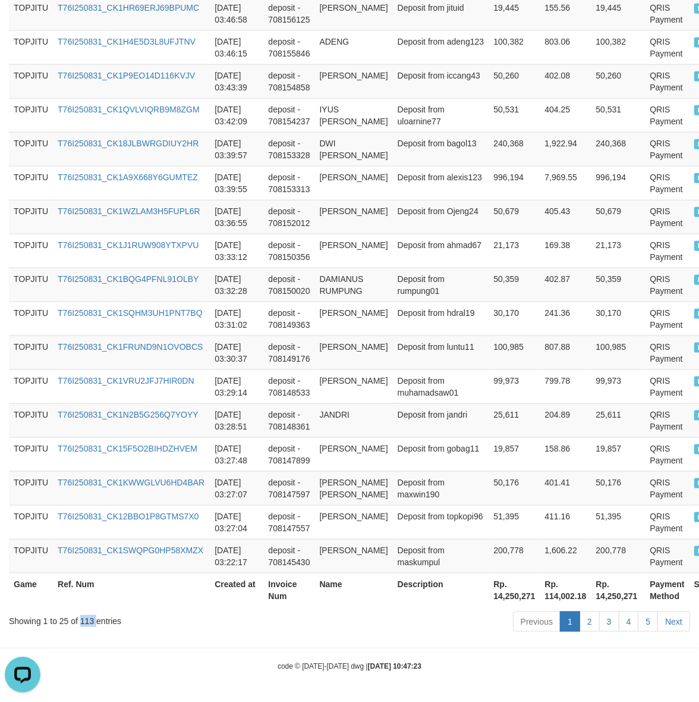
copy div "113"
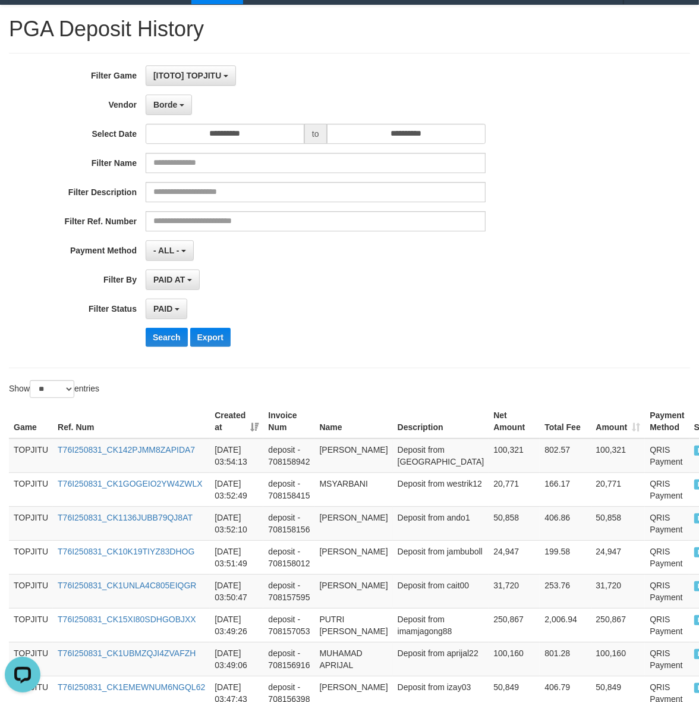
scroll to position [0, 0]
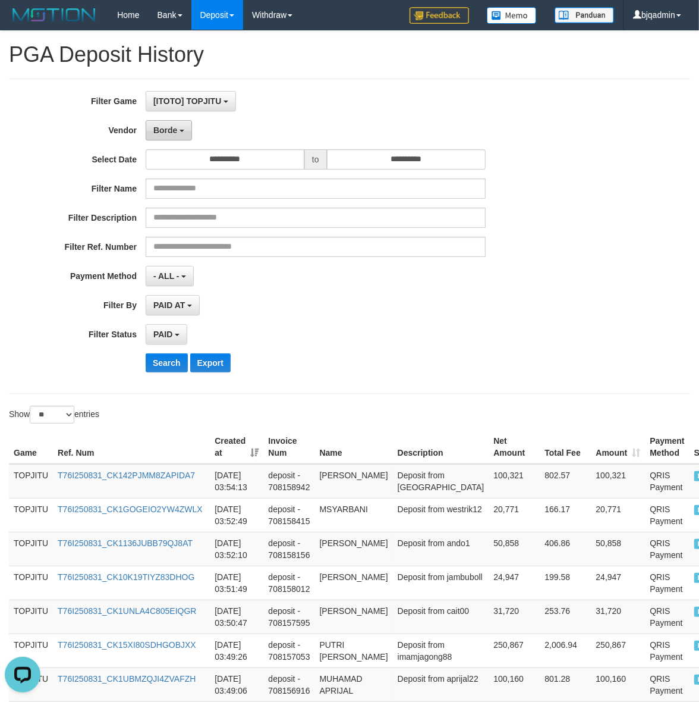
click at [177, 134] on span "Borde" at bounding box center [165, 130] width 24 height 10
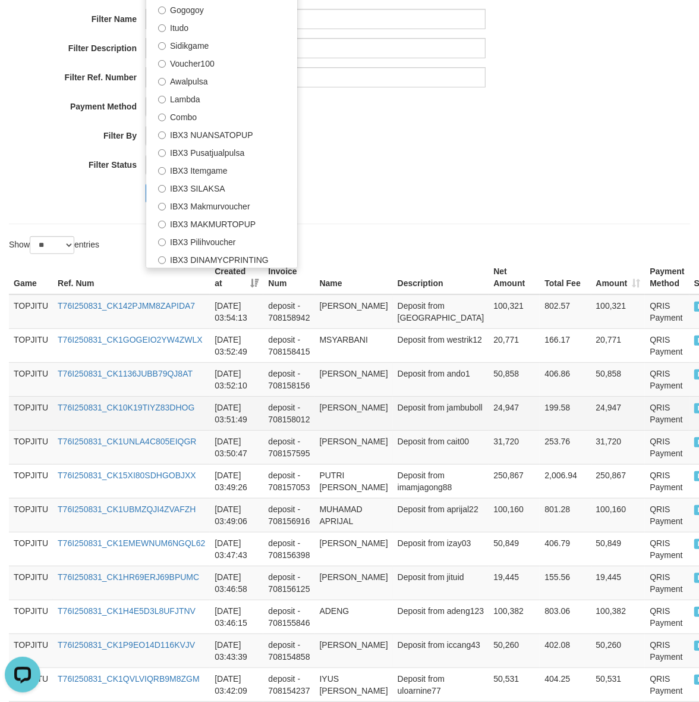
scroll to position [198, 0]
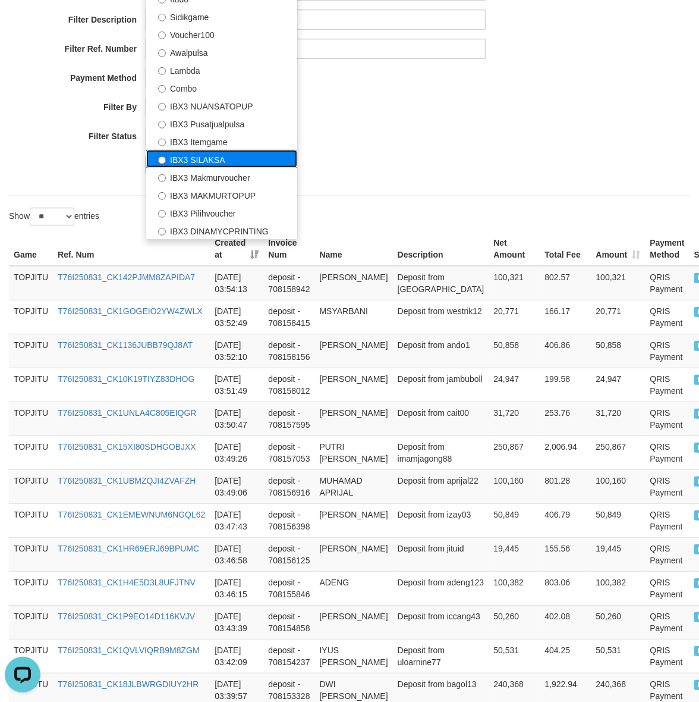
click at [271, 153] on label "IBX3 SILAKSA" at bounding box center [221, 159] width 151 height 18
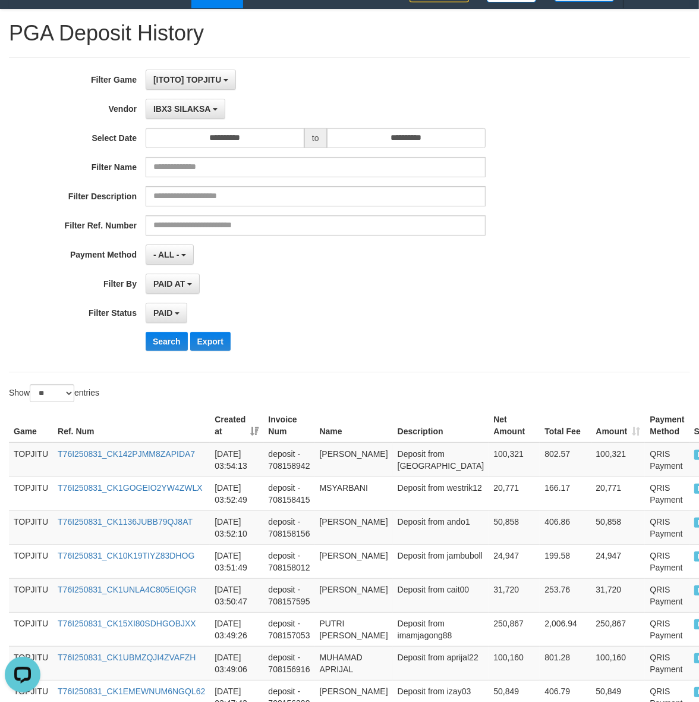
scroll to position [0, 0]
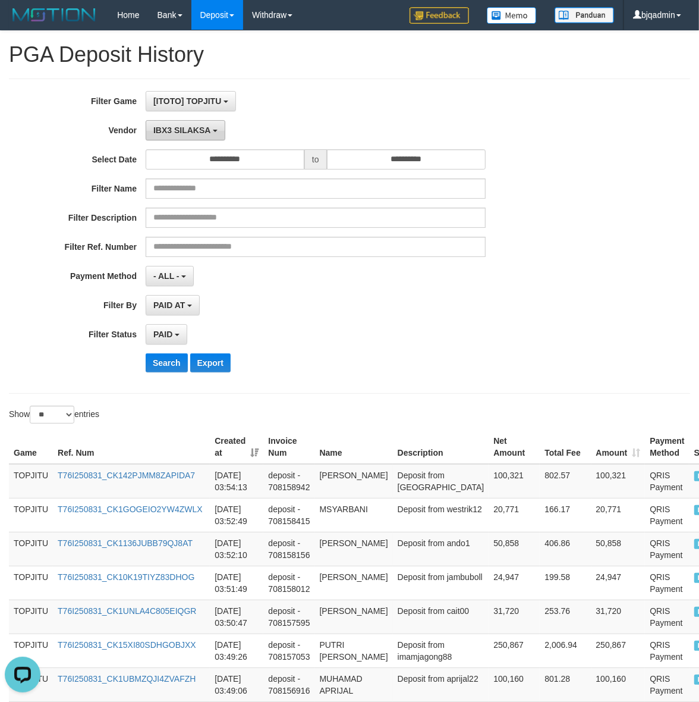
click at [183, 125] on button "IBX3 SILAKSA" at bounding box center [186, 130] width 80 height 20
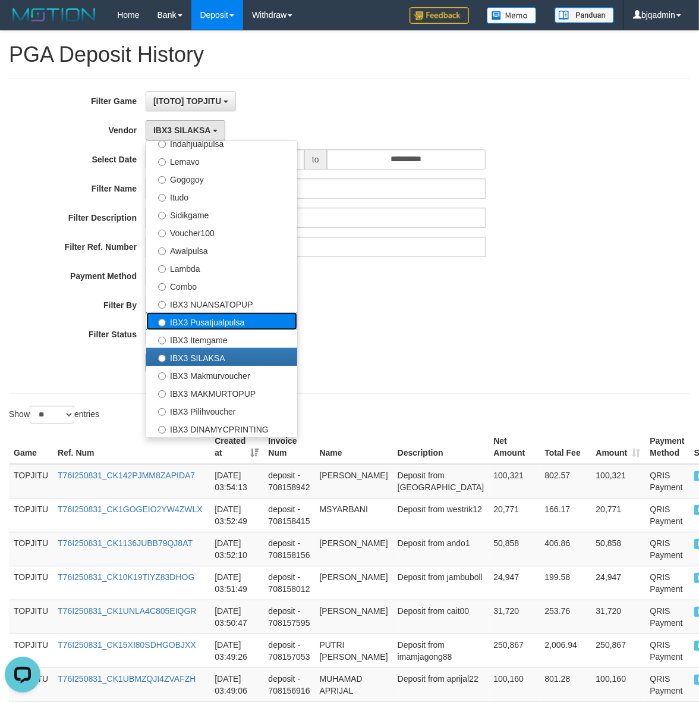
click at [218, 318] on label "IBX3 Pusatjualpulsa" at bounding box center [221, 321] width 151 height 18
select select "**********"
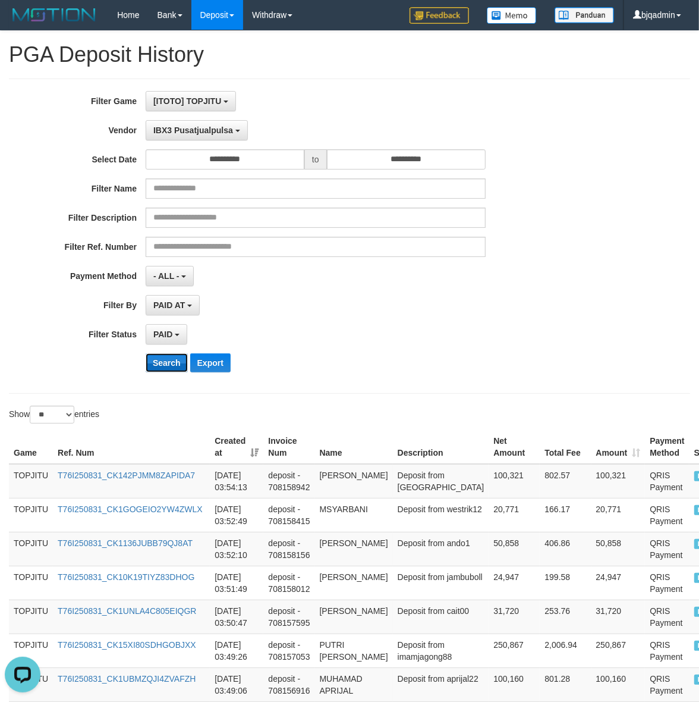
click at [170, 359] on button "Search" at bounding box center [167, 362] width 42 height 19
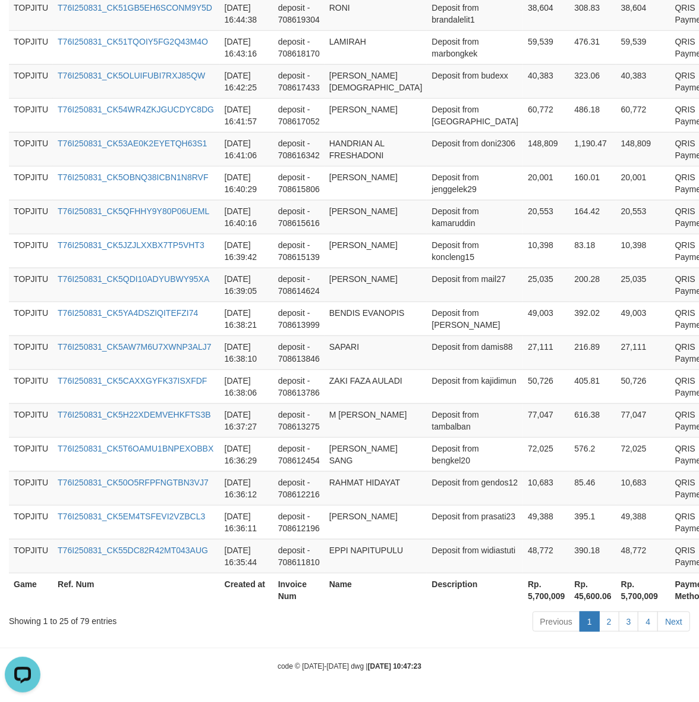
scroll to position [744, 0]
click at [523, 598] on th "Rp. 5,700,009" at bounding box center [546, 590] width 46 height 34
drag, startPoint x: 473, startPoint y: 598, endPoint x: 703, endPoint y: 608, distance: 230.4
click at [523, 595] on th "Rp. 5,700,009" at bounding box center [546, 590] width 46 height 34
copy th "5,700,009"
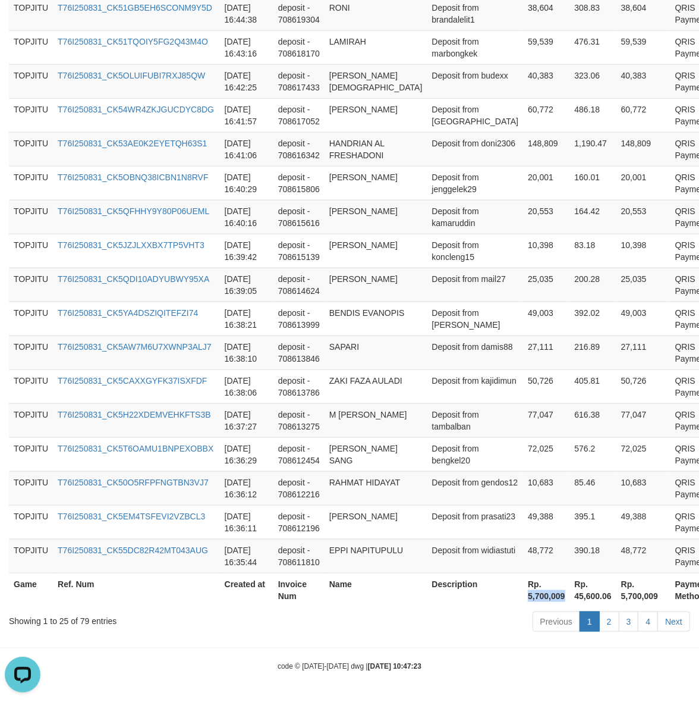
click at [523, 593] on th "Rp. 5,700,009" at bounding box center [546, 590] width 46 height 34
drag, startPoint x: 467, startPoint y: 593, endPoint x: 708, endPoint y: 608, distance: 241.3
click at [523, 594] on th "Rp. 5,700,009" at bounding box center [546, 590] width 46 height 34
click at [81, 625] on div "Showing 1 to 25 of 79 entries" at bounding box center [146, 618] width 274 height 17
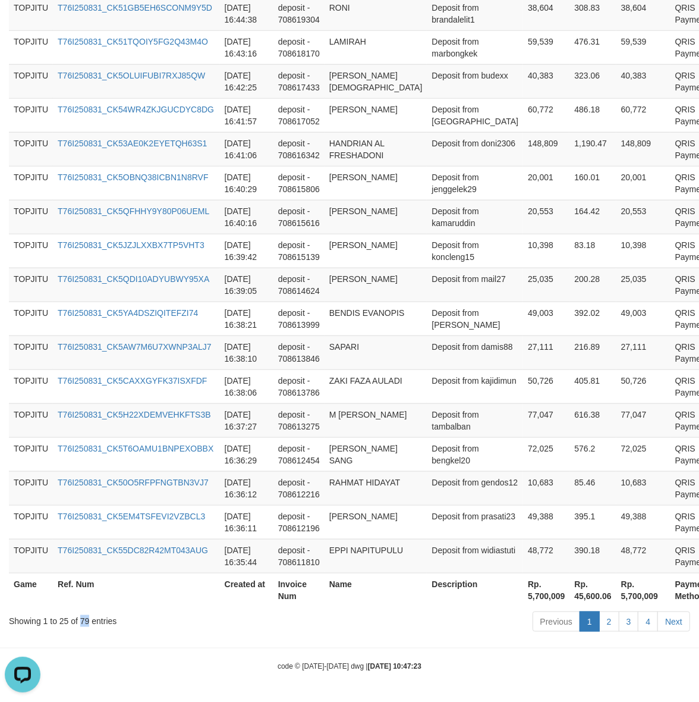
copy div "79"
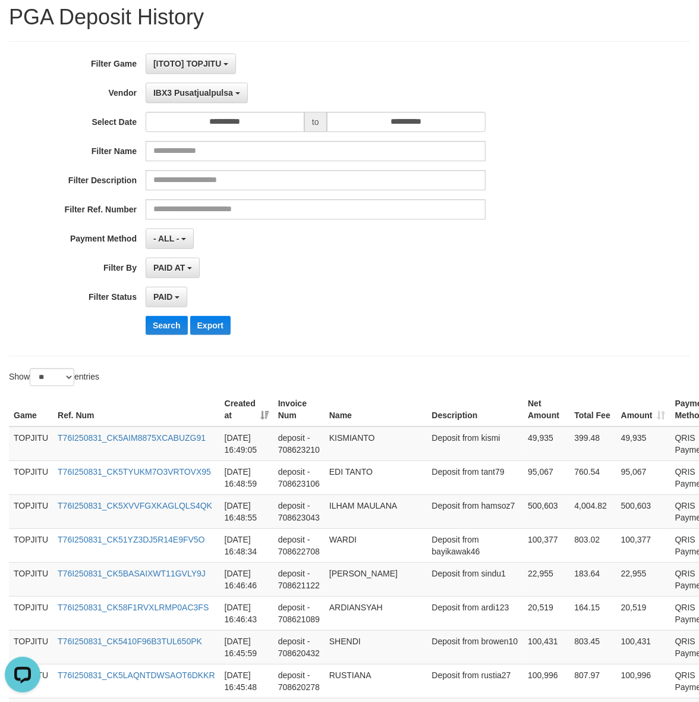
scroll to position [0, 0]
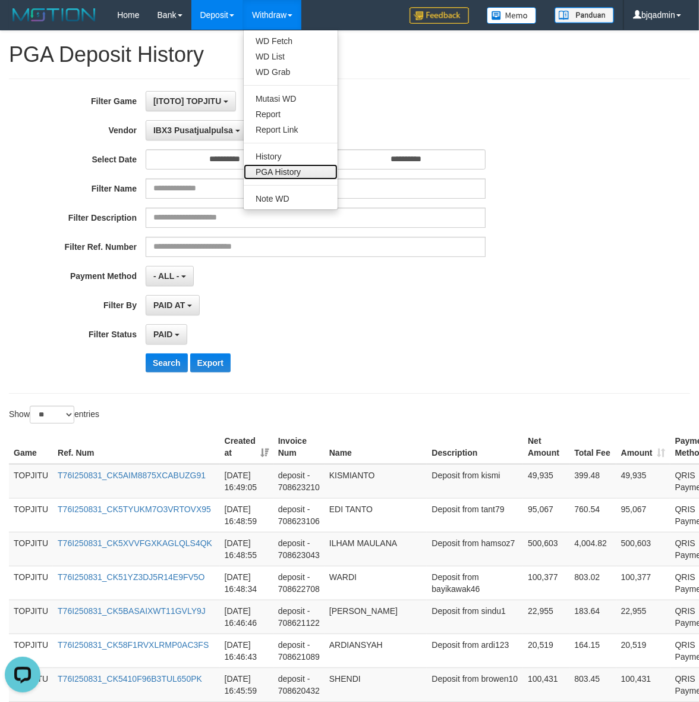
click at [307, 176] on link "PGA History" at bounding box center [291, 171] width 94 height 15
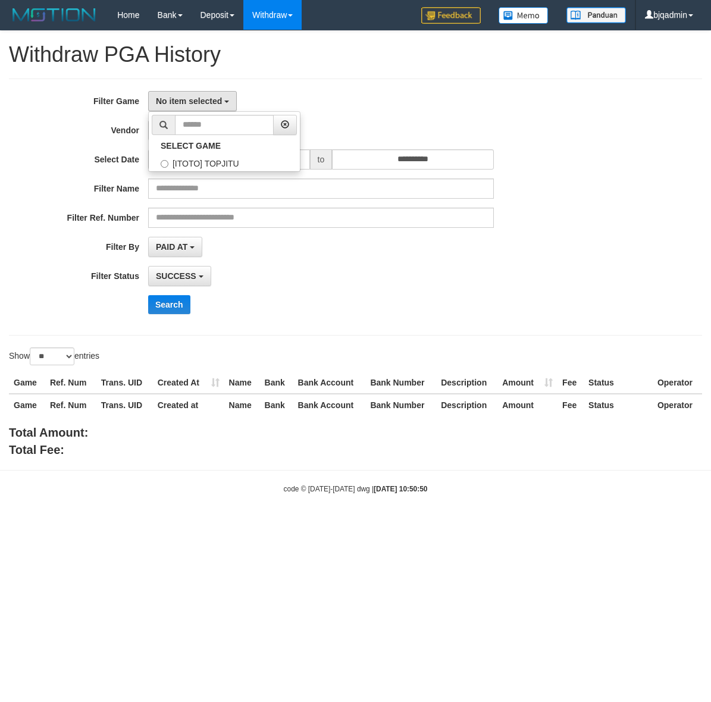
select select
select select "**"
click at [236, 164] on label "[ITOTO] TOPJITU" at bounding box center [224, 162] width 151 height 18
click at [422, 143] on div "**********" at bounding box center [296, 207] width 592 height 232
click at [221, 108] on button "No item selected" at bounding box center [192, 101] width 89 height 20
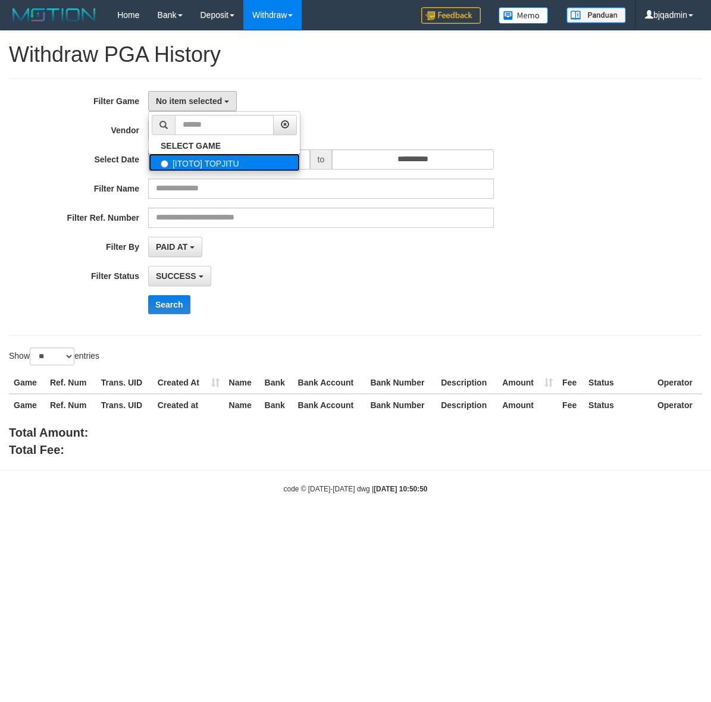
click at [261, 155] on label "[ITOTO] TOPJITU" at bounding box center [224, 162] width 151 height 18
select select "****"
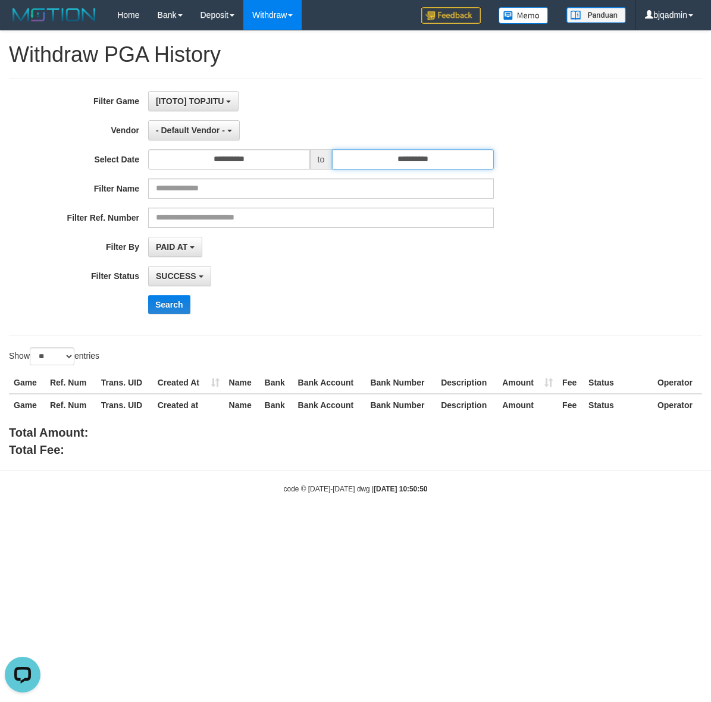
click at [382, 150] on input "**********" at bounding box center [413, 159] width 162 height 20
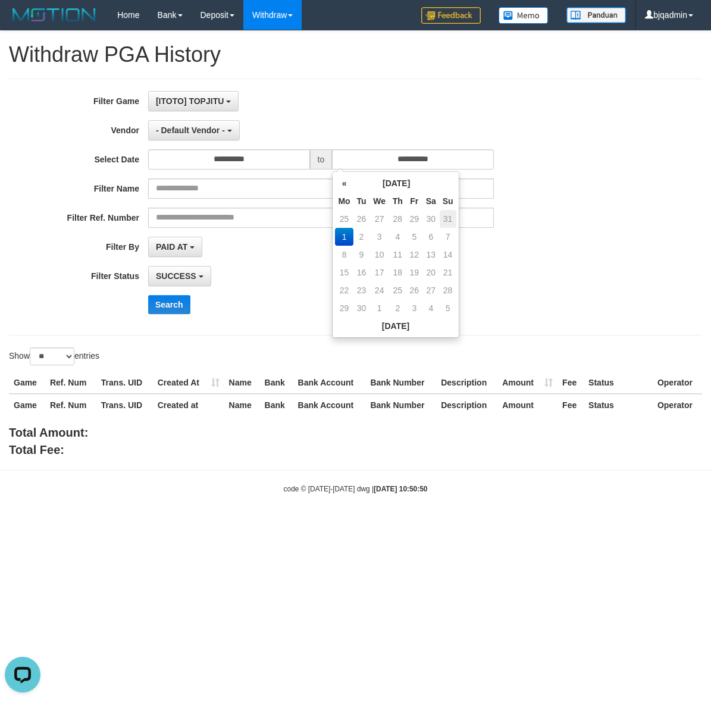
click at [448, 225] on td "31" at bounding box center [448, 219] width 17 height 18
type input "**********"
click at [180, 298] on button "Search" at bounding box center [169, 304] width 42 height 19
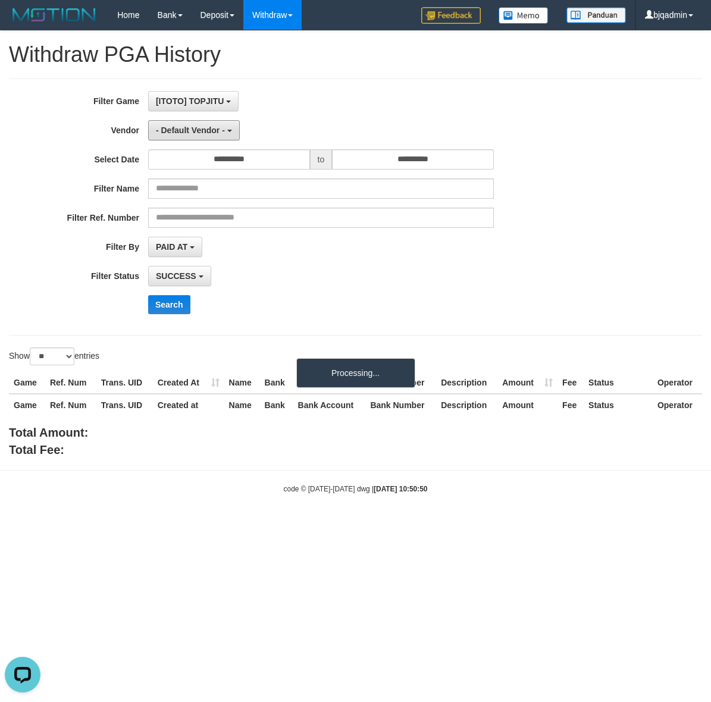
drag, startPoint x: 229, startPoint y: 134, endPoint x: 274, endPoint y: 224, distance: 100.3
click at [229, 134] on button "- Default Vendor -" at bounding box center [194, 130] width 92 height 20
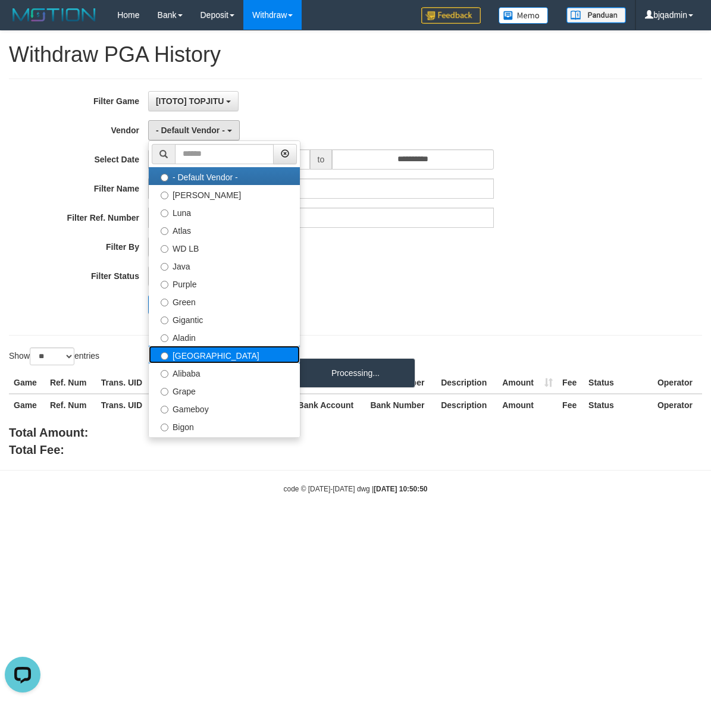
click at [236, 360] on label "Dubai" at bounding box center [224, 355] width 151 height 18
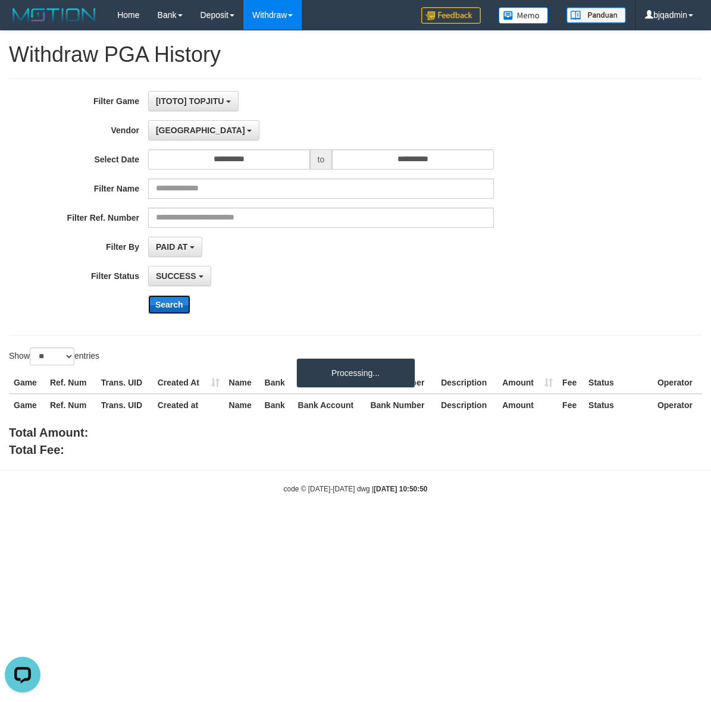
click at [167, 309] on button "Search" at bounding box center [169, 304] width 42 height 19
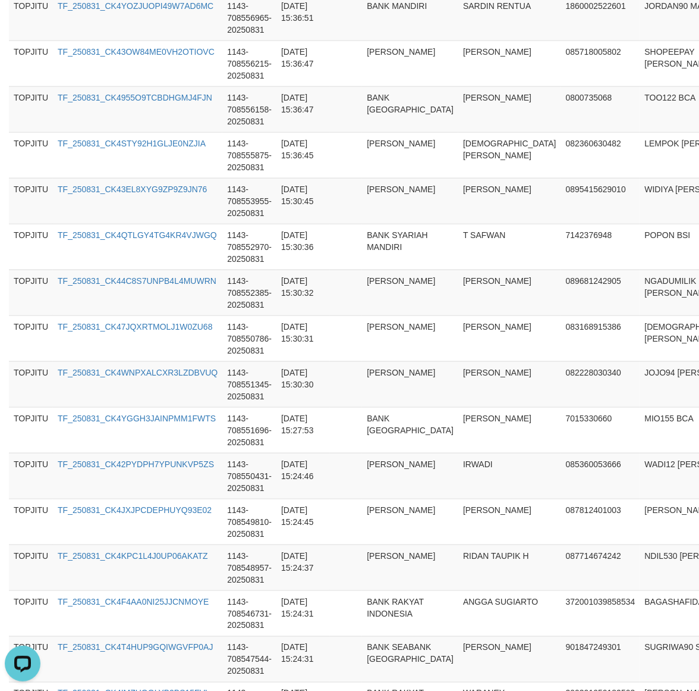
scroll to position [1039, 0]
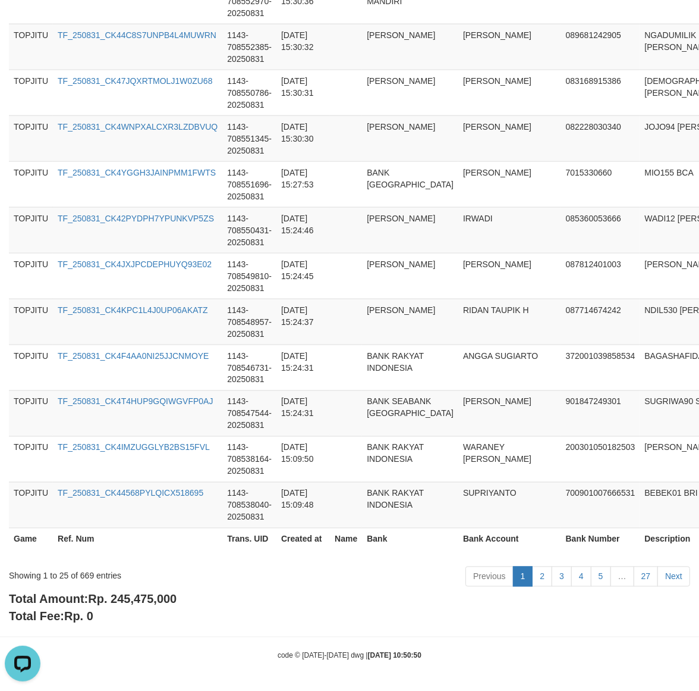
click at [161, 599] on span "Rp. 245,475,000" at bounding box center [132, 598] width 89 height 13
copy span "245,475,000"
click at [84, 577] on div "Showing 1 to 25 of 669 entries" at bounding box center [146, 573] width 274 height 17
click at [88, 576] on div "Showing 1 to 25 of 669 entries" at bounding box center [146, 573] width 274 height 17
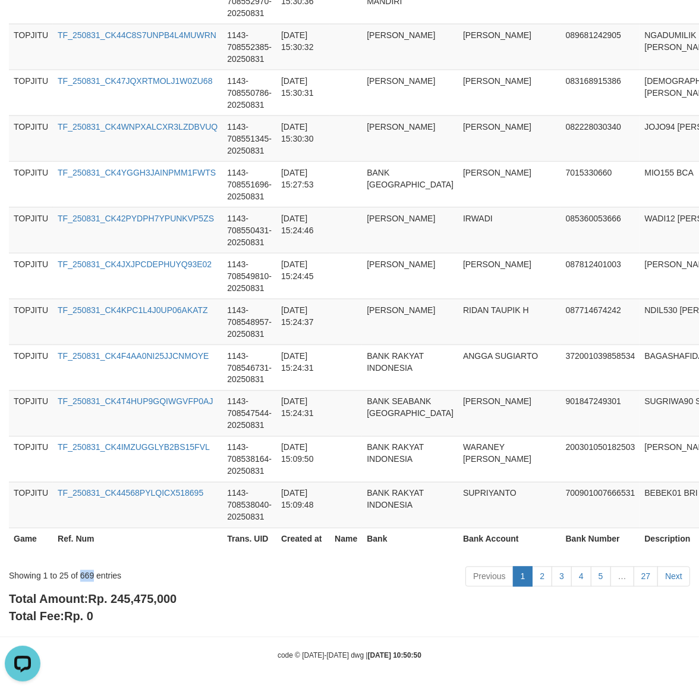
copy div "669"
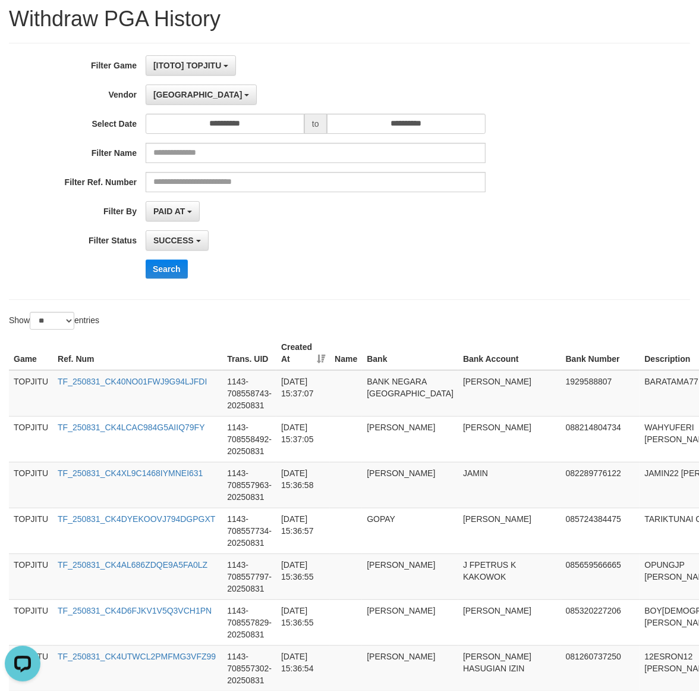
scroll to position [0, 0]
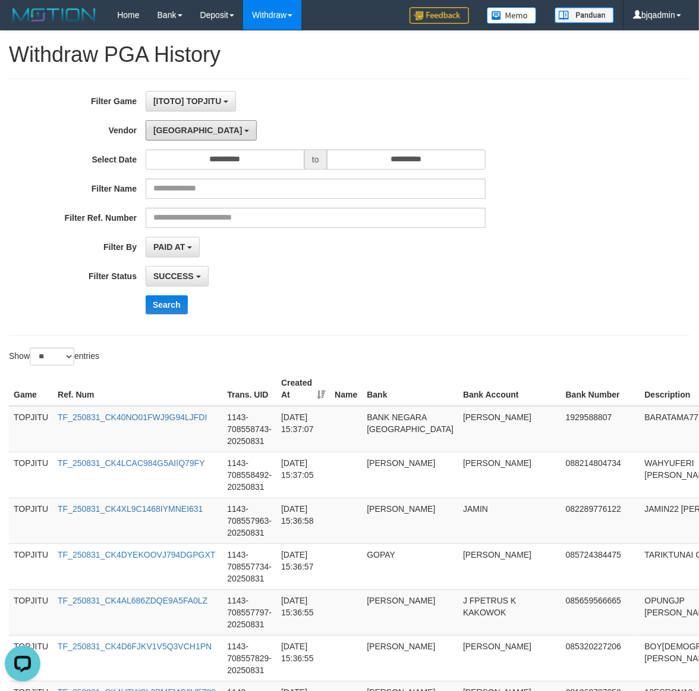
drag, startPoint x: 170, startPoint y: 127, endPoint x: 186, endPoint y: 207, distance: 82.0
click at [170, 127] on span "Dubai" at bounding box center [197, 130] width 89 height 10
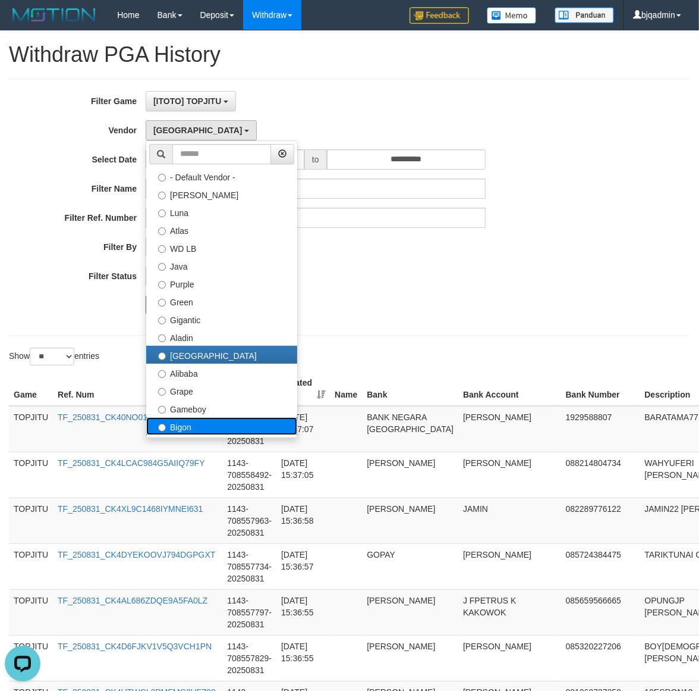
click at [200, 419] on label "Bigon" at bounding box center [221, 426] width 151 height 18
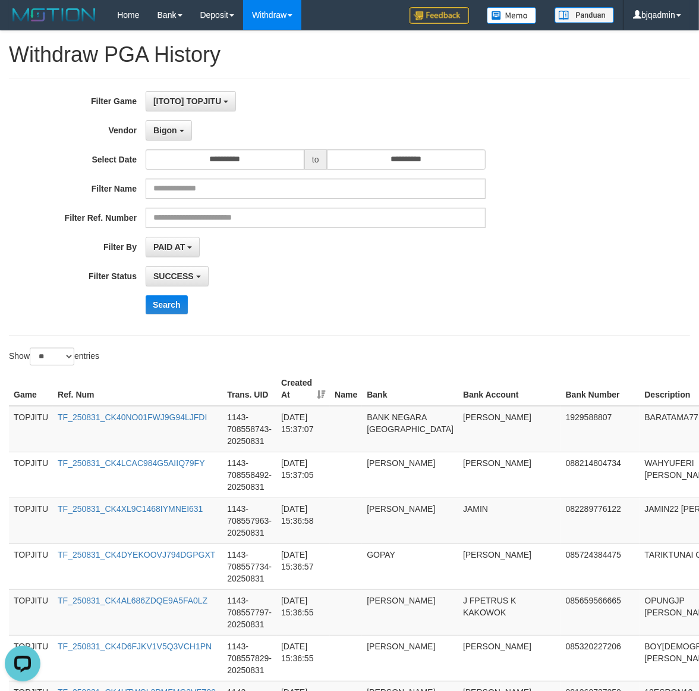
click at [159, 293] on div "**********" at bounding box center [291, 207] width 583 height 232
click at [180, 303] on button "Search" at bounding box center [167, 304] width 42 height 19
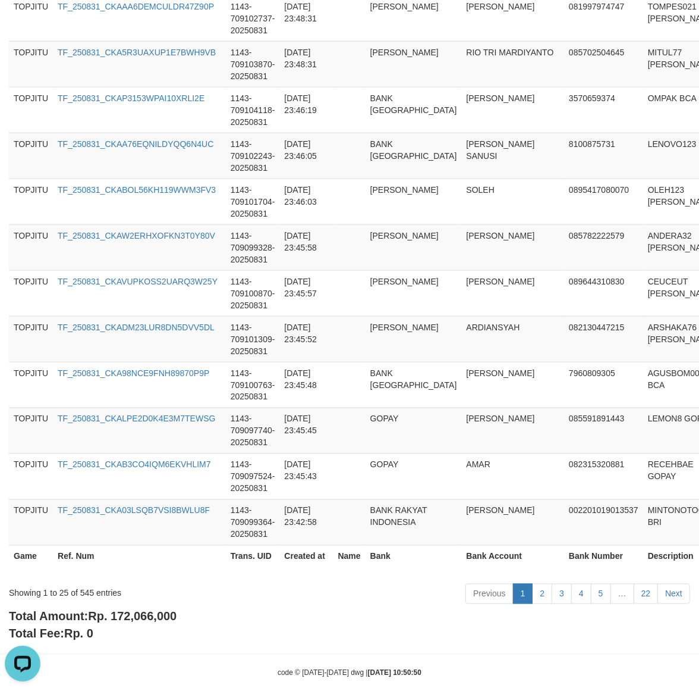
scroll to position [1027, 0]
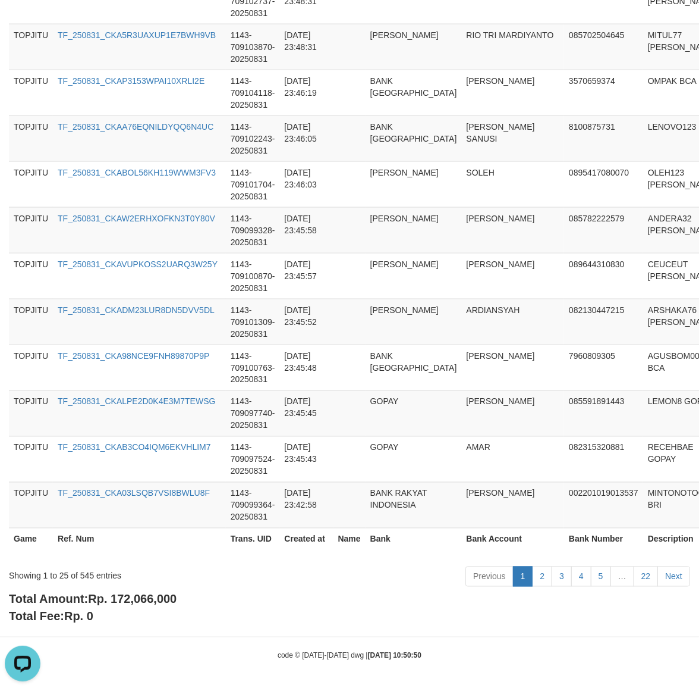
click at [149, 602] on span "Rp. 172,066,000" at bounding box center [132, 598] width 89 height 13
copy span "172,066,000"
click at [94, 580] on div "Showing 1 to 25 of 545 entries" at bounding box center [146, 573] width 274 height 17
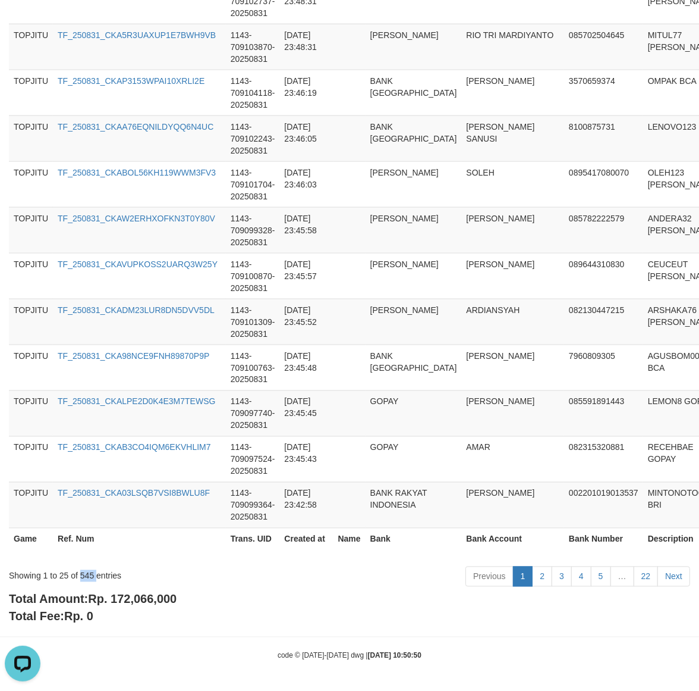
click at [81, 584] on div "Showing 1 to 25 of 545 entries Previous 1 2 3 4 5 … 22 Next" at bounding box center [349, 578] width 699 height 26
copy div "545"
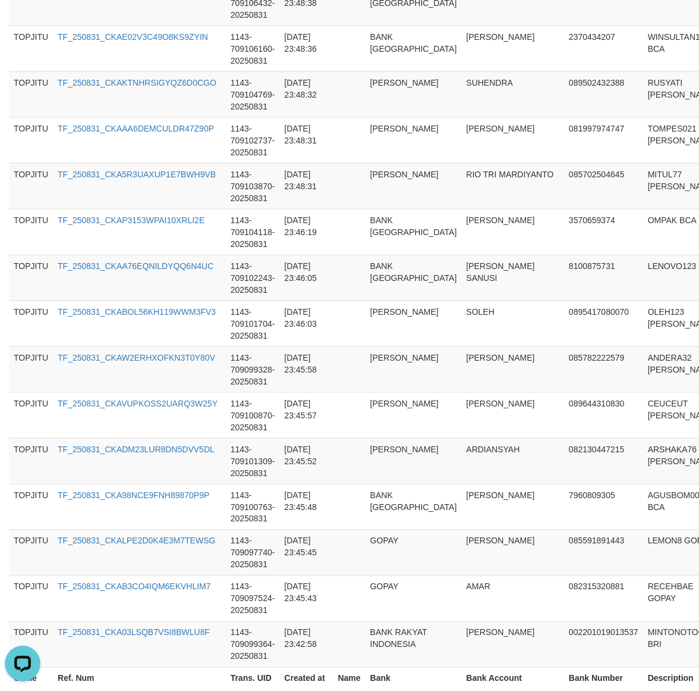
scroll to position [0, 0]
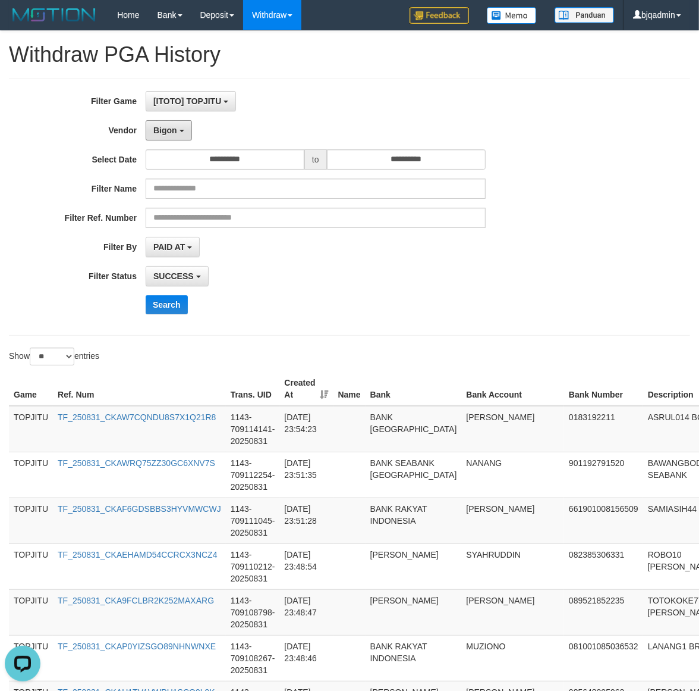
drag, startPoint x: 159, startPoint y: 121, endPoint x: 193, endPoint y: 192, distance: 78.7
click at [159, 121] on button "Bigon" at bounding box center [169, 130] width 46 height 20
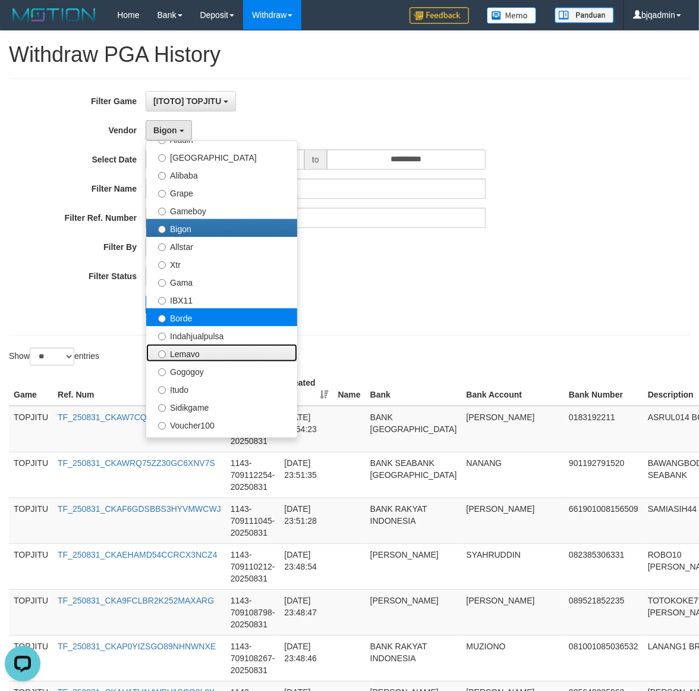
scroll to position [333, 0]
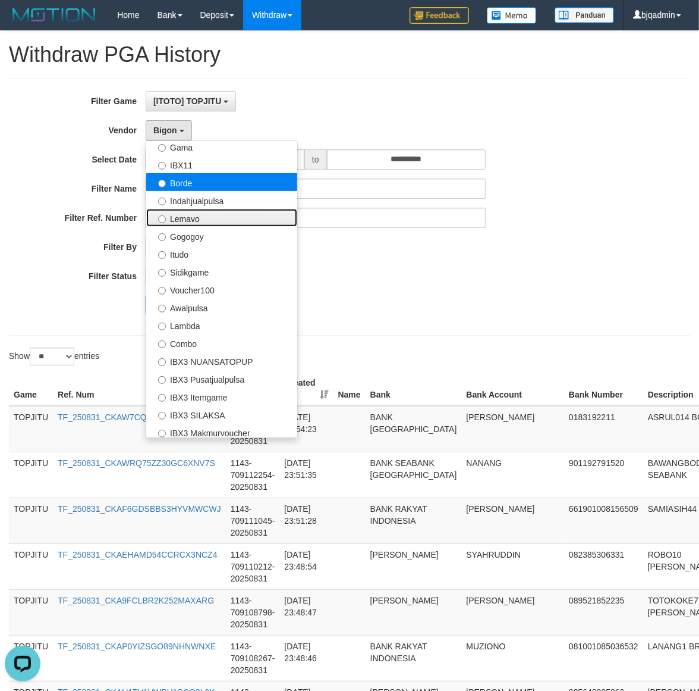
click at [232, 310] on ul "- Default Vendor - Lucy Luna Atlas WD LB Java Purple Green Gigantic Aladin Duba…" at bounding box center [222, 288] width 152 height 297
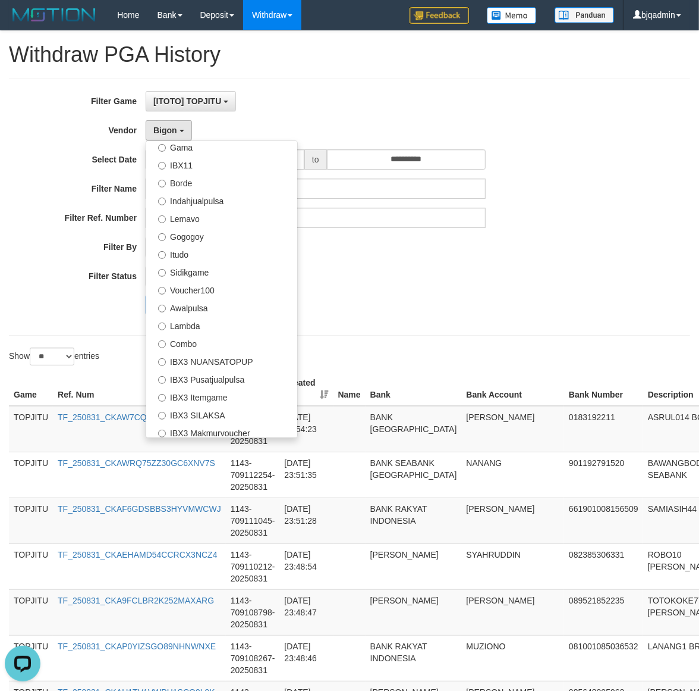
scroll to position [0, 0]
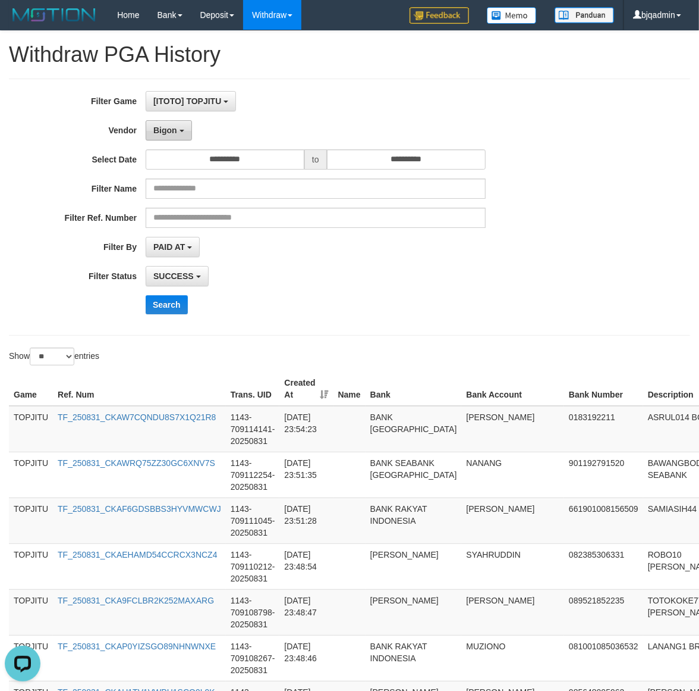
click at [172, 136] on button "Bigon" at bounding box center [169, 130] width 46 height 20
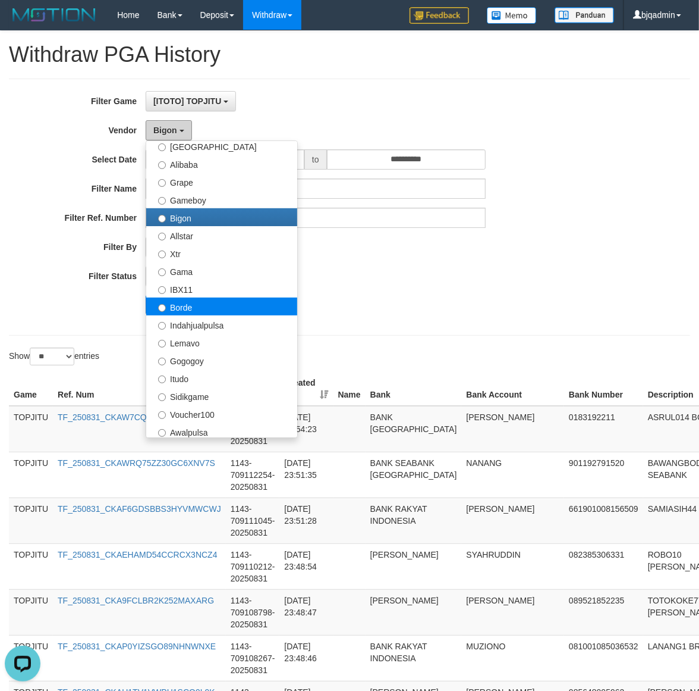
scroll to position [180, 0]
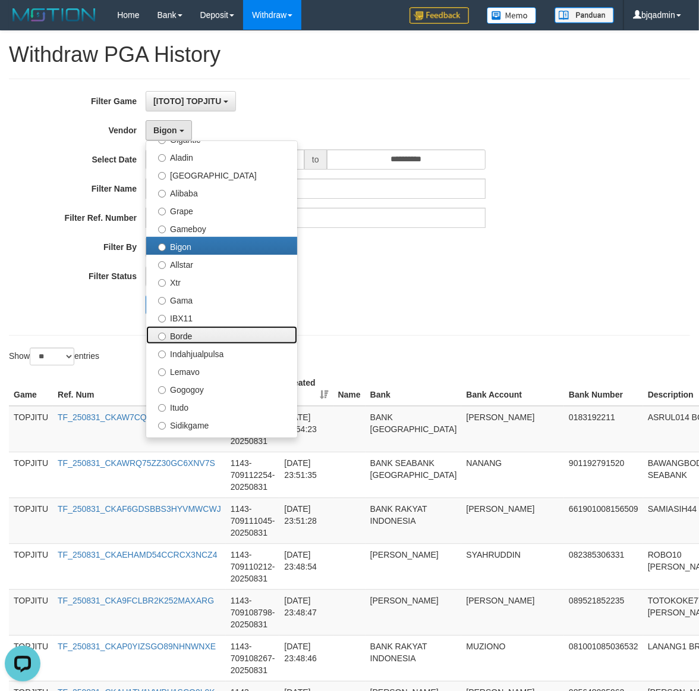
drag, startPoint x: 221, startPoint y: 327, endPoint x: 214, endPoint y: 330, distance: 7.2
click at [221, 328] on label "Borde" at bounding box center [221, 335] width 151 height 18
select select "**********"
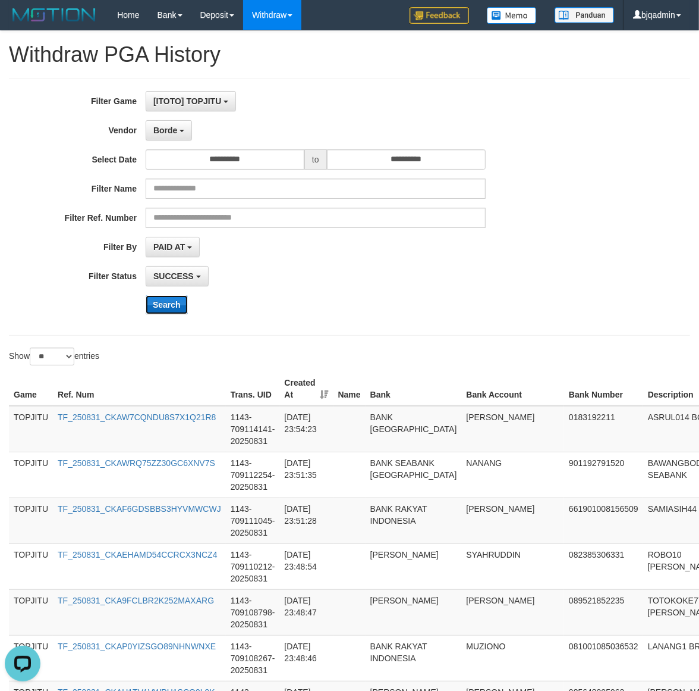
click at [159, 304] on button "Search" at bounding box center [167, 304] width 42 height 19
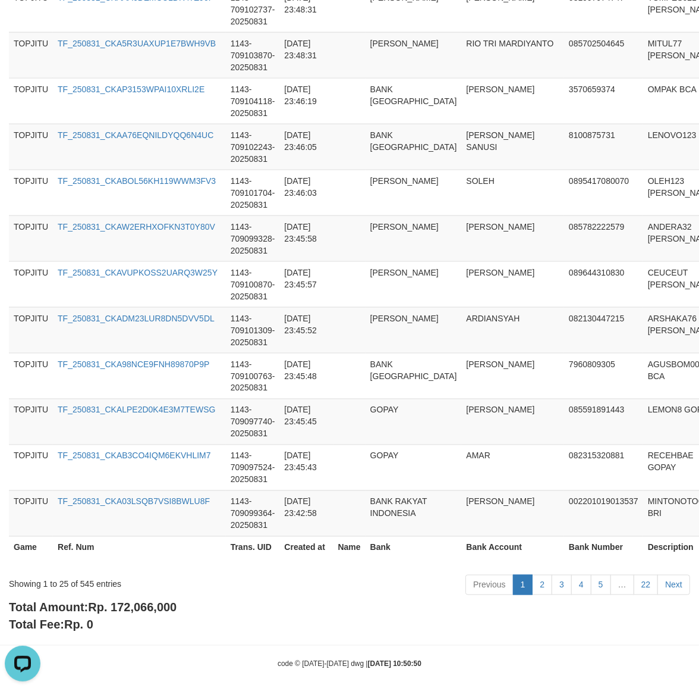
scroll to position [1027, 0]
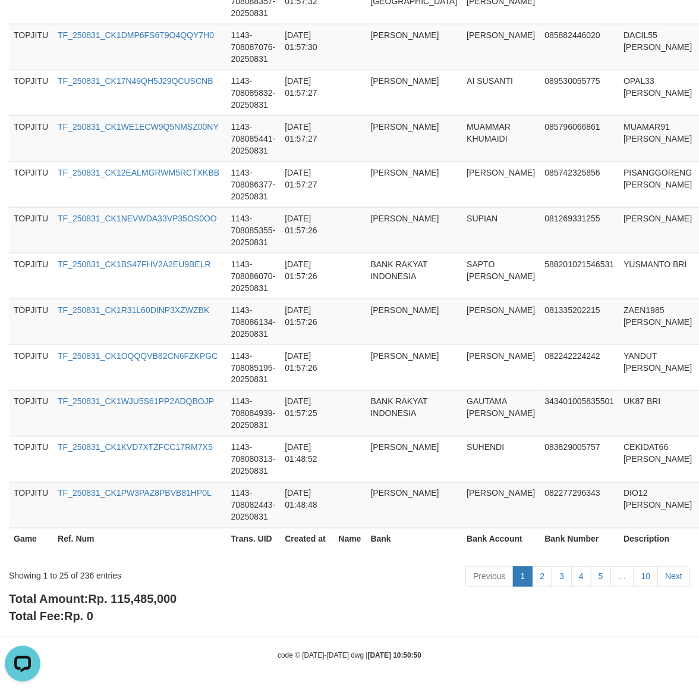
click at [150, 601] on span "Rp. 115,485,000" at bounding box center [132, 598] width 89 height 13
drag, startPoint x: 150, startPoint y: 601, endPoint x: 376, endPoint y: 610, distance: 226.2
click at [155, 598] on span "Rp. 115,485,000" at bounding box center [132, 598] width 89 height 13
copy span "115,485,000"
click at [79, 575] on div "Showing 1 to 25 of 236 entries" at bounding box center [146, 573] width 274 height 17
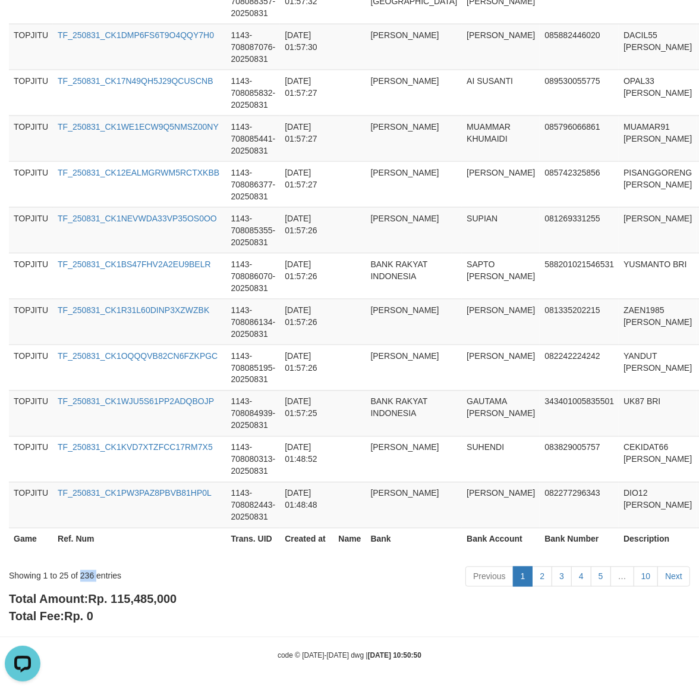
click at [79, 575] on div "Showing 1 to 25 of 236 entries" at bounding box center [146, 573] width 274 height 17
copy div "236"
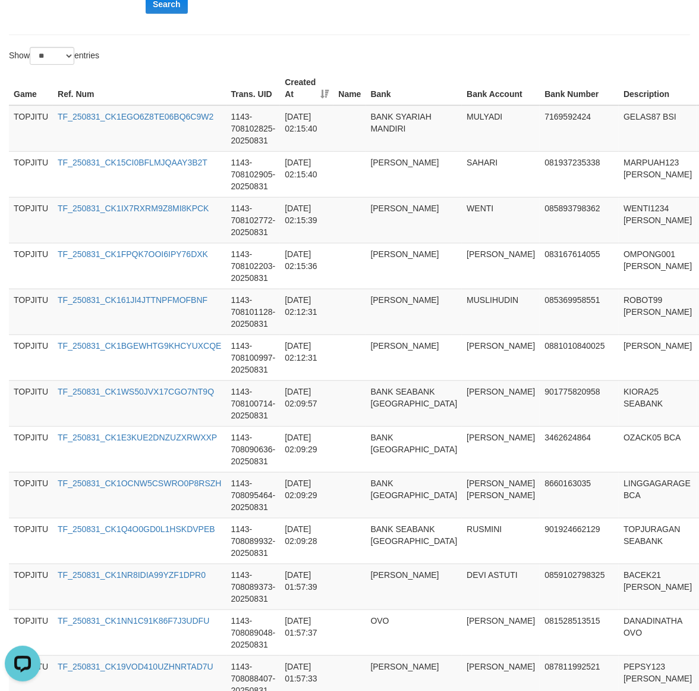
scroll to position [0, 0]
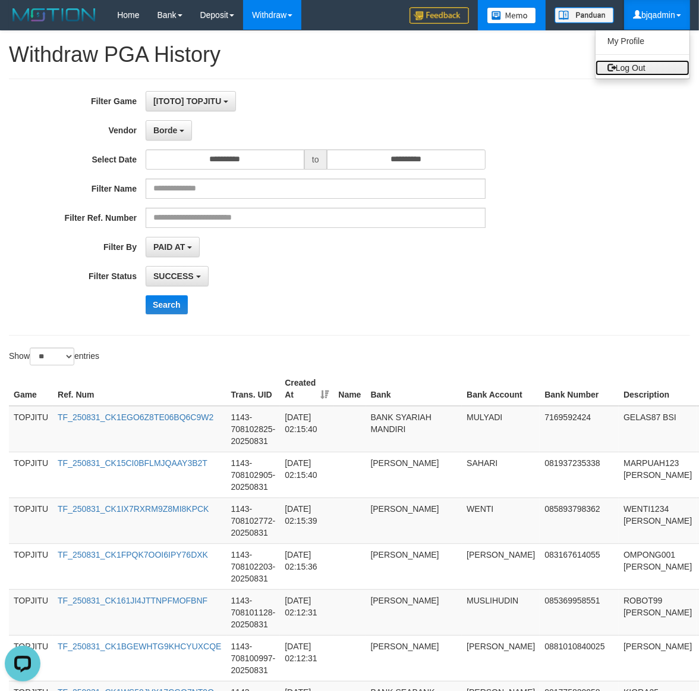
drag, startPoint x: 654, startPoint y: 70, endPoint x: 527, endPoint y: 15, distance: 138.5
click at [654, 70] on link "Log Out" at bounding box center [643, 67] width 94 height 15
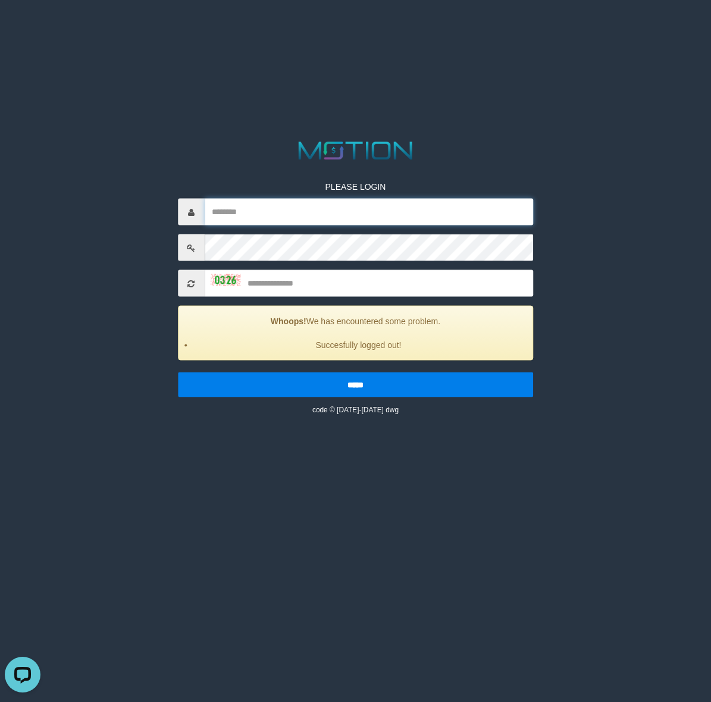
drag, startPoint x: 357, startPoint y: 210, endPoint x: 358, endPoint y: 200, distance: 9.5
click at [357, 210] on input "text" at bounding box center [369, 212] width 329 height 27
